Goal: Task Accomplishment & Management: Manage account settings

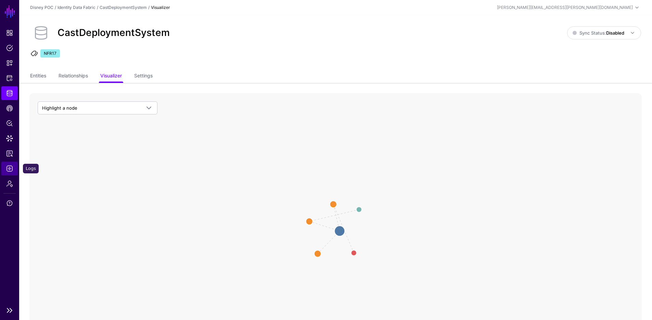
click at [9, 167] on span "Logs" at bounding box center [9, 168] width 7 height 7
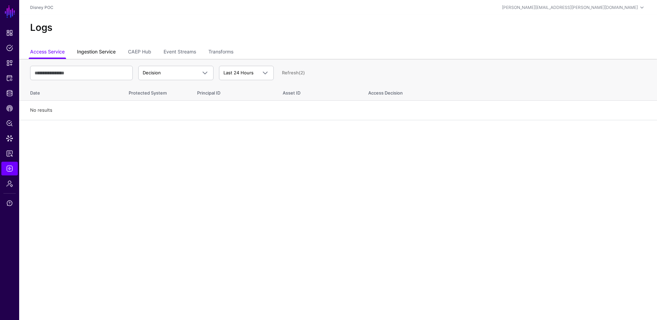
click at [105, 51] on link "Ingestion Service" at bounding box center [96, 52] width 39 height 13
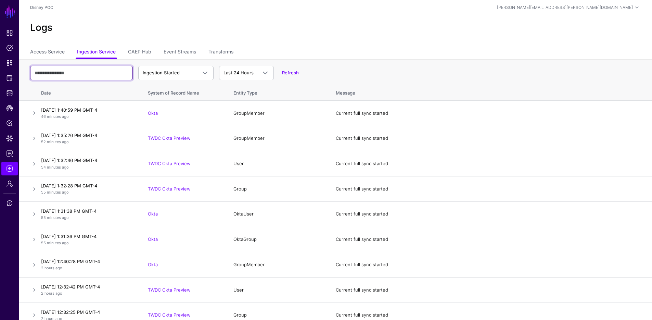
click at [116, 72] on input "text" at bounding box center [81, 73] width 103 height 14
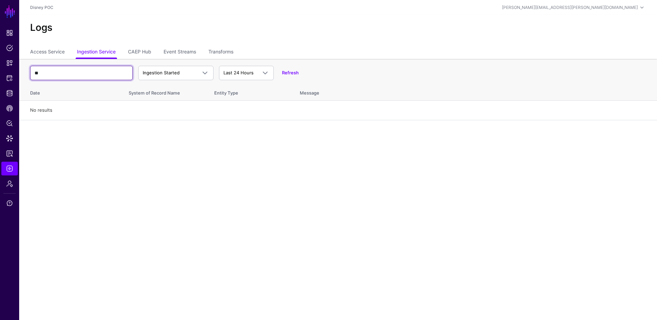
type input "*"
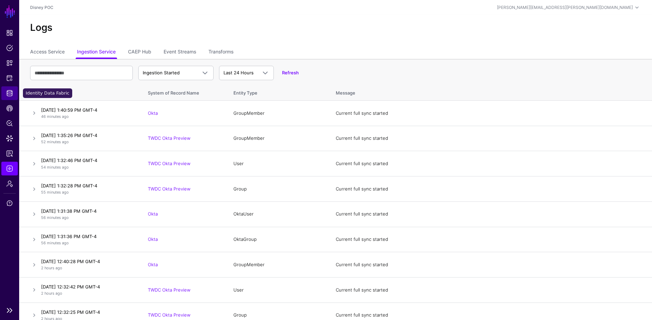
click at [14, 94] on link "Identity Data Fabric" at bounding box center [9, 93] width 16 height 14
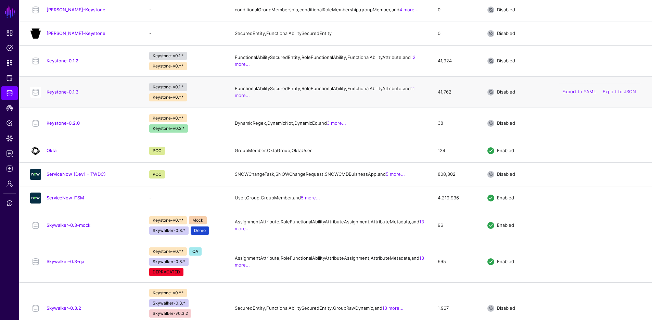
scroll to position [212, 0]
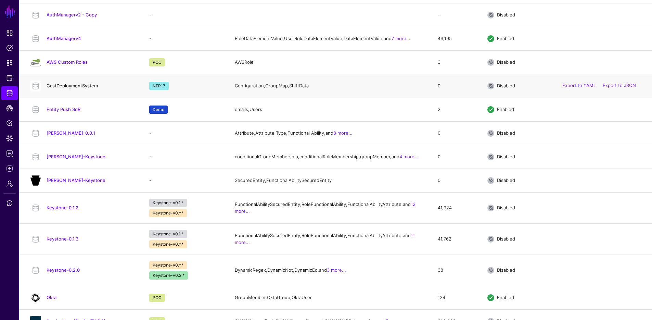
click at [71, 88] on link "CastDeploymentSystem" at bounding box center [72, 85] width 51 height 5
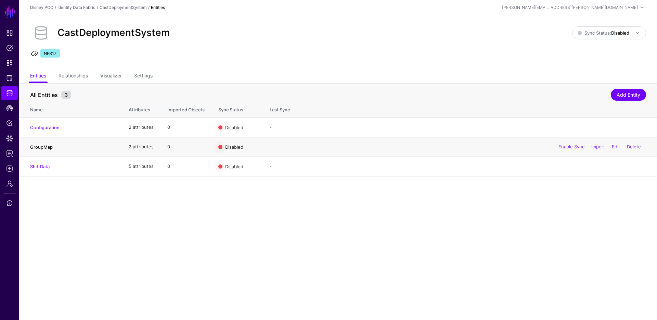
click at [41, 146] on link "GroupMap" at bounding box center [41, 146] width 23 height 5
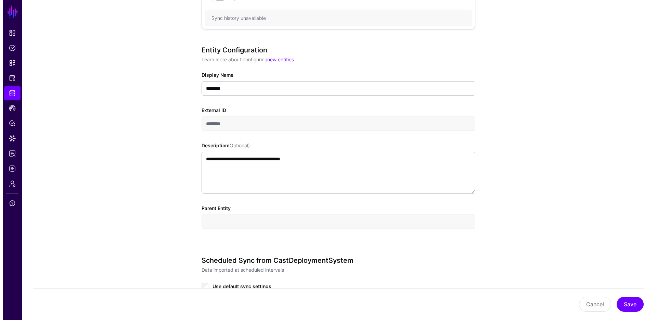
scroll to position [356, 0]
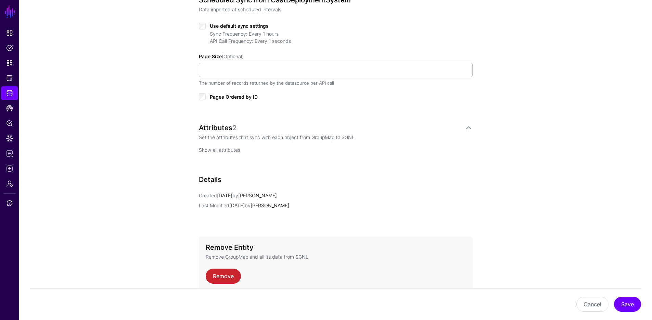
click at [229, 151] on link "Show all attributes" at bounding box center [219, 150] width 41 height 6
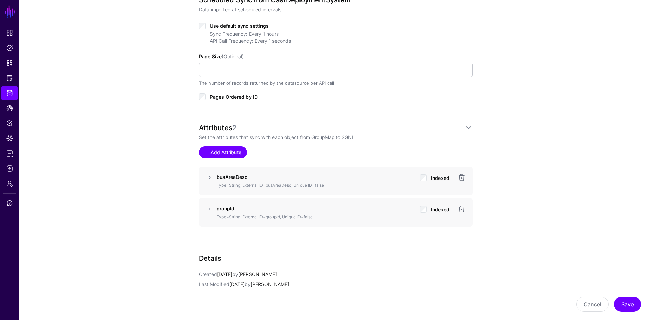
click at [226, 152] on span "Add Attribute" at bounding box center [225, 152] width 33 height 7
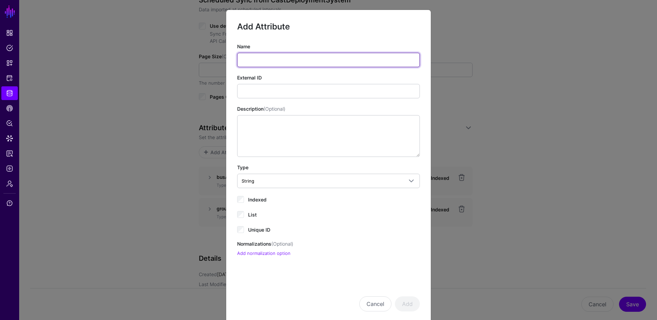
click at [322, 61] on input "Name" at bounding box center [328, 60] width 183 height 14
type input "*********"
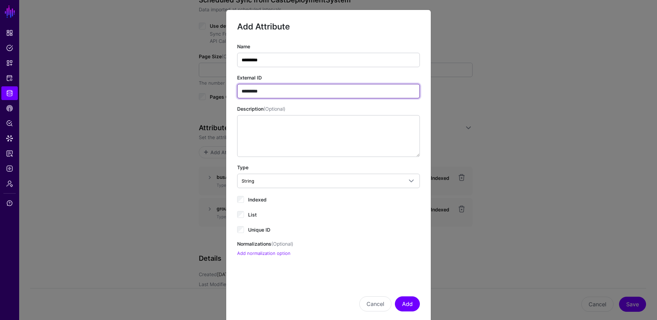
type input "*********"
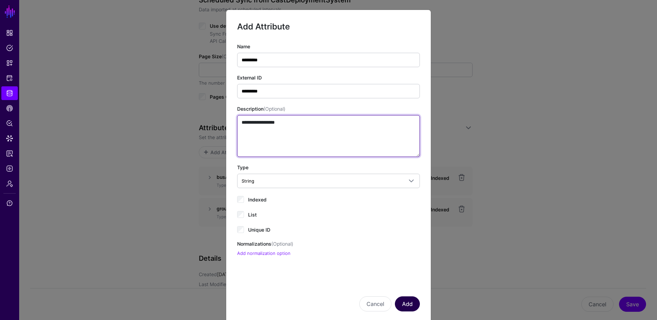
type textarea "**********"
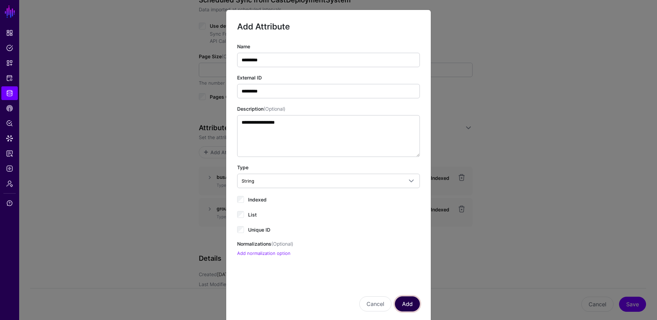
click at [402, 304] on button "Add" at bounding box center [407, 303] width 25 height 15
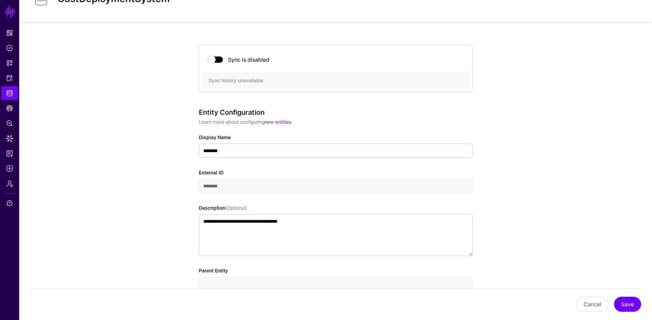
scroll to position [0, 0]
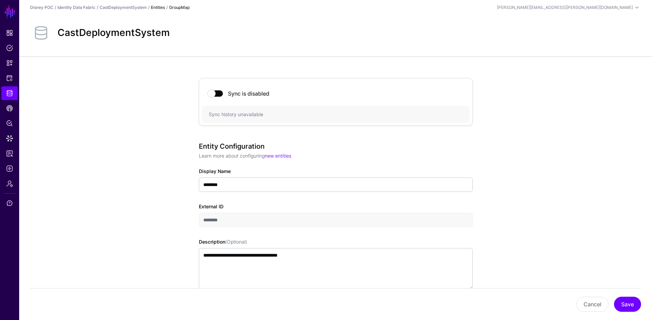
click at [129, 4] on div "CastDeploymentSystem" at bounding box center [123, 7] width 47 height 6
click at [127, 8] on link "CastDeploymentSystem" at bounding box center [123, 7] width 47 height 5
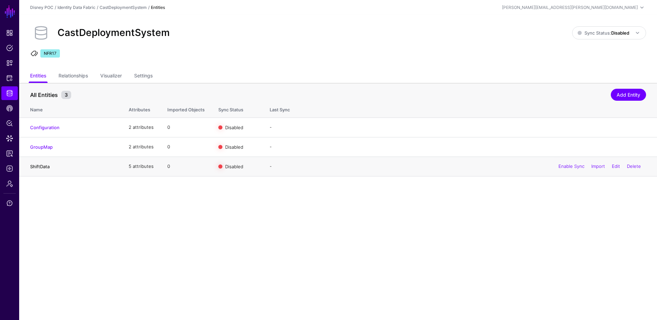
click at [43, 167] on link "ShiftData" at bounding box center [40, 166] width 20 height 5
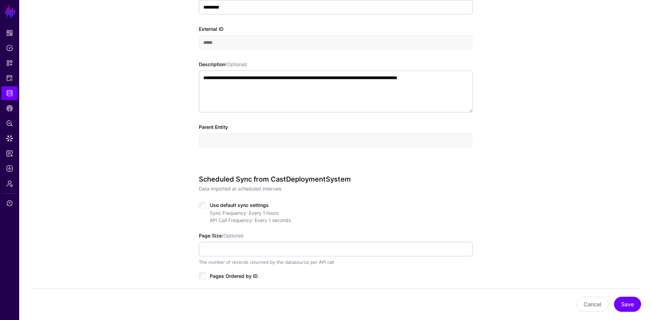
scroll to position [346, 0]
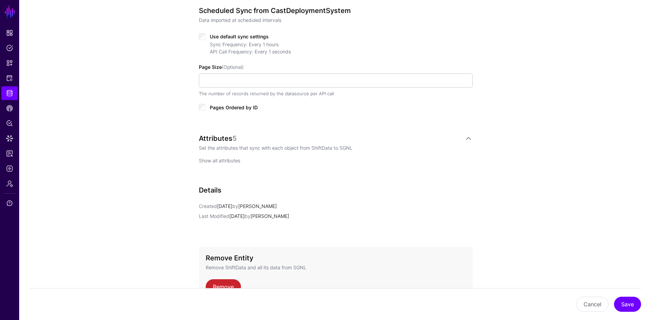
click at [214, 160] on link "Show all attributes" at bounding box center [219, 160] width 41 height 6
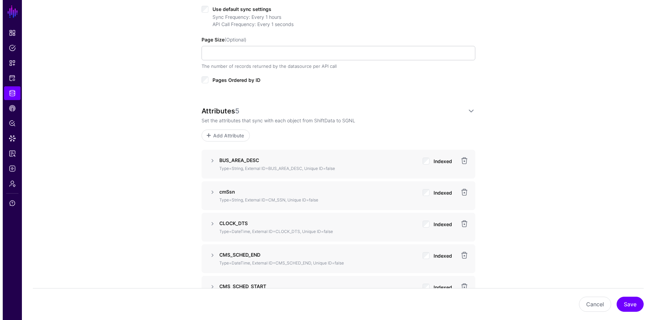
scroll to position [458, 0]
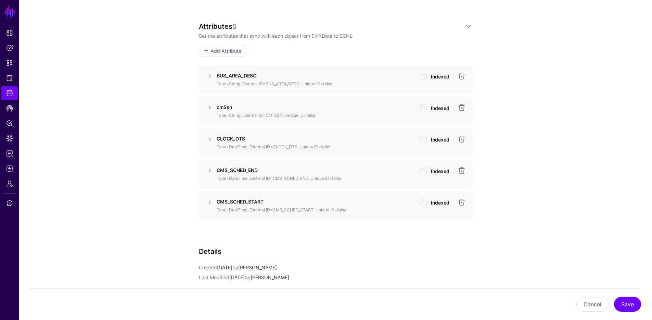
click at [237, 139] on strong "CLOCK_DTS" at bounding box center [231, 139] width 28 height 6
copy strong "CLOCK_DTS"
click at [462, 139] on link at bounding box center [462, 139] width 8 height 8
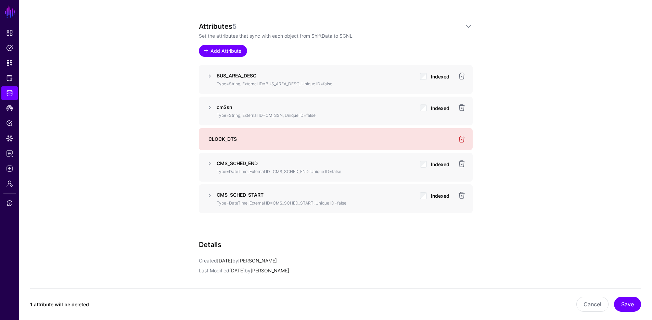
click at [220, 51] on span "Add Attribute" at bounding box center [225, 50] width 33 height 7
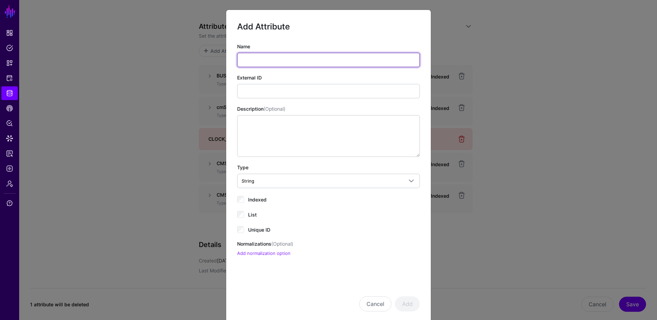
click at [281, 59] on input "Name" at bounding box center [328, 60] width 183 height 14
type input "********"
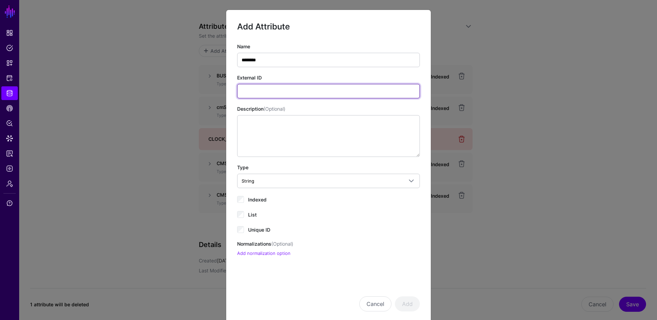
paste input "*********"
type input "*********"
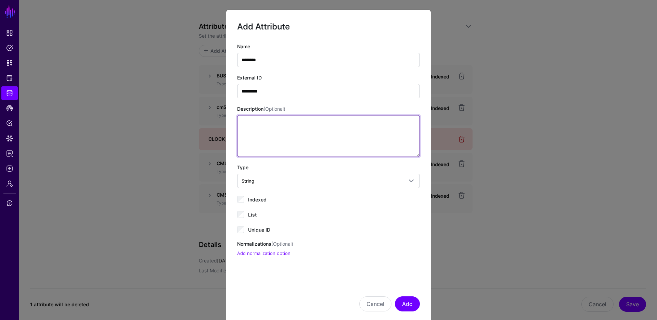
click at [255, 129] on textarea "Description (Optional)" at bounding box center [328, 136] width 183 height 42
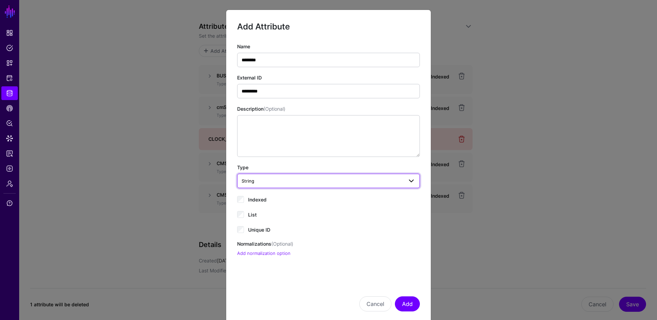
click at [255, 177] on span "String" at bounding box center [323, 181] width 162 height 8
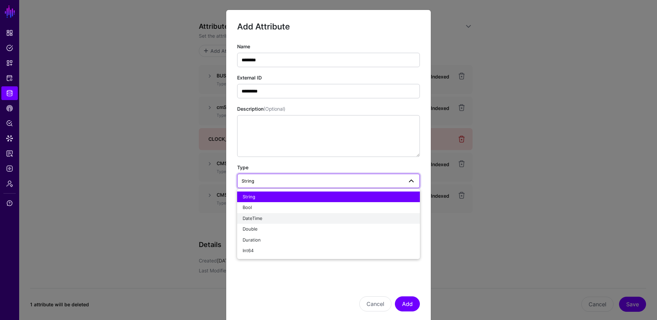
click at [260, 217] on div "DateTime" at bounding box center [329, 218] width 172 height 7
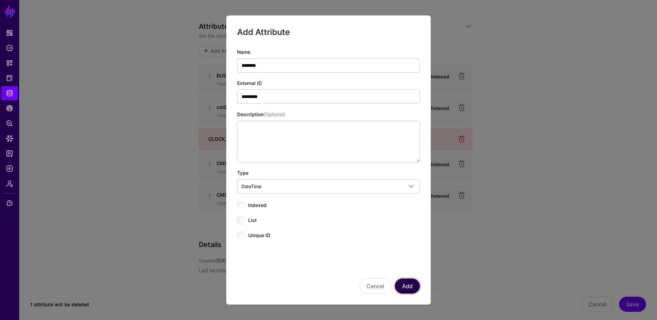
click at [412, 287] on button "Add" at bounding box center [407, 285] width 25 height 15
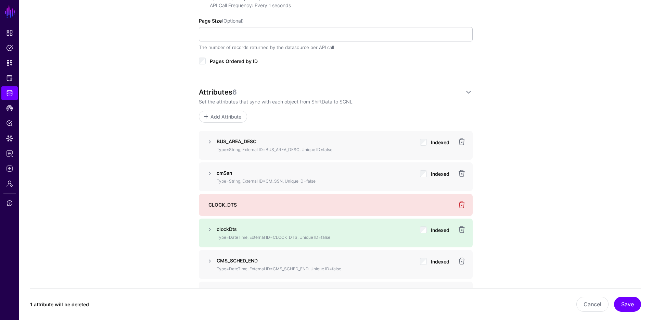
scroll to position [588, 0]
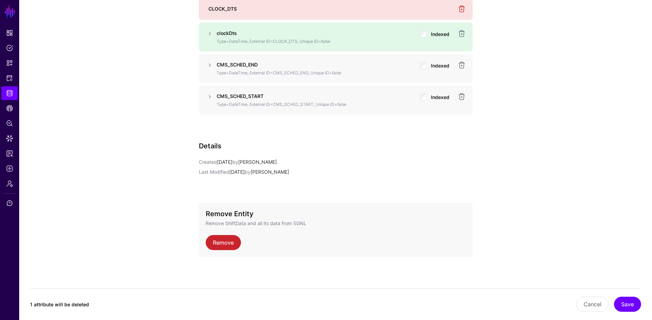
click at [230, 64] on strong "CMS_SCHED_END" at bounding box center [237, 65] width 41 height 6
copy strong "CMS_SCHED_END"
click at [461, 65] on link at bounding box center [462, 65] width 8 height 8
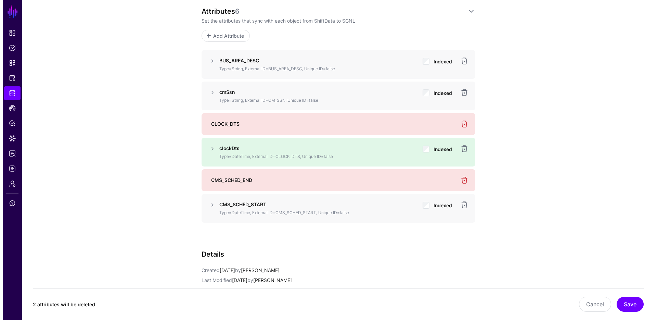
scroll to position [430, 0]
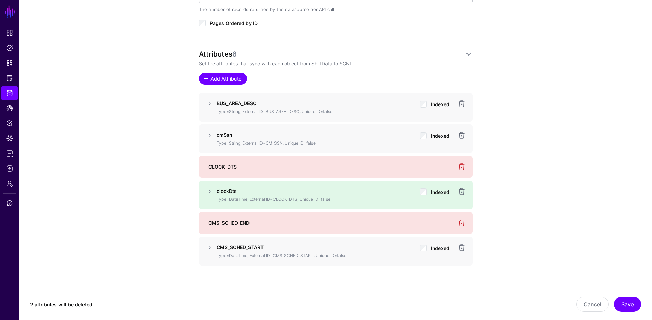
click at [235, 83] on link "Add Attribute" at bounding box center [223, 79] width 48 height 12
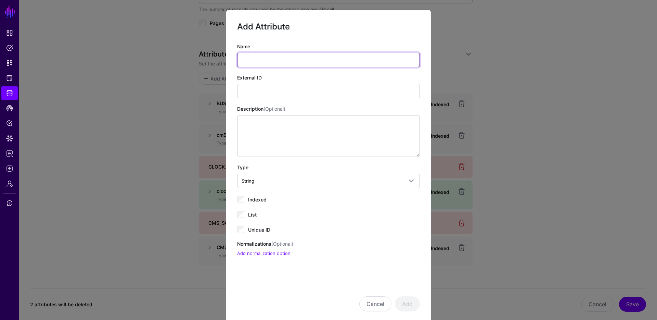
click at [279, 58] on input "Name" at bounding box center [328, 60] width 183 height 14
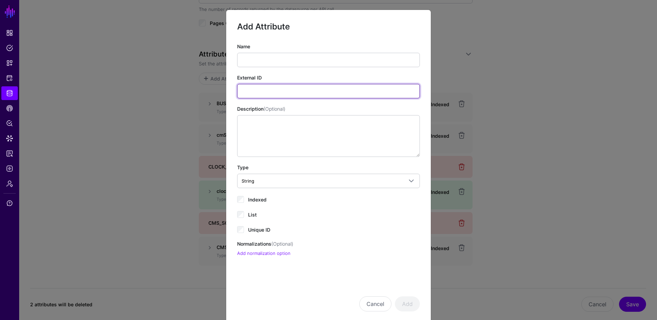
click at [255, 86] on input "External ID" at bounding box center [328, 91] width 183 height 14
paste input "**********"
type input "**********"
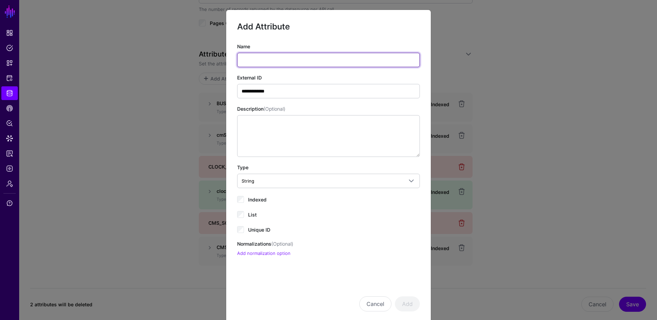
click at [269, 62] on input "Name" at bounding box center [328, 60] width 183 height 14
type input "**********"
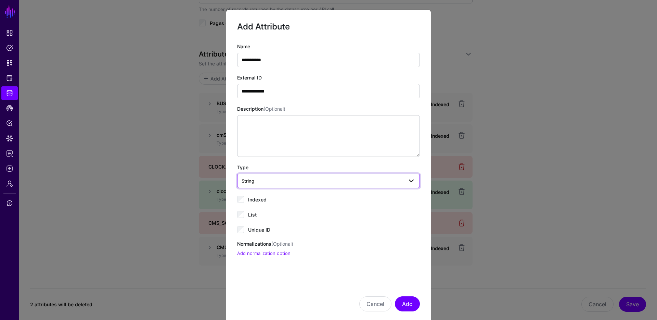
click at [335, 184] on span "String" at bounding box center [329, 181] width 174 height 8
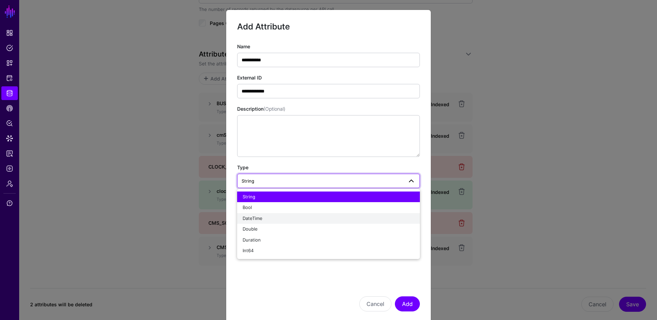
click at [265, 215] on div "DateTime" at bounding box center [329, 218] width 172 height 7
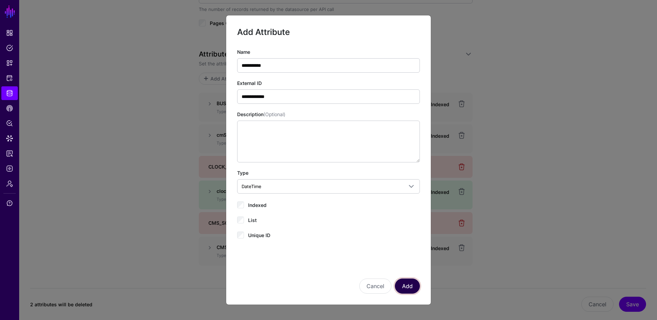
click at [409, 288] on button "Add" at bounding box center [407, 285] width 25 height 15
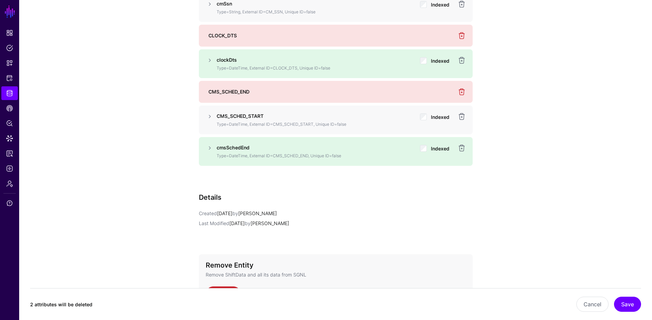
scroll to position [524, 0]
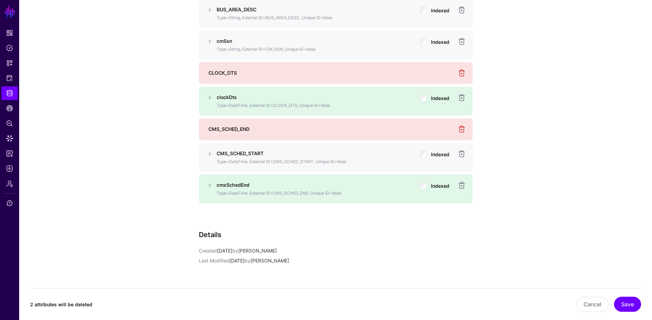
click at [241, 153] on strong "CMS_SCHED_START" at bounding box center [240, 153] width 47 height 6
click at [240, 153] on strong "CMS_SCHED_START" at bounding box center [240, 153] width 47 height 6
copy strong "CMS_SCHED_START"
click at [462, 155] on link at bounding box center [462, 154] width 8 height 8
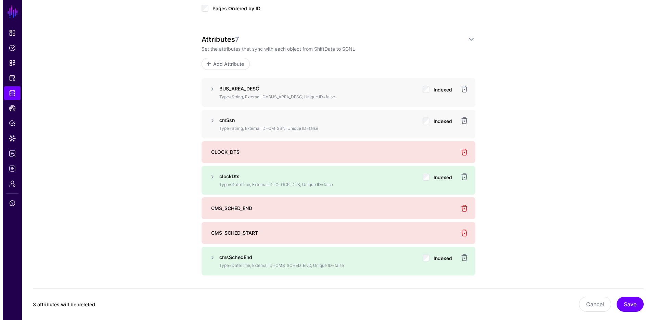
scroll to position [367, 0]
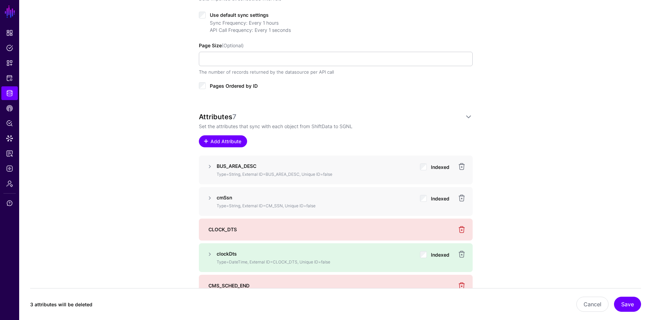
click at [236, 143] on span "Add Attribute" at bounding box center [225, 141] width 33 height 7
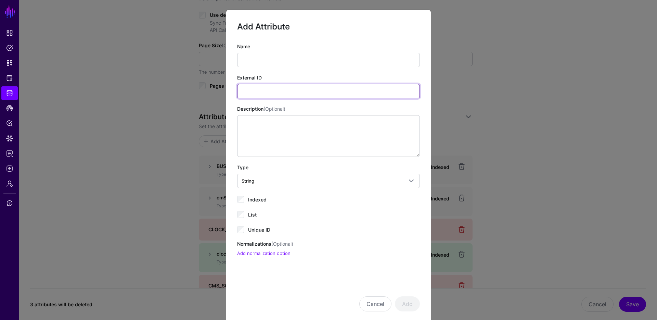
click at [277, 90] on input "External ID" at bounding box center [328, 91] width 183 height 14
paste input "**********"
type input "**********"
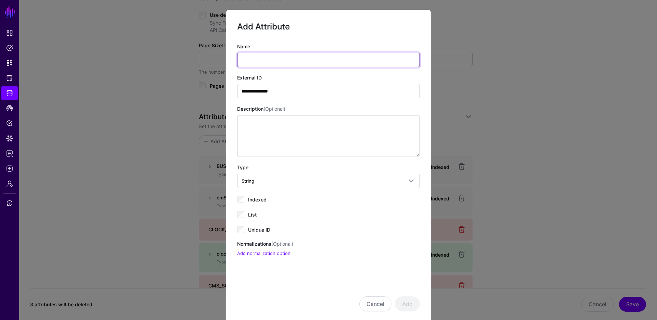
click at [265, 61] on input "Name" at bounding box center [328, 60] width 183 height 14
type input "**********"
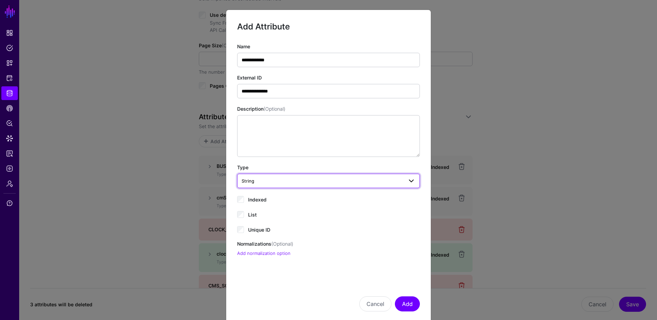
click at [266, 180] on span "String" at bounding box center [323, 181] width 162 height 8
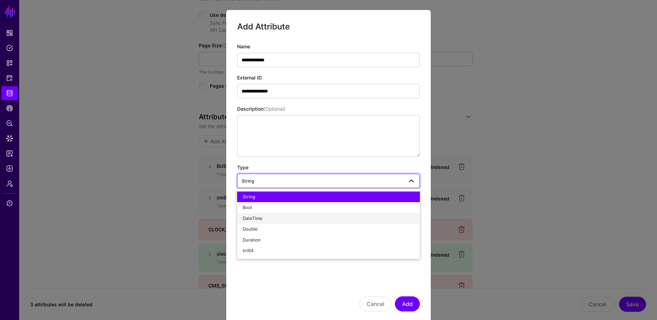
click at [257, 216] on span "DateTime" at bounding box center [253, 217] width 20 height 5
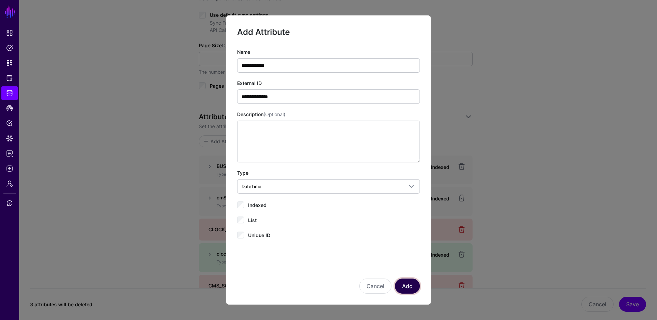
click at [410, 285] on button "Add" at bounding box center [407, 285] width 25 height 15
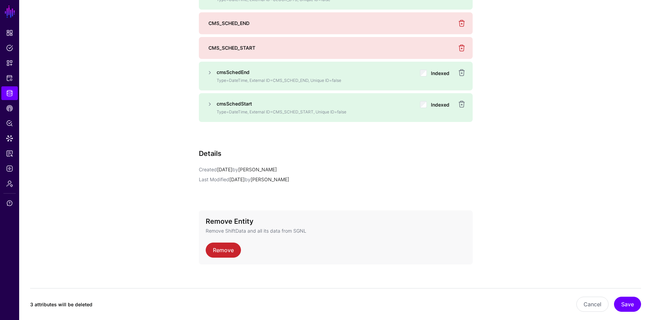
scroll to position [637, 0]
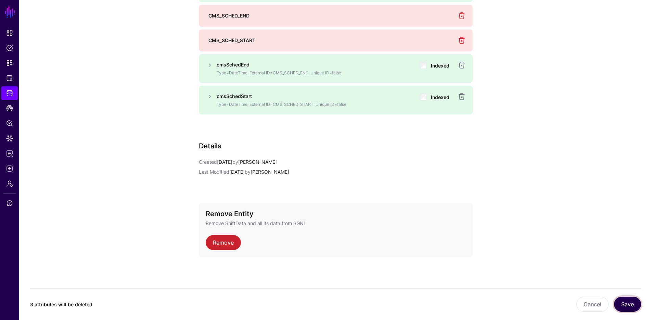
click at [631, 307] on button "Save" at bounding box center [627, 303] width 27 height 15
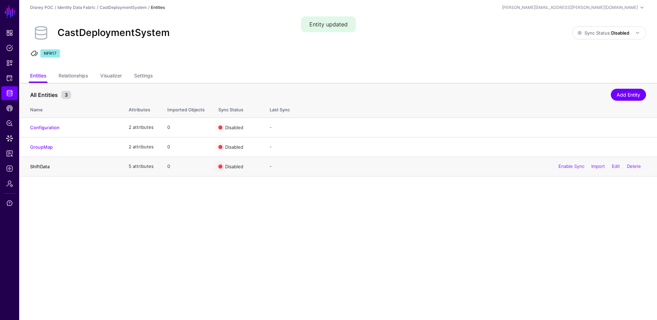
click at [44, 165] on link "ShiftData" at bounding box center [40, 166] width 20 height 5
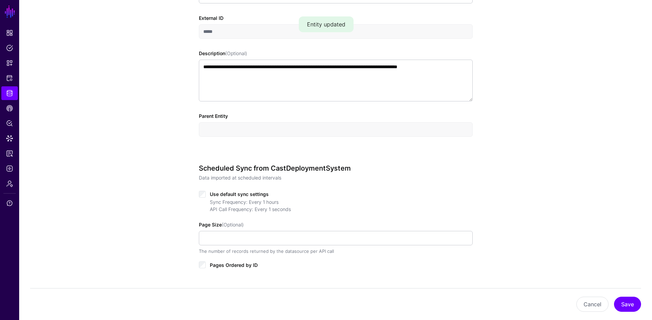
scroll to position [352, 0]
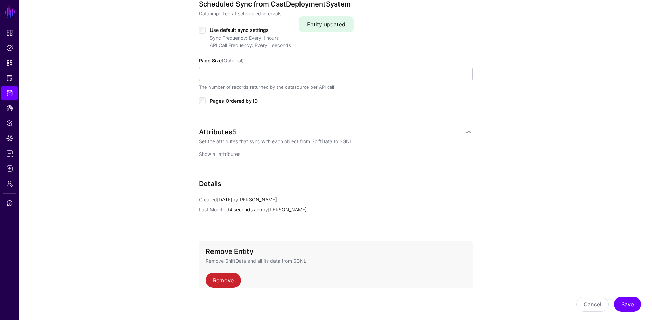
click at [230, 154] on link "Show all attributes" at bounding box center [219, 154] width 41 height 6
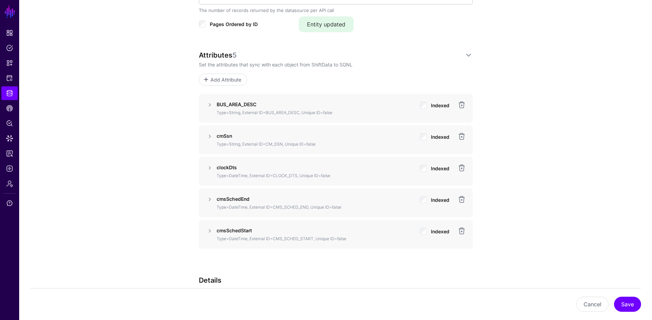
scroll to position [485, 0]
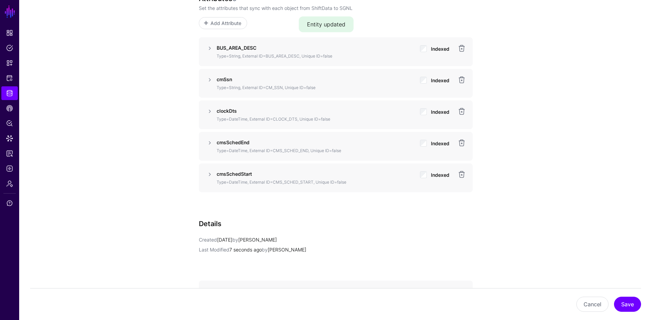
click at [239, 47] on strong "BUS_AREA_DESC" at bounding box center [237, 48] width 40 height 6
copy strong "BUS_AREA_DESC"
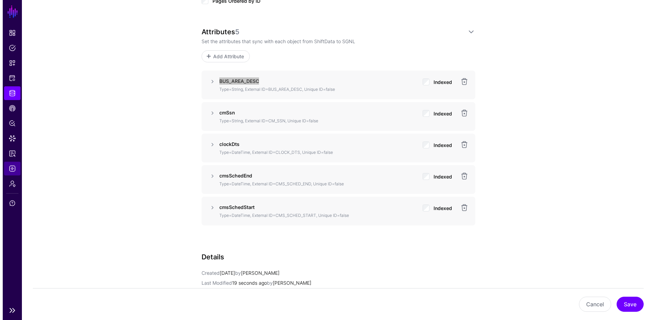
scroll to position [451, 0]
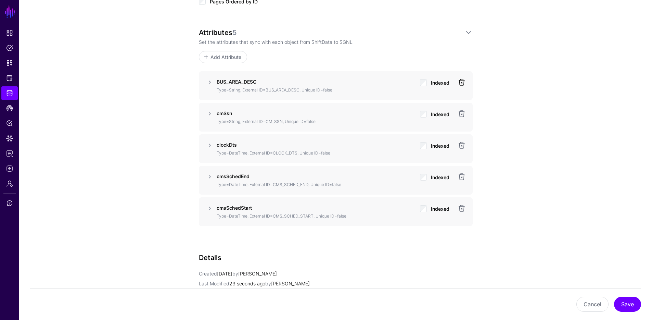
click at [461, 80] on link at bounding box center [462, 82] width 8 height 8
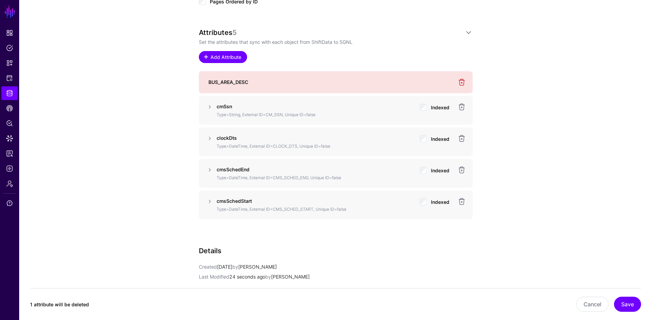
click at [212, 54] on span "Add Attribute" at bounding box center [225, 56] width 33 height 7
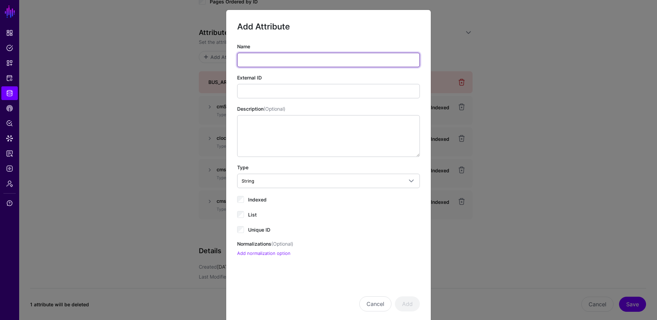
click at [260, 57] on input "Name" at bounding box center [328, 60] width 183 height 14
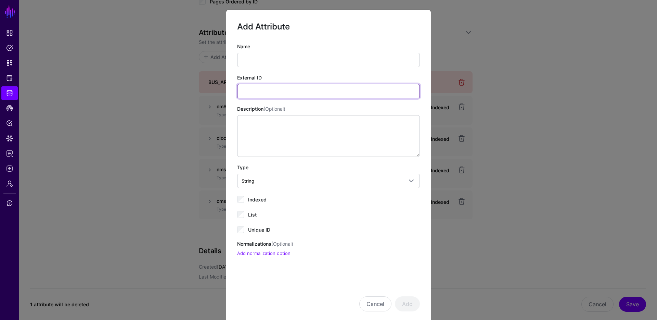
click at [247, 90] on input "External ID" at bounding box center [328, 91] width 183 height 14
paste input "**********"
type input "**********"
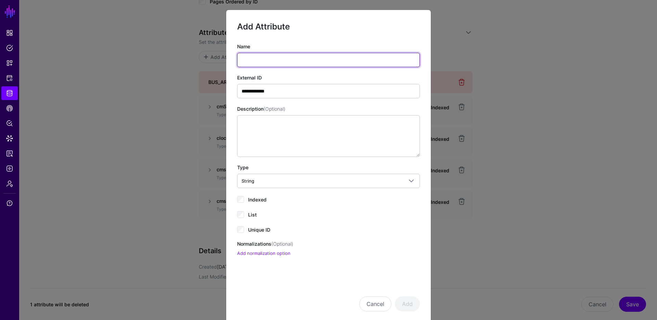
click at [260, 61] on input "Name" at bounding box center [328, 60] width 183 height 14
type input "**********"
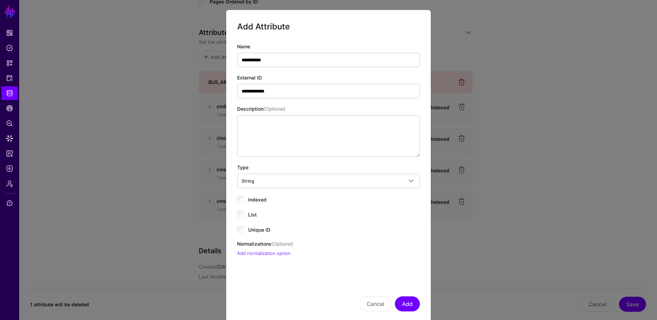
click at [253, 202] on span "Indexed" at bounding box center [257, 199] width 18 height 6
click at [410, 299] on button "Add" at bounding box center [407, 303] width 25 height 15
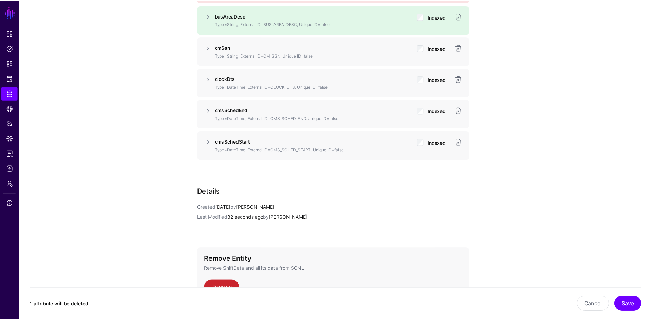
scroll to position [547, 0]
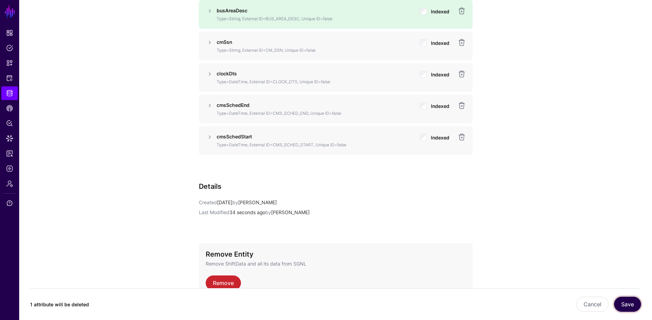
click at [631, 306] on button "Save" at bounding box center [627, 303] width 27 height 15
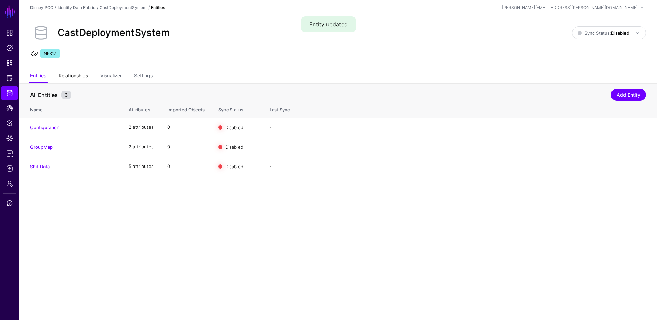
click at [79, 77] on link "Relationships" at bounding box center [73, 76] width 29 height 13
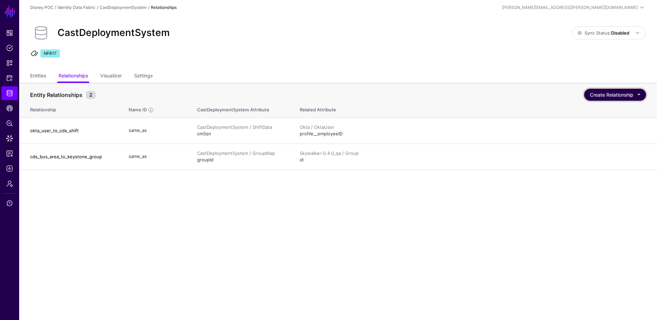
click at [607, 97] on button "Create Relationship" at bounding box center [615, 95] width 62 height 12
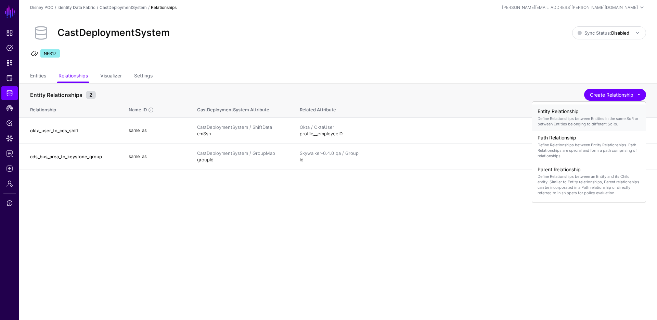
click at [559, 119] on p "Define Relationships between Entities in the same SoR or between Entities belon…" at bounding box center [589, 121] width 103 height 11
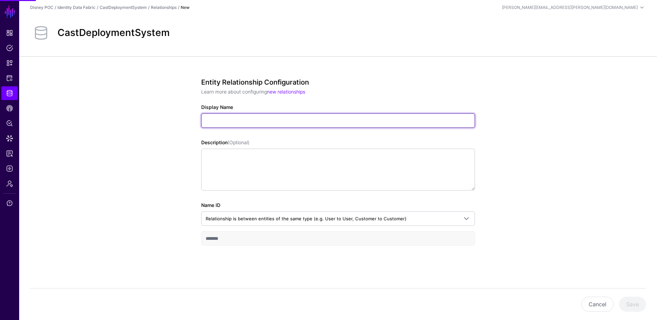
click at [275, 124] on input "Display Name" at bounding box center [338, 120] width 274 height 14
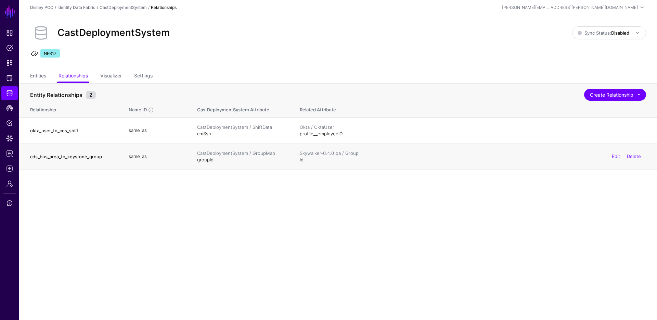
click at [53, 157] on h4 "cds_bus_area_to_keystone_group" at bounding box center [72, 156] width 85 height 6
copy h4 "cds_bus_area_to_keystone_group"
click at [611, 94] on button "Create Relationship" at bounding box center [615, 95] width 62 height 12
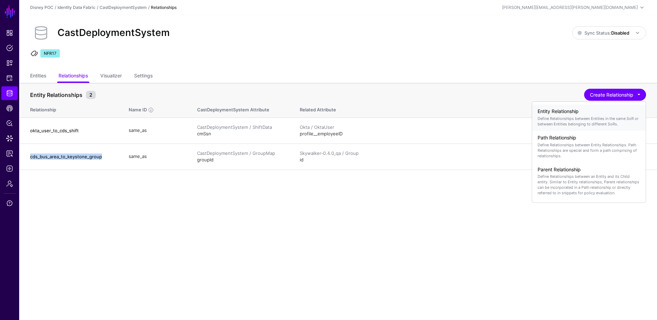
click at [586, 108] on h4 "Entity Relationship" at bounding box center [589, 111] width 103 height 6
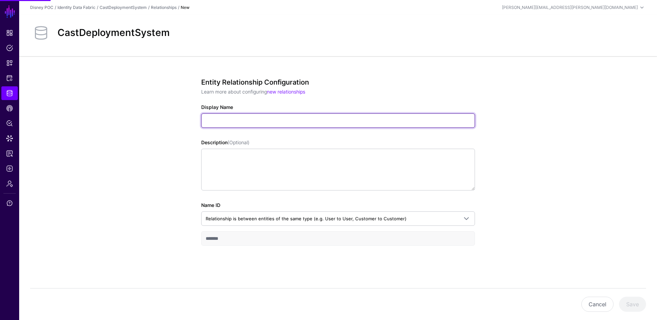
click at [289, 118] on input "Display Name" at bounding box center [338, 120] width 274 height 14
paste input "**********"
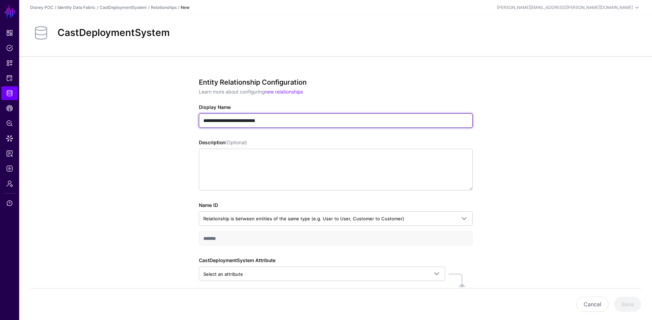
drag, startPoint x: 242, startPoint y: 120, endPoint x: 278, endPoint y: 118, distance: 35.6
click at [278, 118] on input "**********" at bounding box center [336, 120] width 274 height 14
type input "**********"
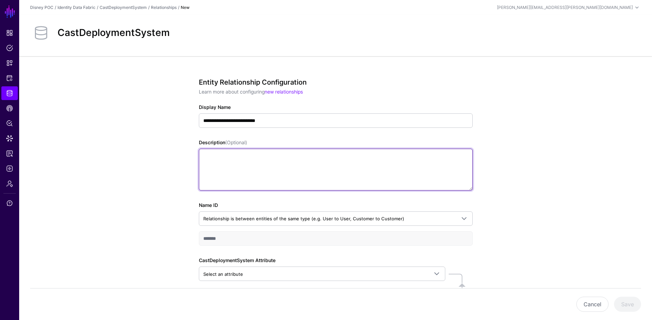
click at [307, 155] on textarea "Description (Optional)" at bounding box center [336, 170] width 274 height 42
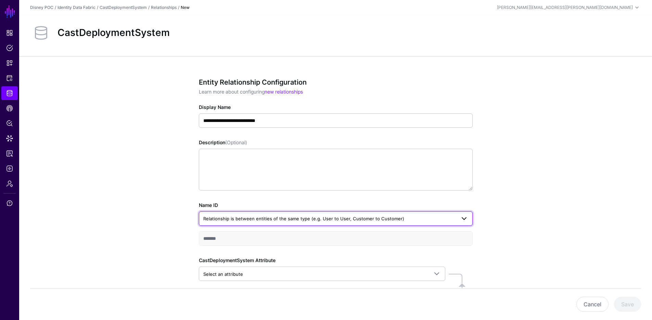
click at [242, 216] on span "Relationship is between entities of the same type (e.g. User to User, Customer …" at bounding box center [303, 218] width 201 height 5
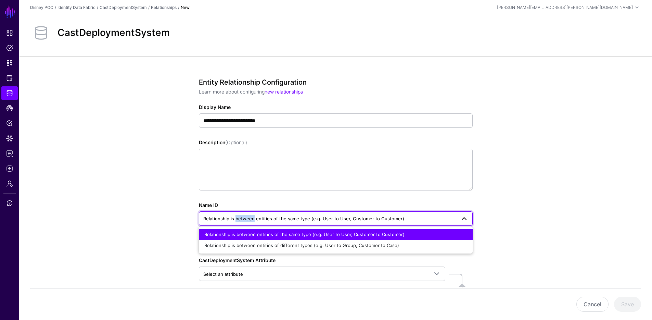
click at [242, 216] on span "Relationship is between entities of the same type (e.g. User to User, Customer …" at bounding box center [303, 218] width 201 height 5
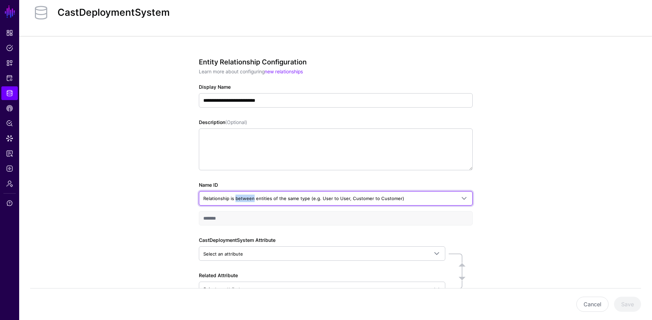
scroll to position [21, 0]
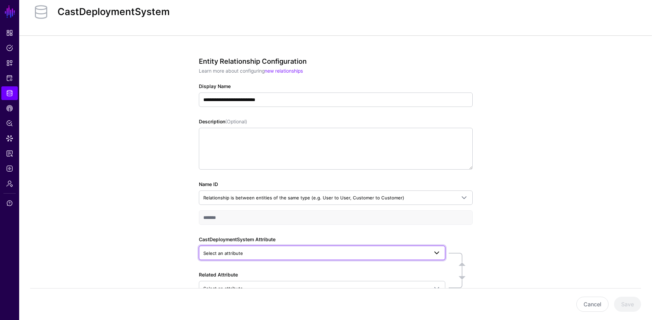
click at [231, 250] on span "Select an attribute" at bounding box center [223, 252] width 40 height 5
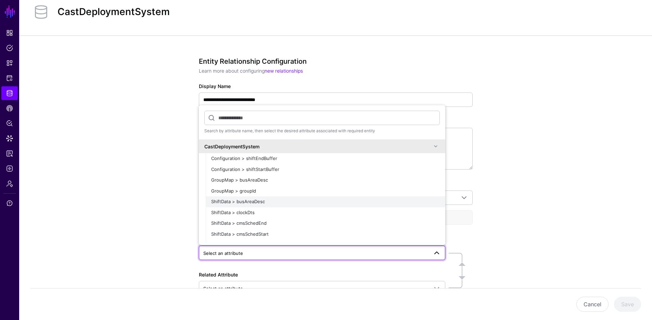
click at [230, 201] on span "ShiftData > busAreaDesc" at bounding box center [238, 200] width 54 height 5
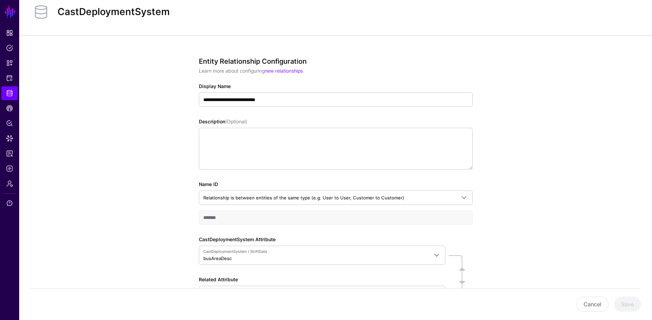
click at [497, 259] on div "**********" at bounding box center [335, 203] width 633 height 336
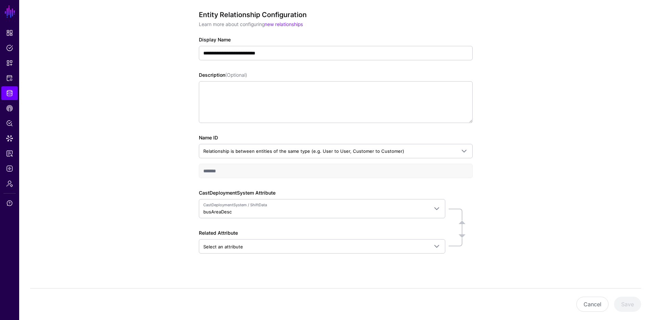
scroll to position [72, 0]
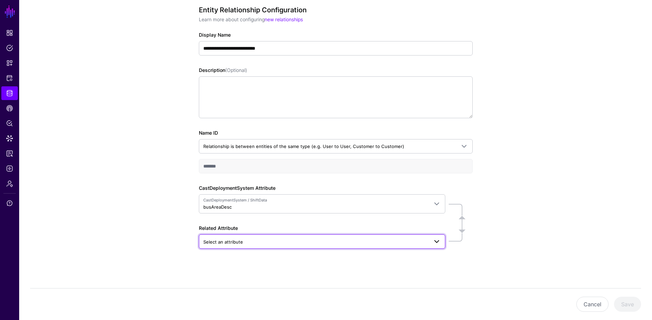
click at [306, 238] on span "Select an attribute" at bounding box center [315, 242] width 225 height 8
type input "*"
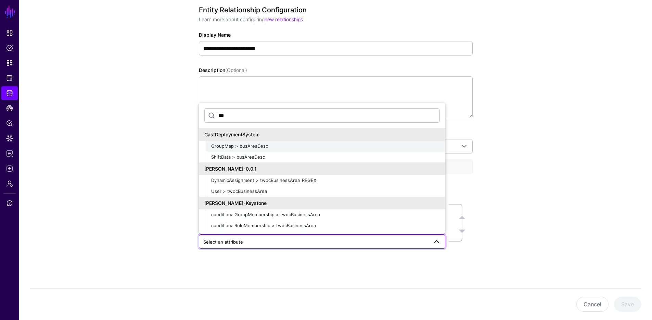
type input "***"
click at [254, 145] on span "GroupMap > busAreaDesc" at bounding box center [239, 145] width 57 height 5
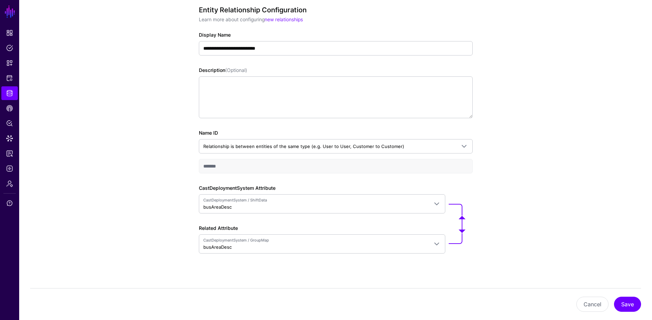
click at [531, 219] on div "**********" at bounding box center [335, 154] width 633 height 340
click at [624, 300] on button "Save" at bounding box center [627, 303] width 27 height 15
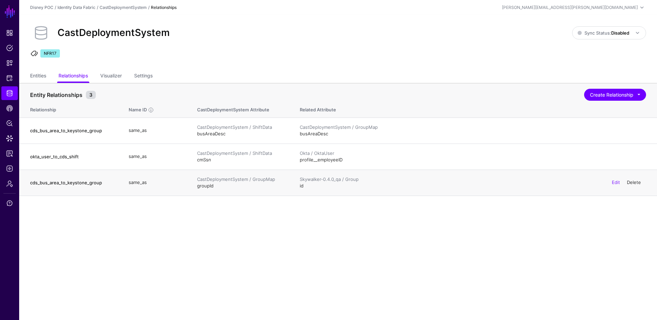
click at [633, 182] on link "Delete" at bounding box center [634, 181] width 14 height 5
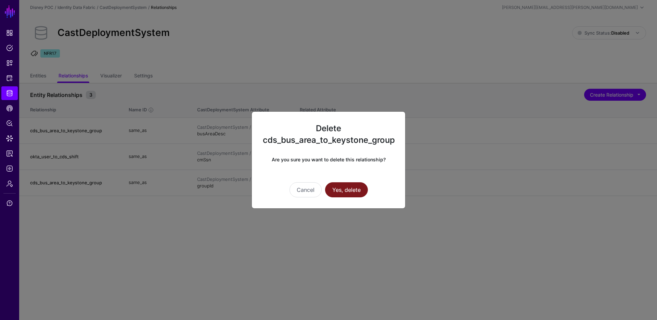
click at [348, 189] on button "Yes, delete" at bounding box center [346, 189] width 43 height 15
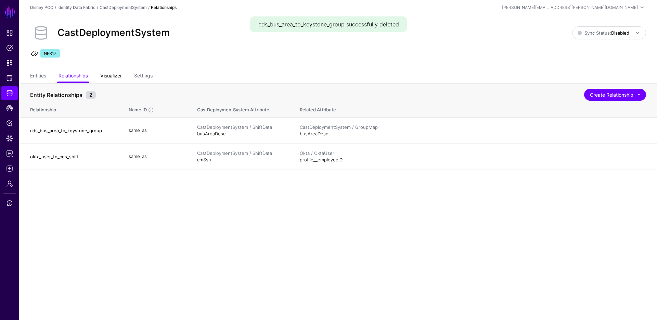
click at [116, 76] on link "Visualizer" at bounding box center [111, 76] width 22 height 13
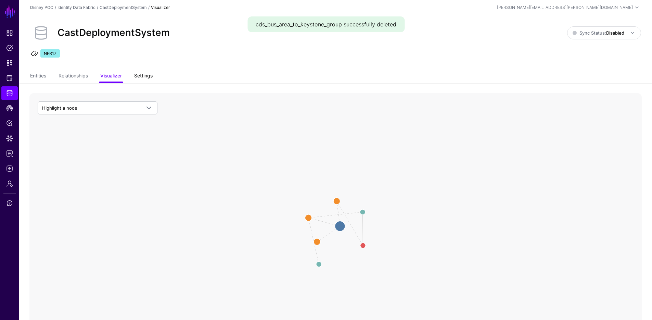
click at [145, 75] on link "Settings" at bounding box center [143, 76] width 18 height 13
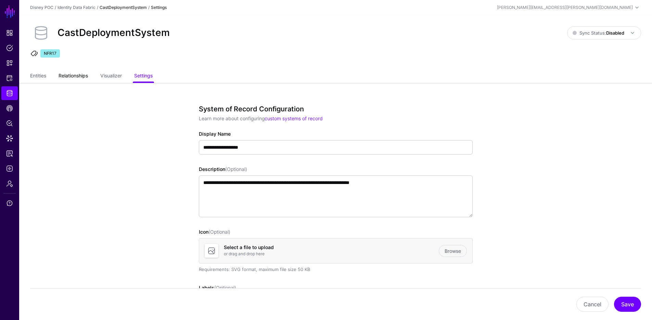
click at [78, 78] on link "Relationships" at bounding box center [73, 76] width 29 height 13
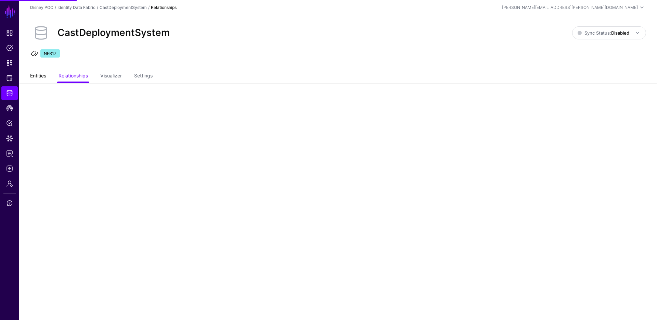
click at [36, 77] on link "Entities" at bounding box center [38, 76] width 16 height 13
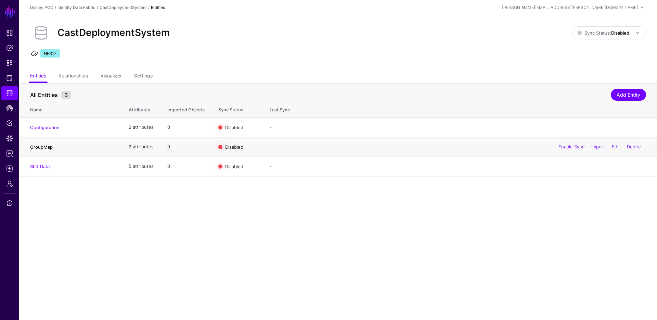
click at [35, 147] on link "GroupMap" at bounding box center [41, 146] width 23 height 5
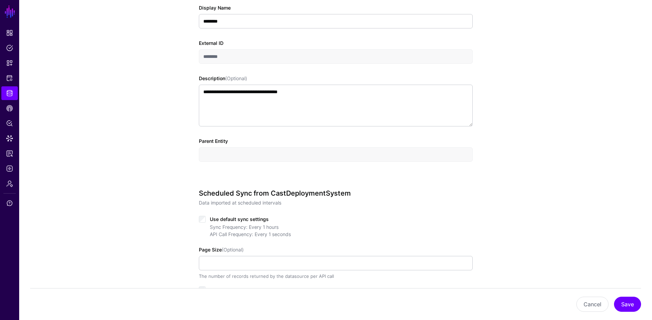
scroll to position [347, 0]
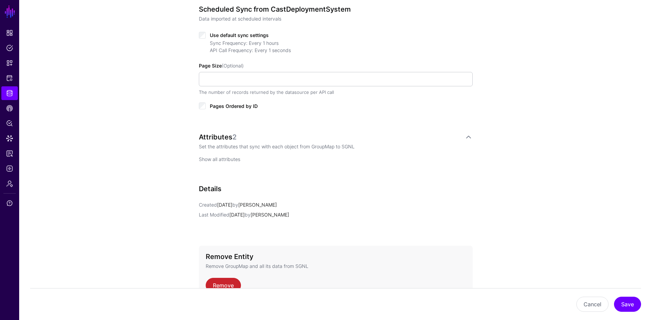
click at [222, 161] on link "Show all attributes" at bounding box center [219, 159] width 41 height 6
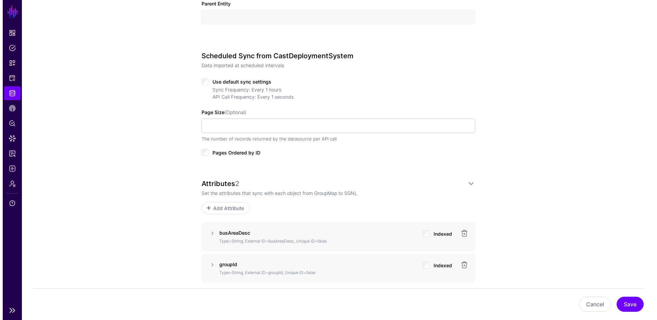
scroll to position [300, 0]
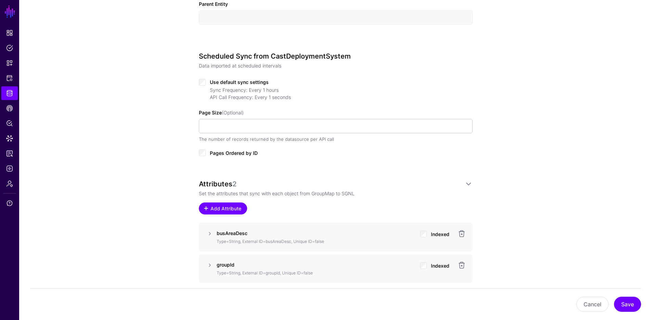
click at [227, 209] on span "Add Attribute" at bounding box center [225, 208] width 33 height 7
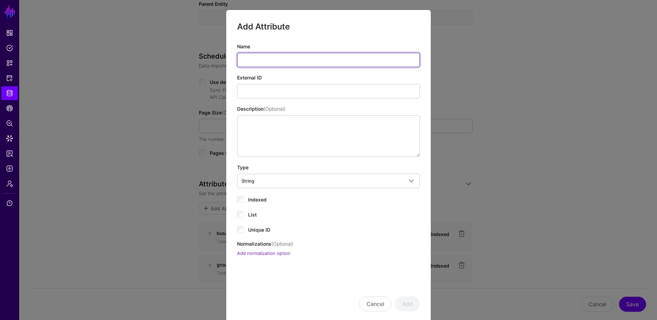
click at [271, 59] on input "Name" at bounding box center [328, 60] width 183 height 14
type input "*********"
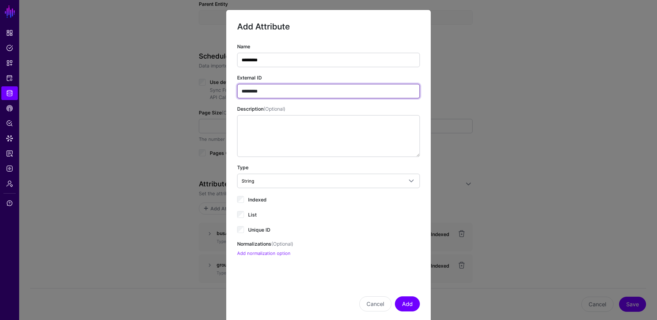
type input "*********"
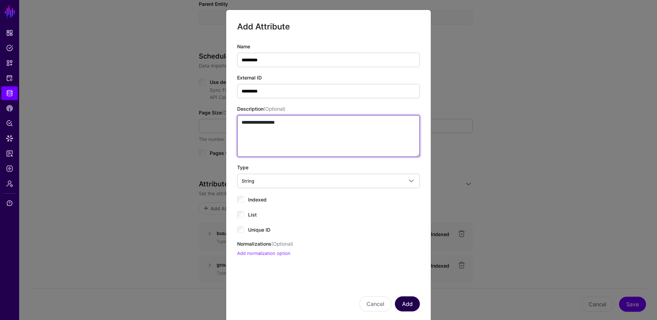
type textarea "**********"
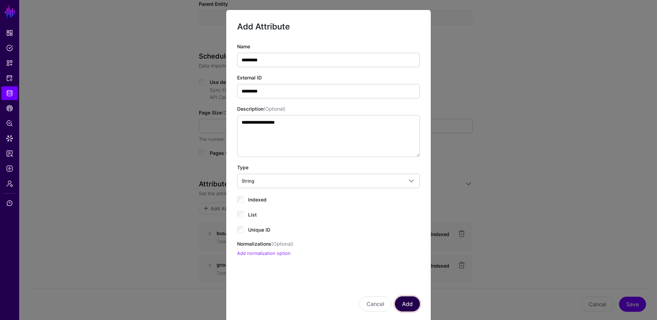
click at [405, 304] on button "Add" at bounding box center [407, 303] width 25 height 15
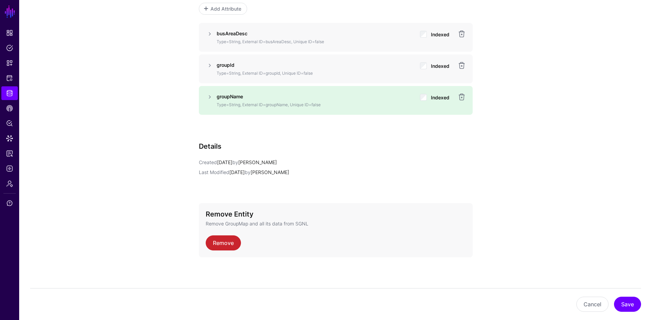
scroll to position [500, 0]
click at [630, 302] on button "Save" at bounding box center [627, 303] width 27 height 15
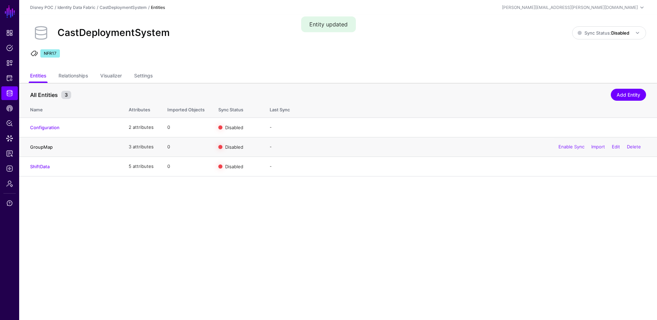
click at [43, 146] on link "GroupMap" at bounding box center [41, 146] width 23 height 5
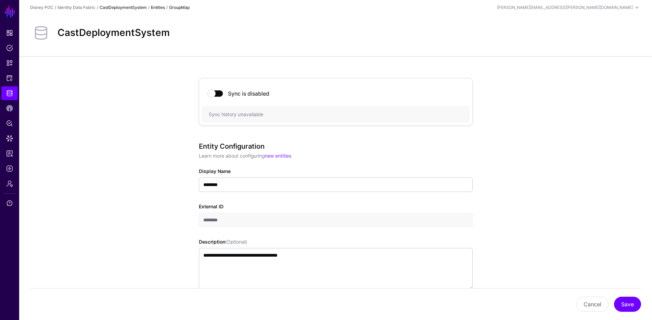
click at [133, 7] on link "CastDeploymentSystem" at bounding box center [123, 7] width 47 height 5
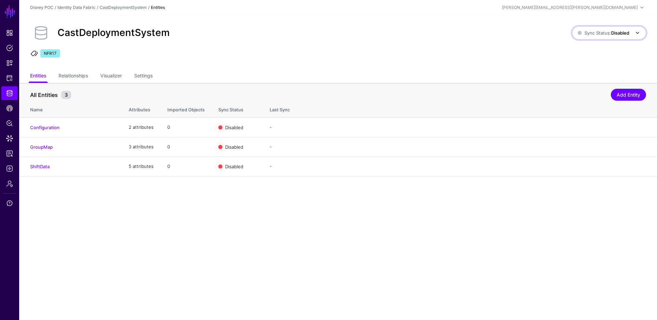
click at [618, 38] on link "Sync Status: Disabled" at bounding box center [609, 32] width 74 height 13
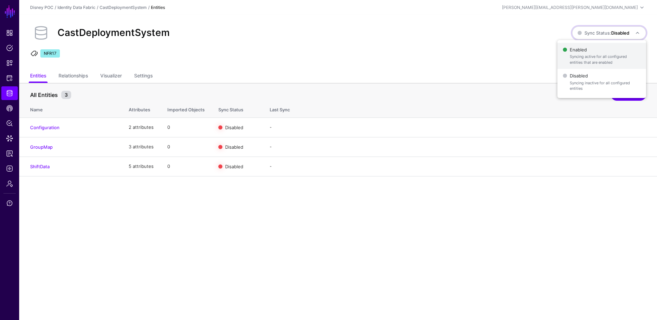
click at [581, 60] on span "Syncing active for all configured entities that are enabled" at bounding box center [605, 59] width 71 height 11
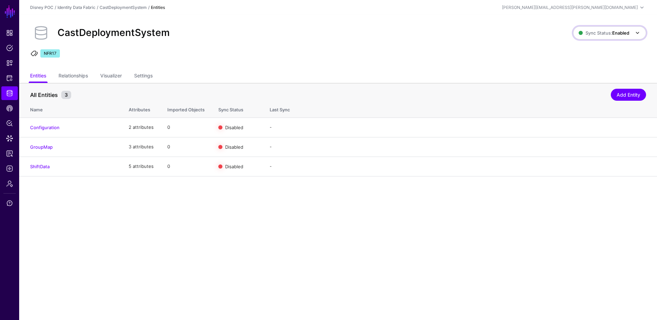
click at [607, 31] on span "Sync Status: Enabled" at bounding box center [604, 32] width 51 height 5
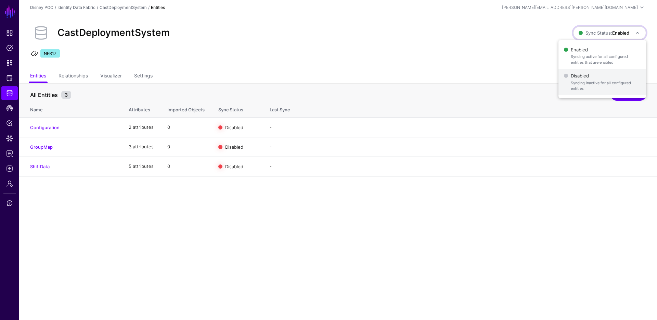
click at [582, 87] on span "Syncing inactive for all configured entities" at bounding box center [606, 85] width 70 height 11
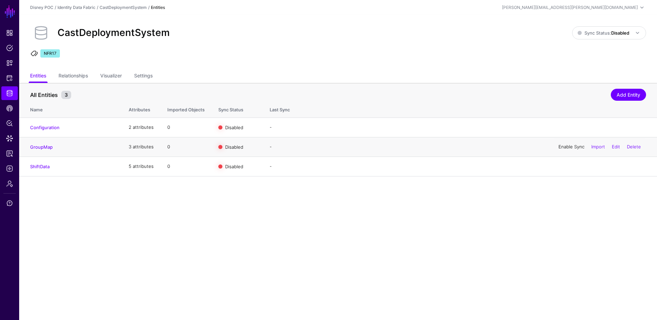
click at [573, 147] on link "Enable Sync" at bounding box center [571, 146] width 26 height 5
click at [46, 168] on link "ShiftData" at bounding box center [40, 166] width 20 height 5
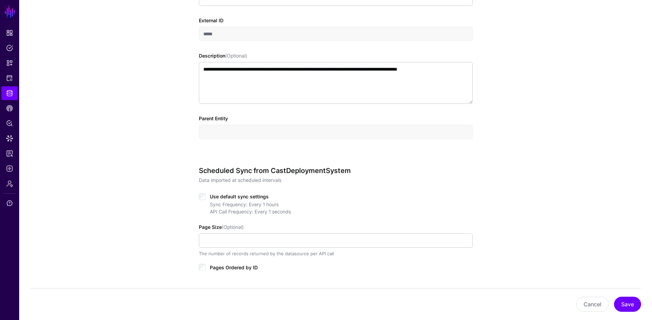
scroll to position [287, 0]
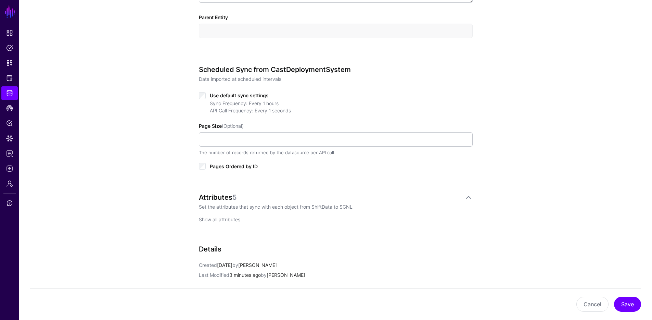
click at [214, 217] on link "Show all attributes" at bounding box center [219, 219] width 41 height 6
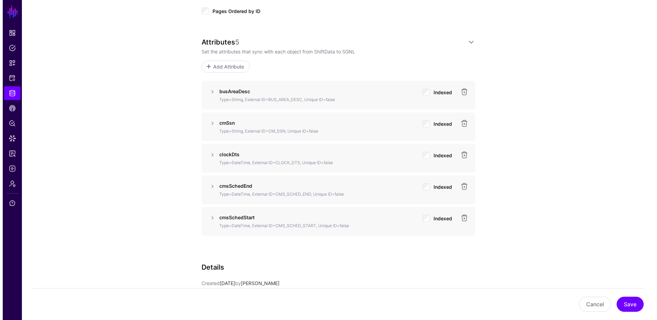
scroll to position [442, 0]
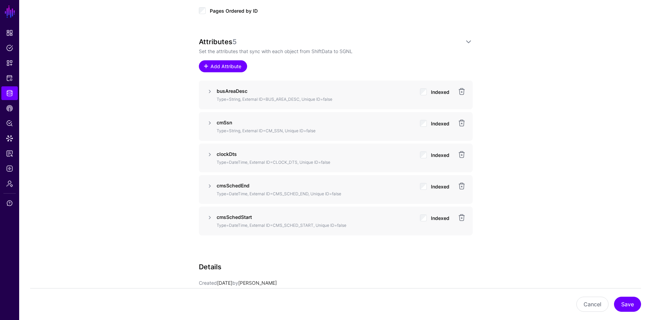
click at [215, 68] on span "Add Attribute" at bounding box center [225, 66] width 33 height 7
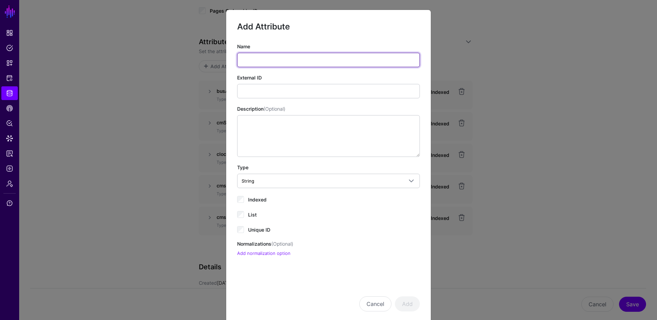
click at [393, 56] on input "Name" at bounding box center [328, 60] width 183 height 14
type input "*******"
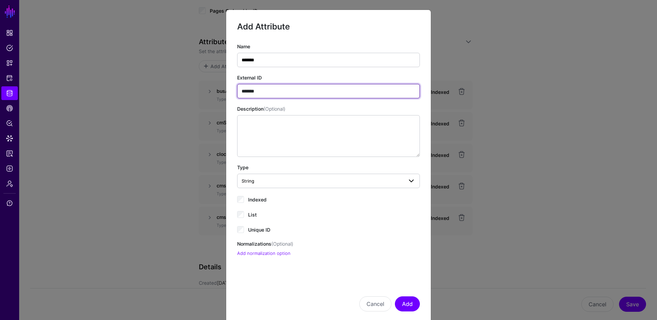
type input "*******"
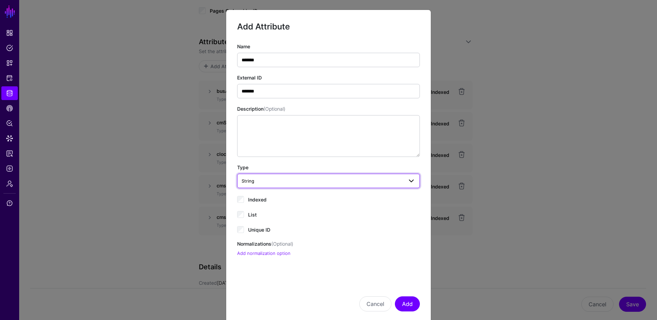
click at [321, 180] on span "String" at bounding box center [323, 181] width 162 height 8
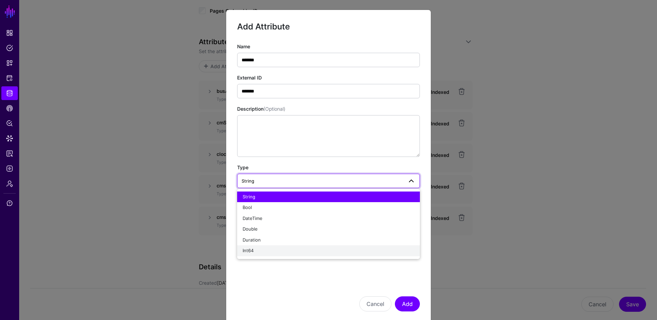
click at [270, 248] on div "Int64" at bounding box center [329, 250] width 172 height 7
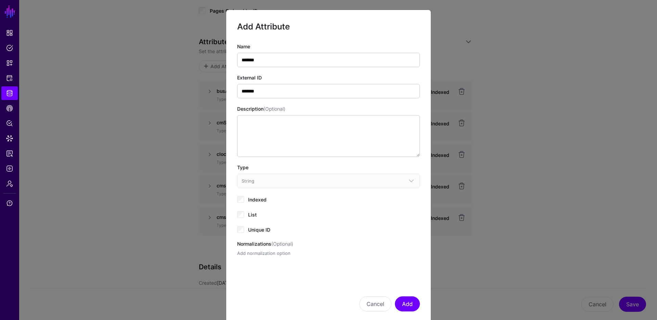
click at [278, 252] on link "Add normalization option" at bounding box center [263, 252] width 53 height 5
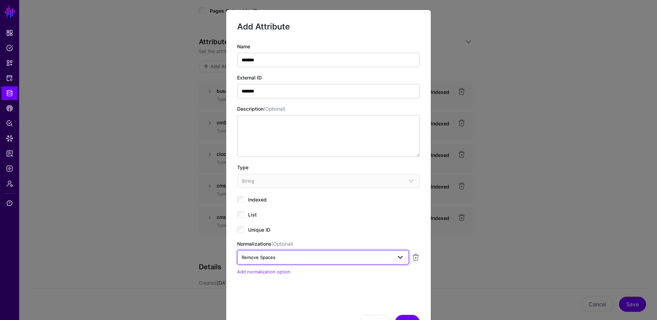
click at [368, 252] on link "Remove Spaces" at bounding box center [323, 257] width 172 height 14
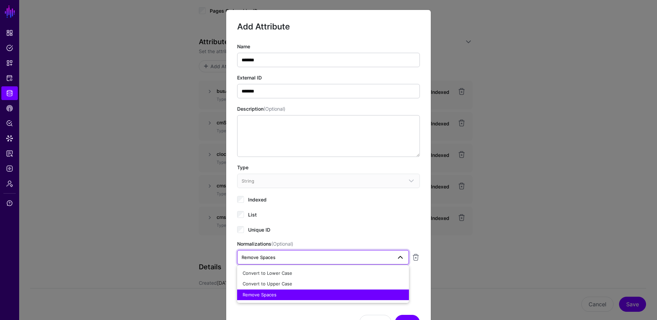
click at [587, 260] on ngb-modal-window "Add Attribute Name ******* External ID ******* Description (Optional) Type Stri…" at bounding box center [328, 160] width 657 height 320
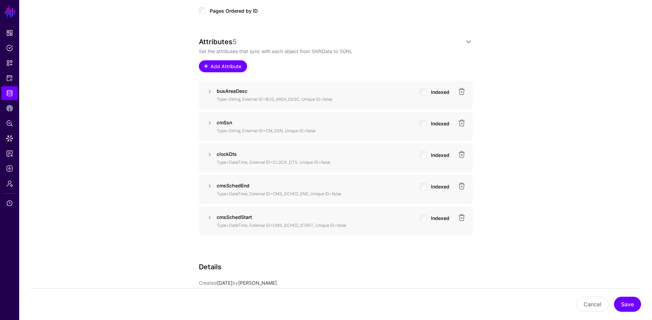
click at [223, 65] on span "Add Attribute" at bounding box center [225, 66] width 33 height 7
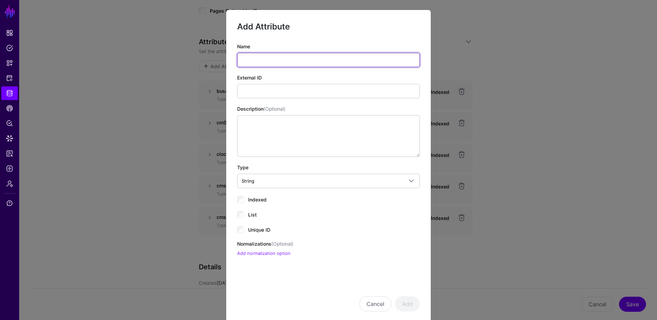
click at [277, 62] on input "Name" at bounding box center [328, 60] width 183 height 14
type input "*******"
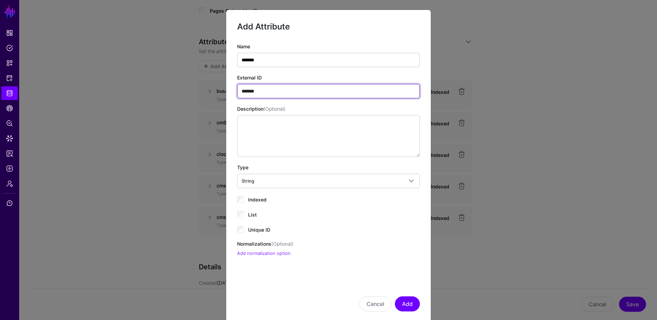
type input "*******"
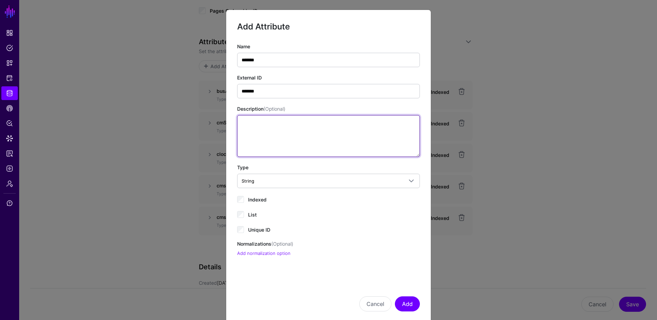
click at [260, 122] on textarea "Description (Optional)" at bounding box center [328, 136] width 183 height 42
type textarea "**********"
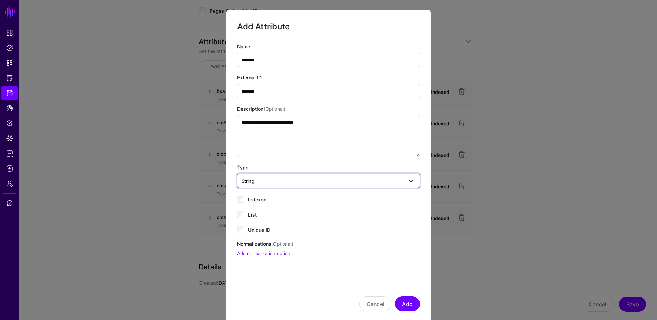
click at [348, 180] on span "String" at bounding box center [323, 181] width 162 height 8
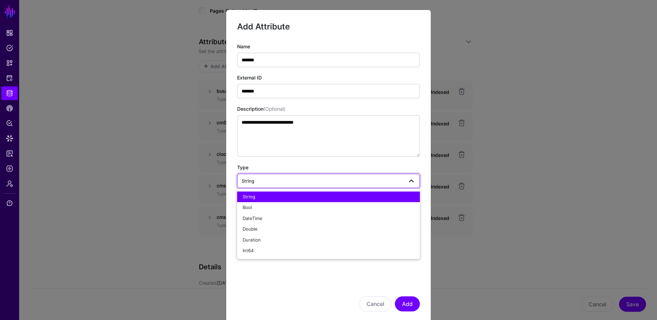
click at [344, 194] on div "String" at bounding box center [329, 196] width 172 height 7
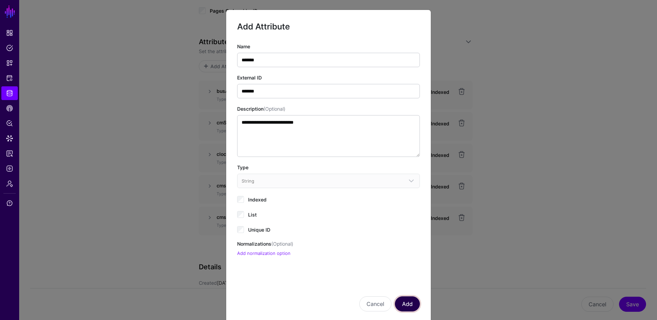
click at [402, 300] on button "Add" at bounding box center [407, 303] width 25 height 15
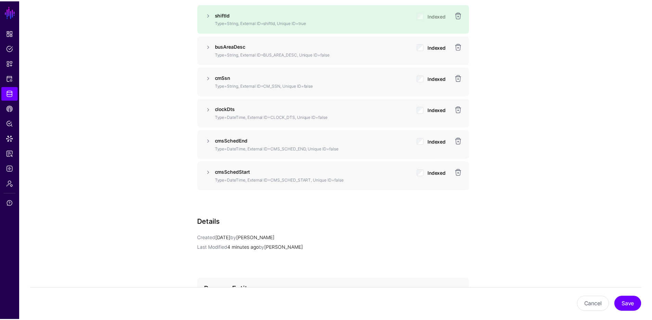
scroll to position [523, 0]
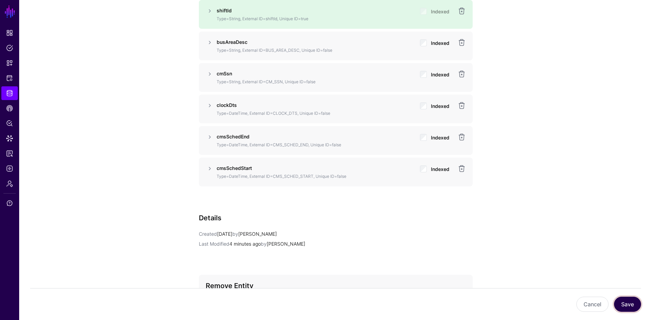
click at [631, 302] on button "Save" at bounding box center [627, 303] width 27 height 15
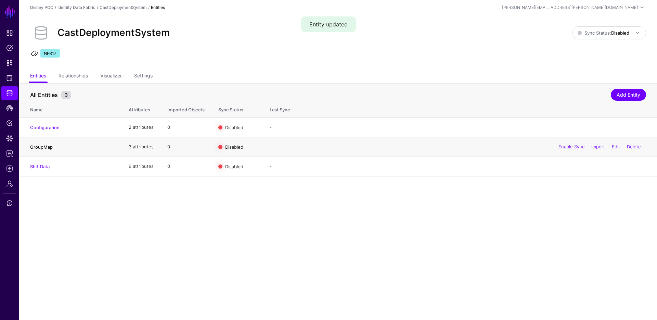
click at [41, 147] on link "GroupMap" at bounding box center [41, 146] width 23 height 5
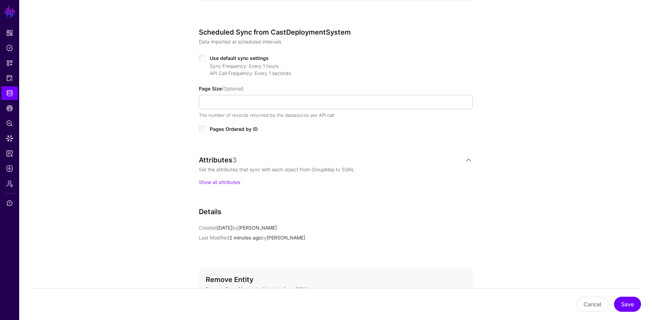
scroll to position [350, 0]
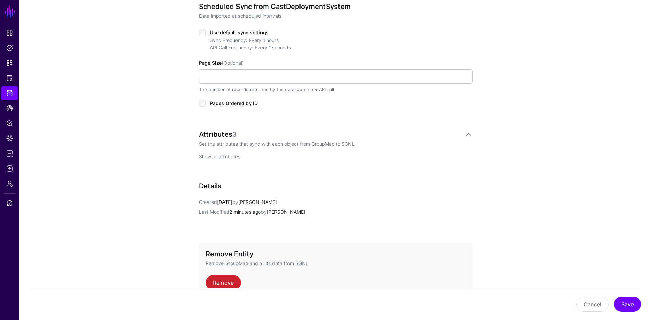
click at [216, 156] on link "Show all attributes" at bounding box center [219, 156] width 41 height 6
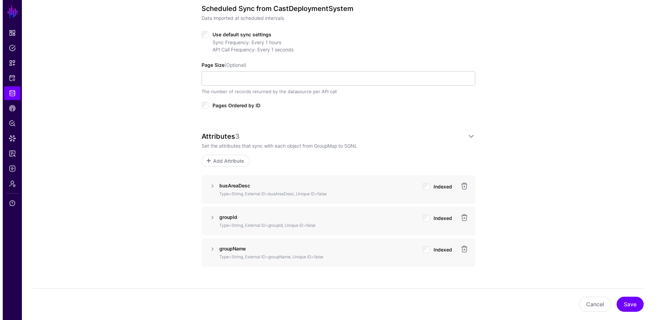
scroll to position [423, 0]
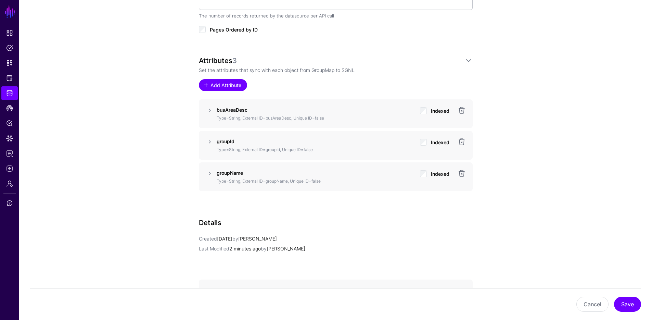
click at [219, 87] on span "Add Attribute" at bounding box center [225, 84] width 33 height 7
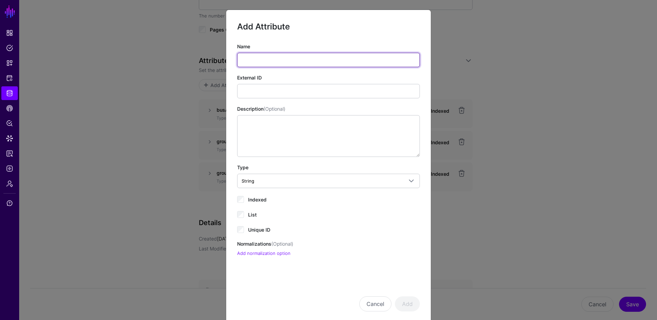
click at [303, 64] on input "Name" at bounding box center [328, 60] width 183 height 14
type input "**********"
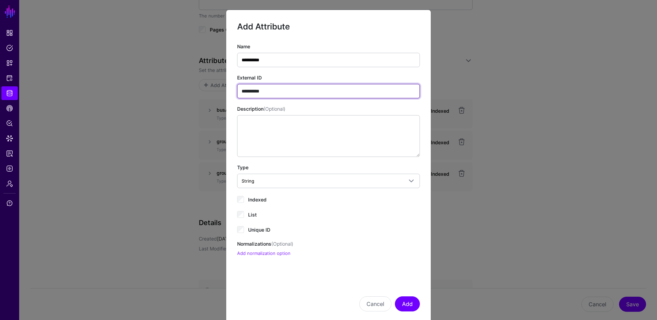
type input "**********"
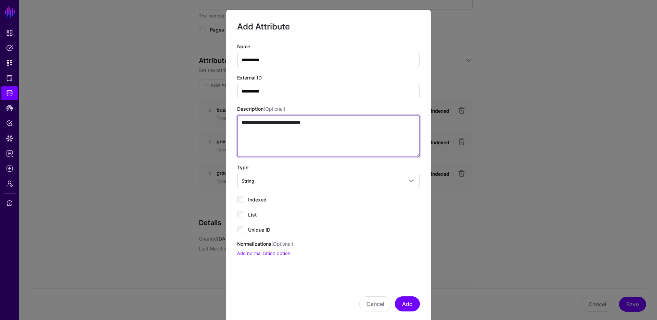
type textarea "**********"
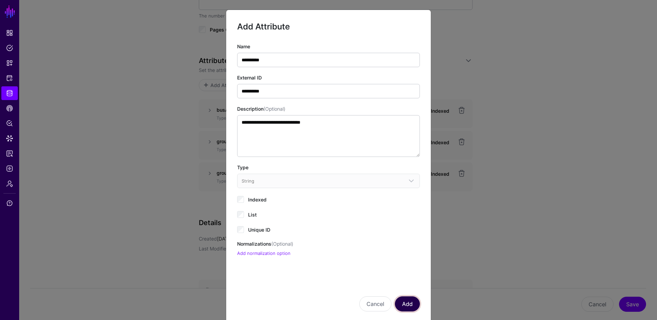
click at [408, 306] on button "Add" at bounding box center [407, 303] width 25 height 15
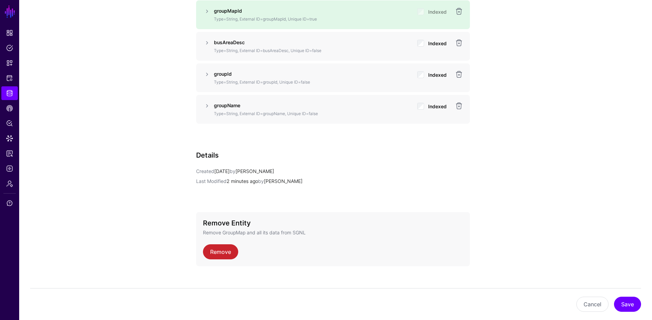
scroll to position [523, 0]
click at [629, 304] on button "Save" at bounding box center [627, 303] width 27 height 15
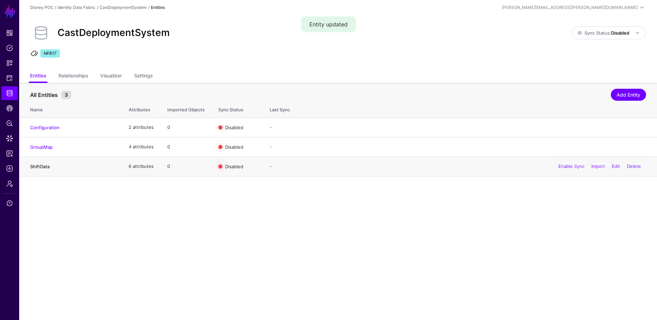
click at [43, 167] on link "ShiftData" at bounding box center [40, 166] width 20 height 5
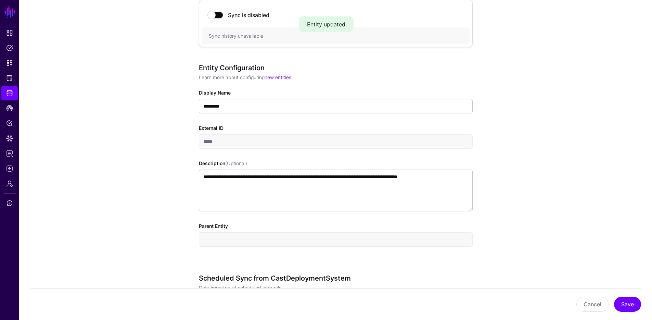
scroll to position [323, 0]
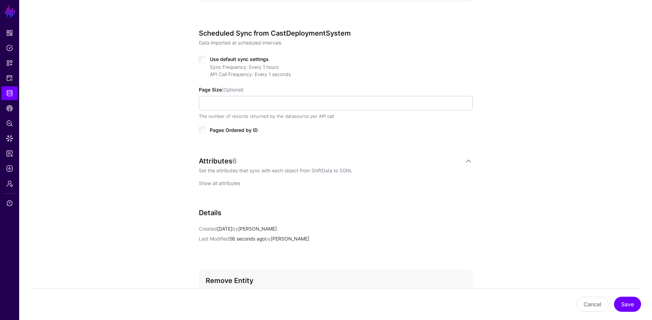
click at [226, 181] on link "Show all attributes" at bounding box center [219, 183] width 41 height 6
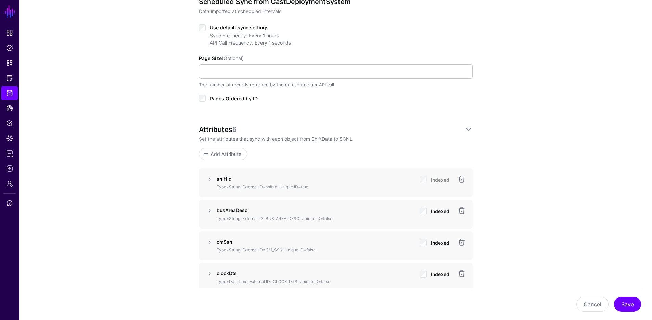
scroll to position [455, 0]
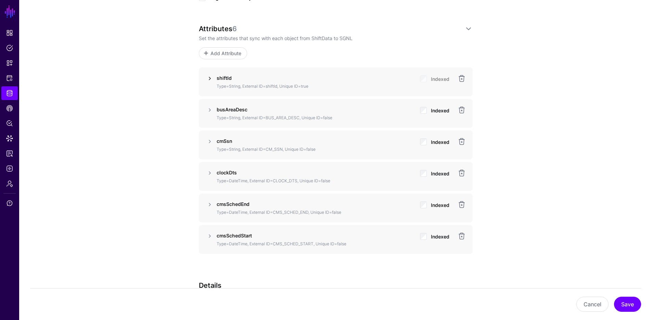
click at [209, 76] on link at bounding box center [210, 78] width 8 height 8
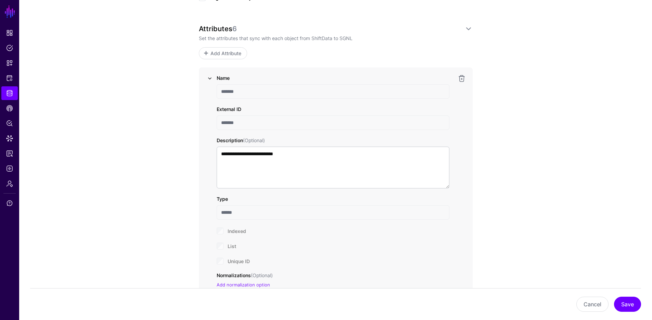
click at [210, 78] on link at bounding box center [210, 78] width 8 height 8
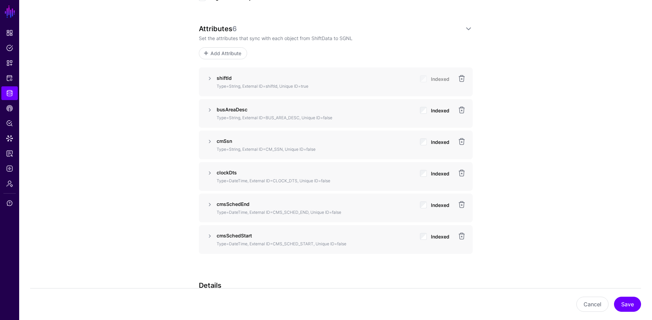
click at [543, 182] on div "**********" at bounding box center [335, 30] width 633 height 858
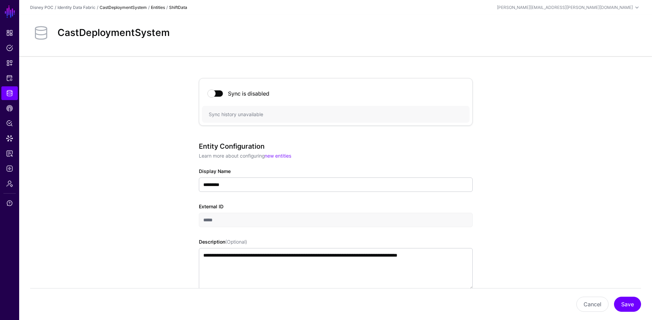
click at [119, 5] on link "CastDeploymentSystem" at bounding box center [123, 7] width 47 height 5
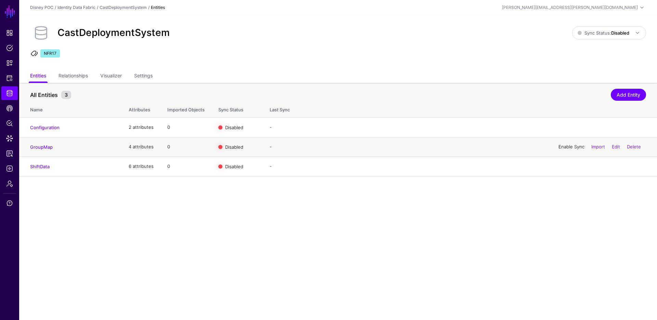
click at [564, 146] on link "Enable Sync" at bounding box center [571, 146] width 26 height 5
click at [563, 166] on link "Enable Sync" at bounding box center [571, 165] width 26 height 5
click at [45, 146] on link "GroupMap" at bounding box center [41, 146] width 23 height 5
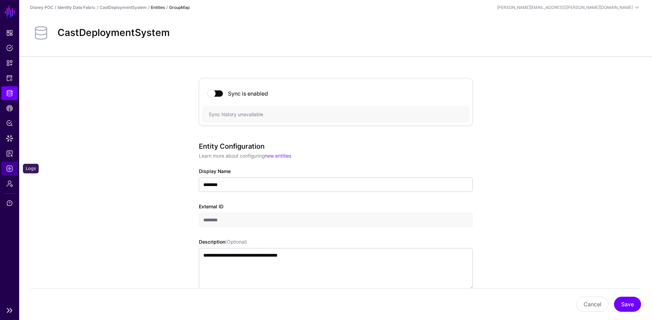
click at [9, 172] on link "Logs" at bounding box center [9, 169] width 16 height 14
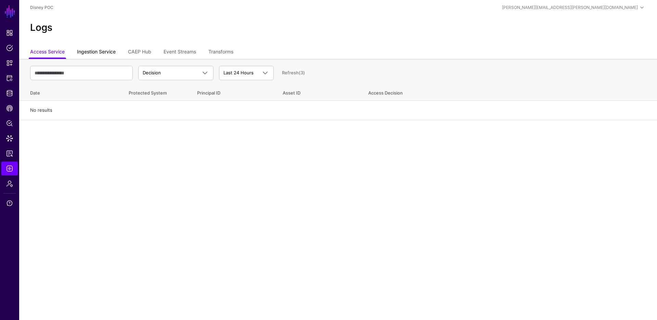
click at [98, 47] on link "Ingestion Service" at bounding box center [96, 52] width 39 height 13
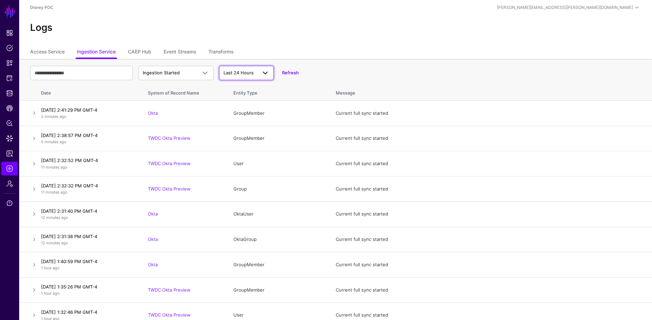
click at [258, 68] on link "Last 24 Hours" at bounding box center [246, 73] width 55 height 14
click at [342, 48] on ul "Access Service Ingestion Service CAEP Hub Event Streams Transforms" at bounding box center [335, 52] width 611 height 13
click at [295, 72] on link "Refresh" at bounding box center [290, 72] width 17 height 5
click at [295, 72] on link "Refresh (3)" at bounding box center [293, 72] width 23 height 5
click at [11, 93] on span "Identity Data Fabric" at bounding box center [9, 93] width 7 height 7
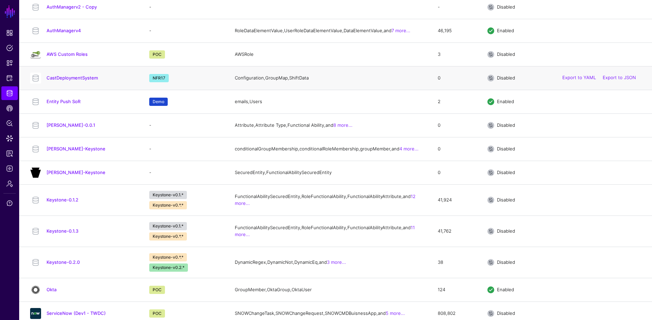
scroll to position [212, 0]
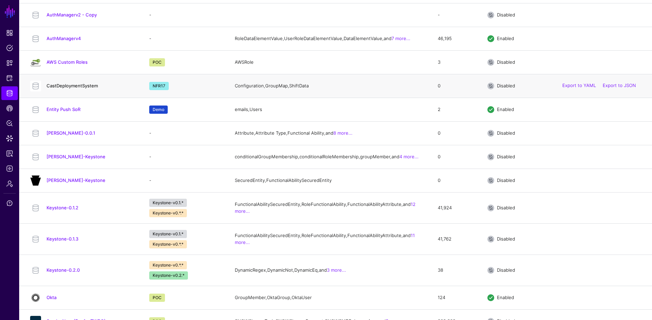
click at [74, 88] on link "CastDeploymentSystem" at bounding box center [72, 85] width 51 height 5
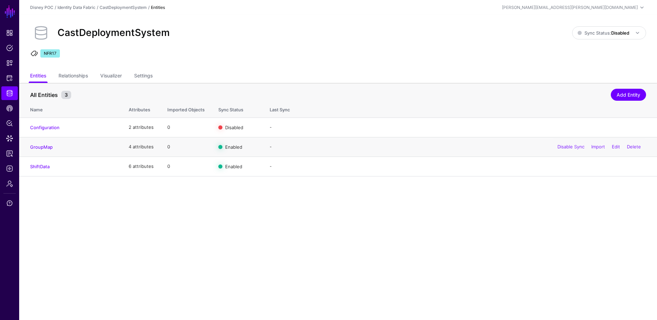
click at [569, 149] on div "Disable Sync Import Edit Delete" at bounding box center [599, 146] width 94 height 17
click at [569, 148] on link "Disable Sync" at bounding box center [570, 146] width 27 height 5
click at [565, 167] on link "Disable Sync" at bounding box center [570, 165] width 27 height 5
click at [598, 147] on link "Import" at bounding box center [598, 146] width 14 height 5
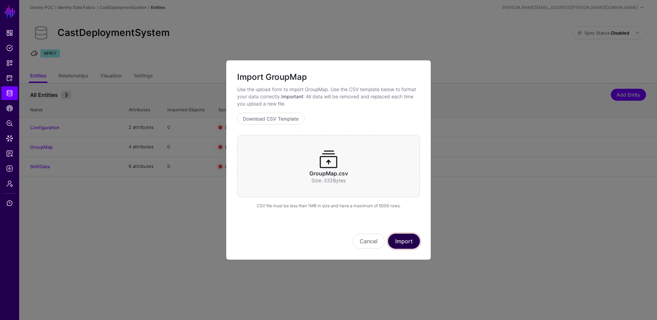
click at [403, 240] on button "Import" at bounding box center [404, 240] width 32 height 15
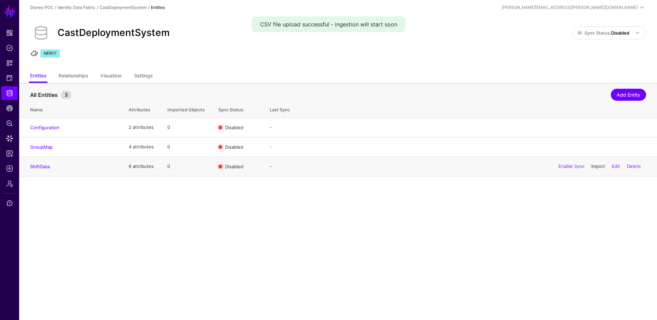
click at [599, 167] on link "Import" at bounding box center [598, 165] width 14 height 5
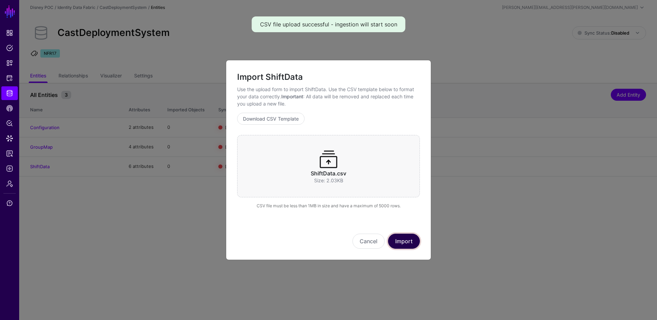
click at [407, 241] on button "Import" at bounding box center [404, 240] width 32 height 15
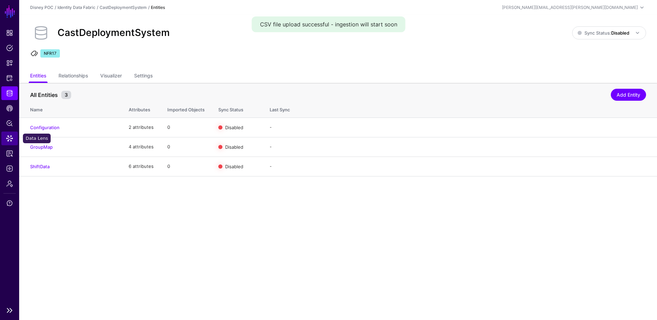
click at [11, 137] on span "Data Lens" at bounding box center [9, 138] width 7 height 7
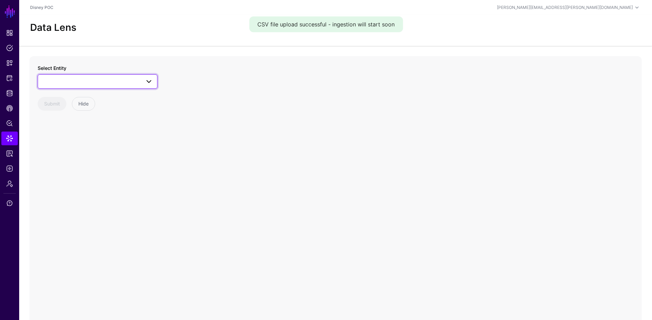
click at [132, 82] on span at bounding box center [97, 81] width 111 height 8
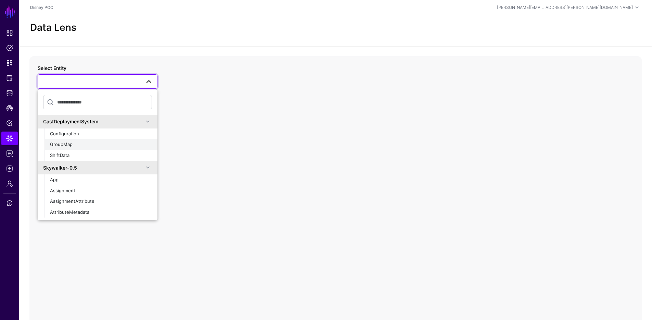
click at [66, 144] on span "GroupMap" at bounding box center [61, 143] width 23 height 5
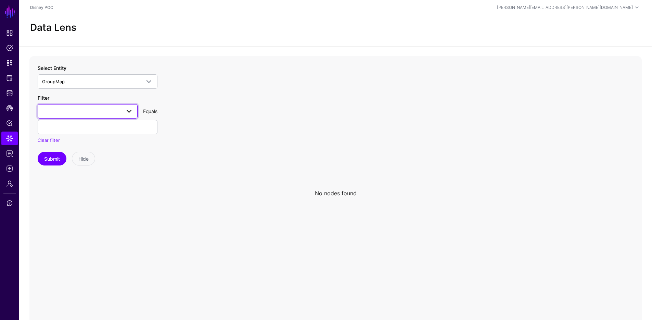
click at [130, 111] on span at bounding box center [129, 111] width 8 height 8
click at [44, 149] on span "busAreaDesc" at bounding box center [57, 149] width 28 height 5
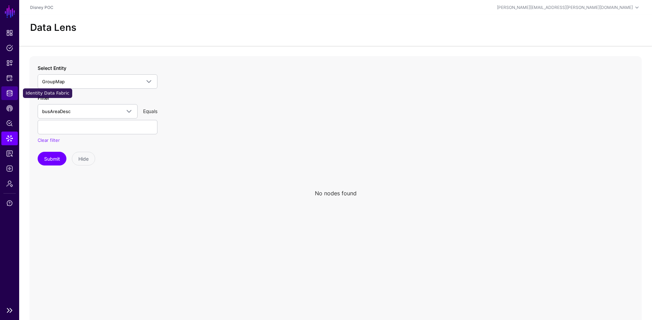
click at [13, 93] on span "Identity Data Fabric" at bounding box center [9, 93] width 7 height 7
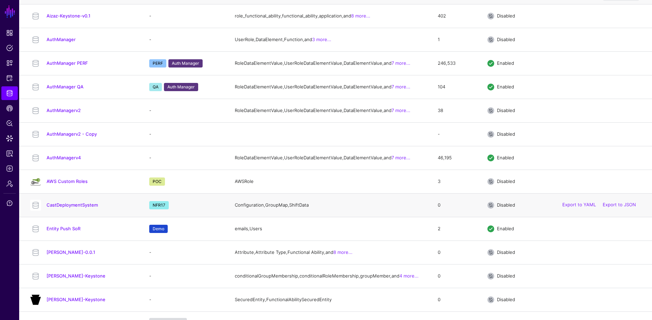
scroll to position [115, 0]
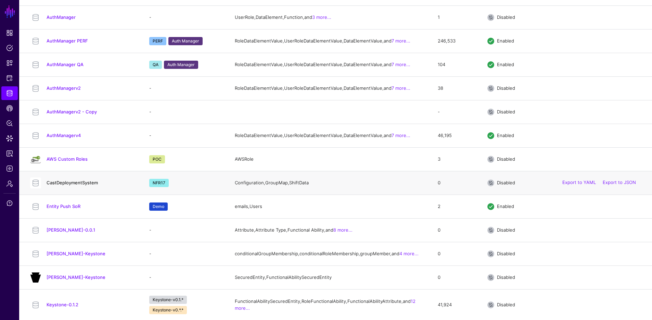
click at [75, 185] on link "CastDeploymentSystem" at bounding box center [72, 182] width 51 height 5
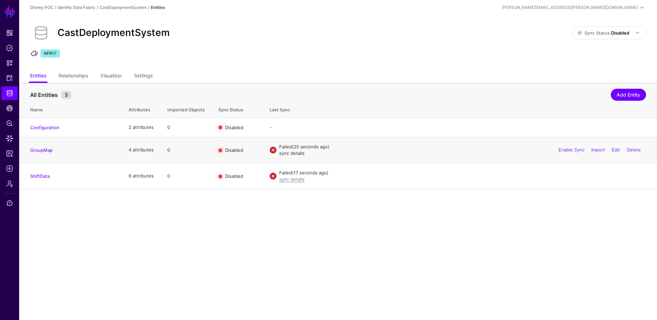
click at [293, 153] on link "sync details" at bounding box center [291, 152] width 25 height 5
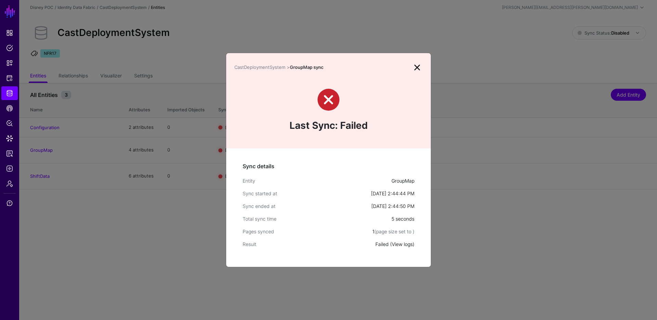
click at [408, 242] on link "View logs" at bounding box center [402, 244] width 21 height 6
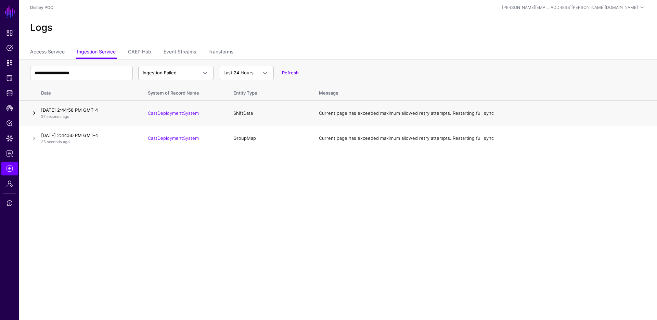
click at [35, 113] on link at bounding box center [34, 113] width 8 height 8
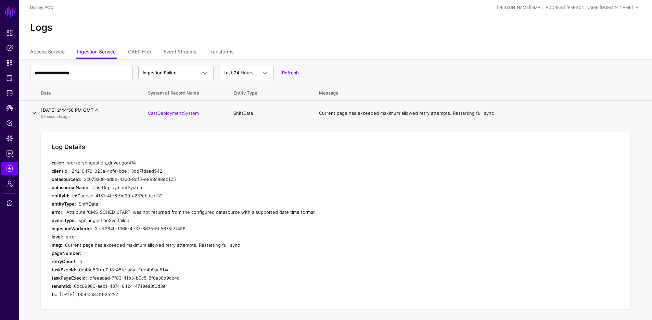
click at [35, 112] on link at bounding box center [34, 113] width 8 height 8
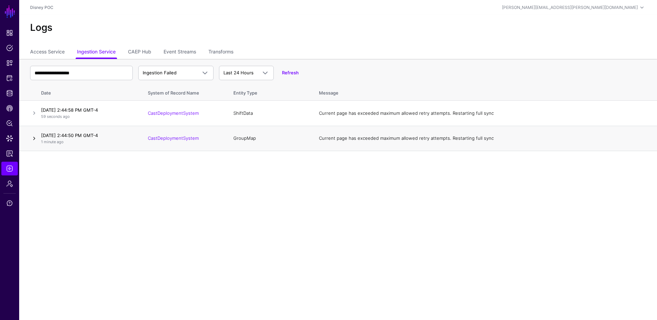
click at [32, 138] on link at bounding box center [34, 138] width 8 height 8
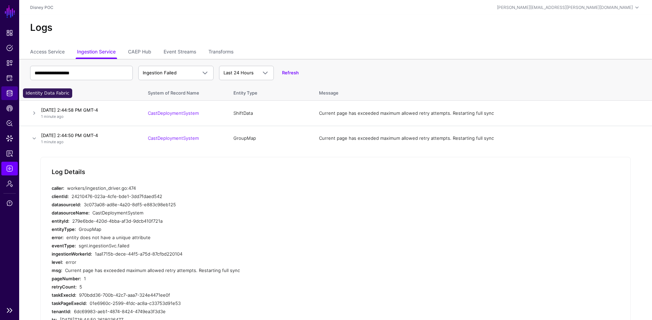
click at [12, 94] on span "Identity Data Fabric" at bounding box center [9, 93] width 7 height 7
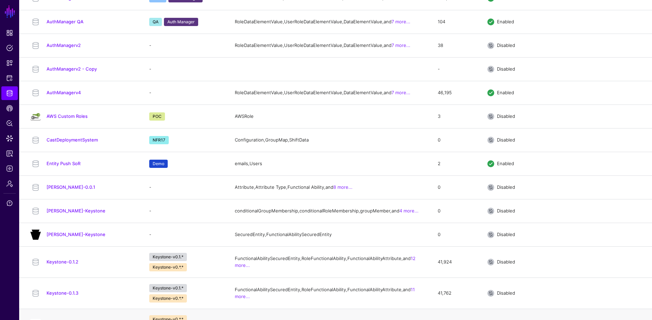
scroll to position [253, 0]
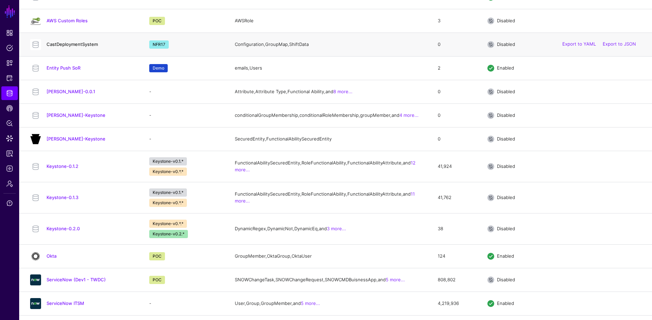
click at [75, 47] on link "CastDeploymentSystem" at bounding box center [72, 43] width 51 height 5
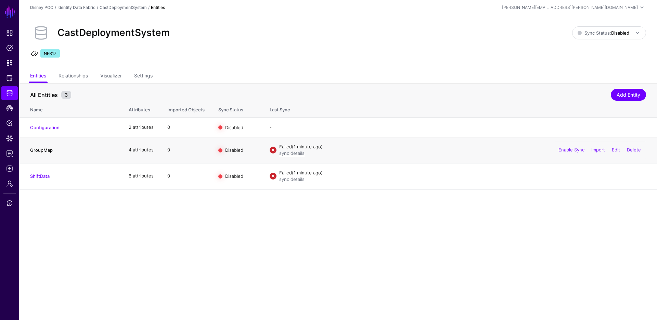
click at [40, 150] on link "GroupMap" at bounding box center [41, 149] width 23 height 5
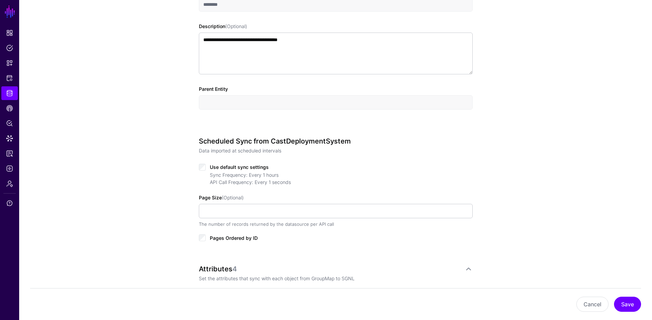
scroll to position [254, 0]
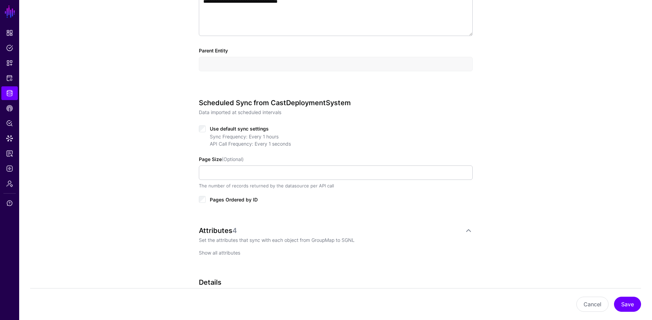
click at [220, 253] on link "Show all attributes" at bounding box center [219, 252] width 41 height 6
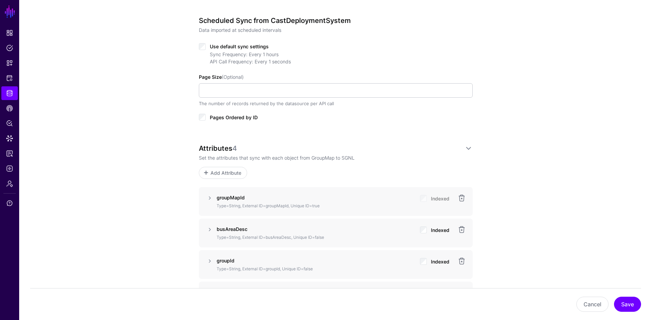
scroll to position [399, 0]
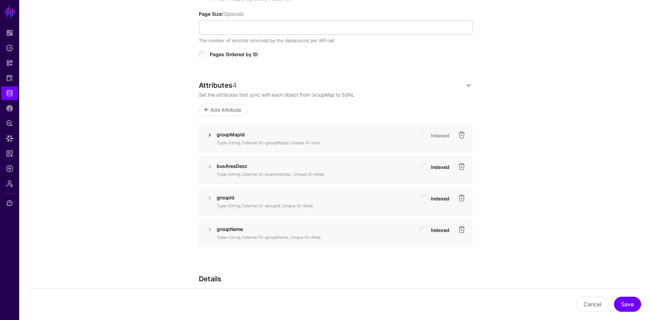
click at [207, 134] on link at bounding box center [210, 135] width 8 height 8
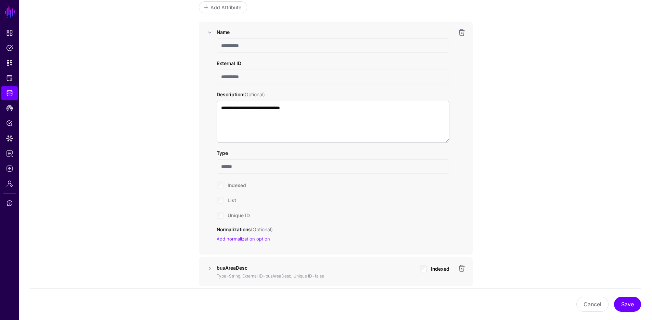
scroll to position [498, 0]
click at [241, 49] on input "**********" at bounding box center [333, 48] width 233 height 14
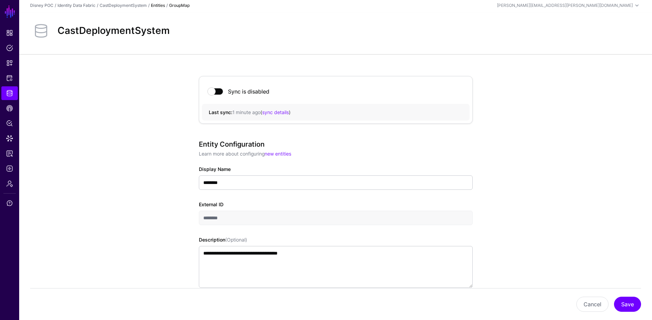
scroll to position [0, 0]
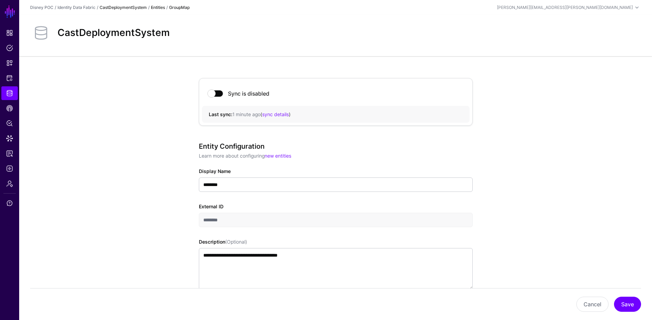
click at [129, 9] on link "CastDeploymentSystem" at bounding box center [123, 7] width 47 height 5
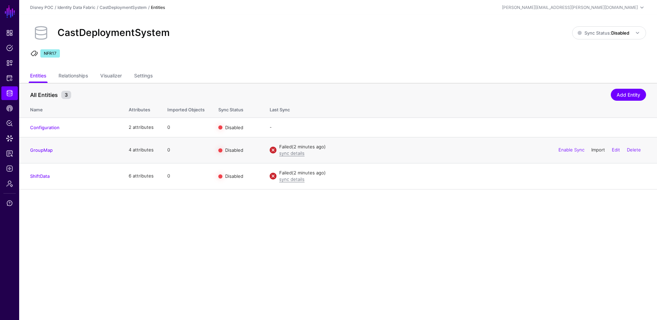
click at [596, 149] on link "Import" at bounding box center [598, 149] width 14 height 5
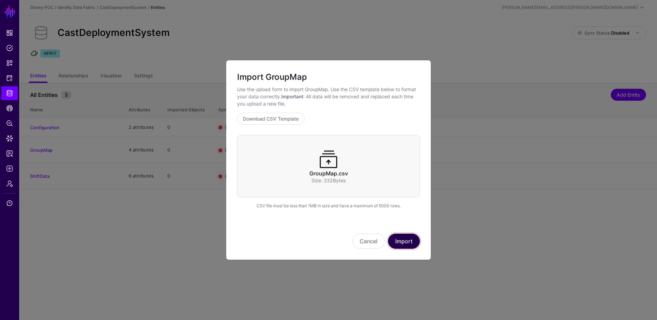
click at [405, 241] on button "Import" at bounding box center [404, 240] width 32 height 15
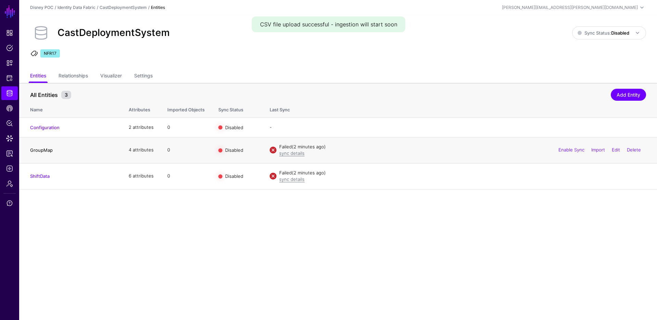
click at [44, 150] on link "GroupMap" at bounding box center [41, 149] width 23 height 5
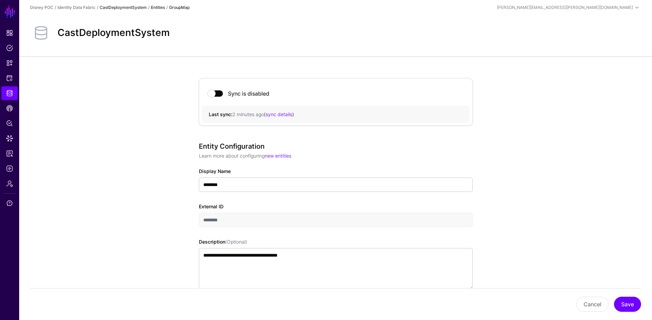
click at [127, 7] on link "CastDeploymentSystem" at bounding box center [123, 7] width 47 height 5
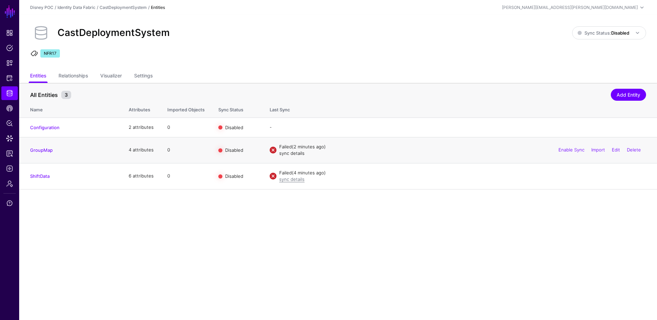
click at [292, 152] on link "sync details" at bounding box center [291, 152] width 25 height 5
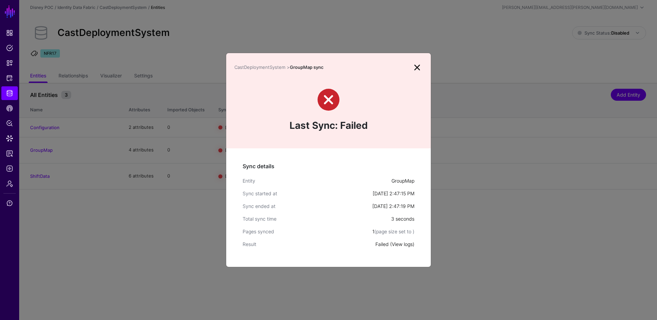
click at [401, 243] on link "View logs" at bounding box center [402, 244] width 21 height 6
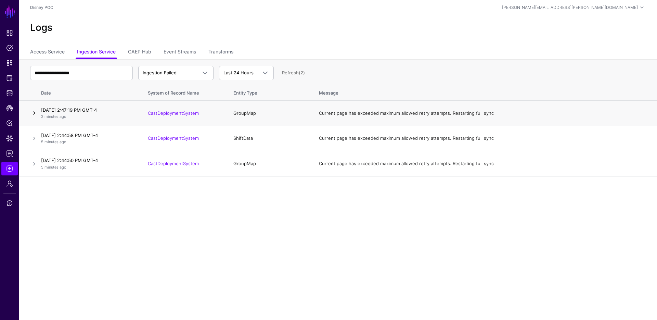
click at [35, 110] on link at bounding box center [34, 113] width 8 height 8
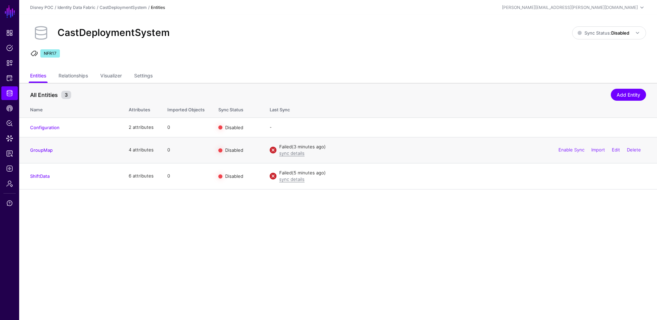
click at [47, 147] on h4 "GroupMap" at bounding box center [72, 150] width 85 height 6
click at [613, 150] on link "Edit" at bounding box center [616, 149] width 8 height 5
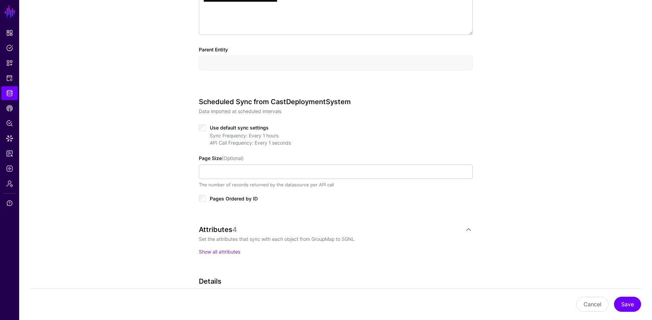
scroll to position [390, 0]
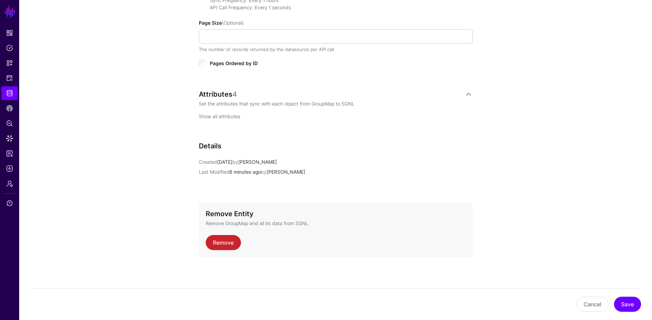
click at [222, 114] on link "Show all attributes" at bounding box center [219, 116] width 41 height 6
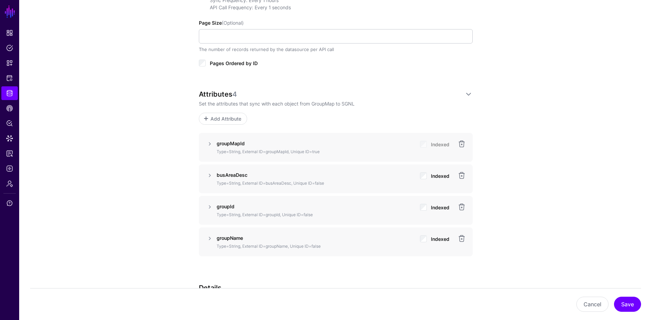
click at [424, 146] on div "Indexed" at bounding box center [434, 147] width 29 height 14
click at [210, 143] on link at bounding box center [210, 144] width 8 height 8
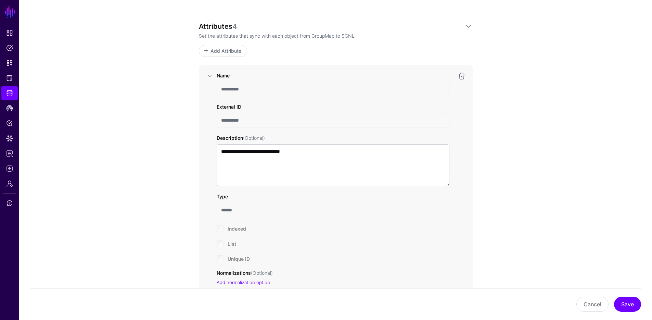
scroll to position [536, 0]
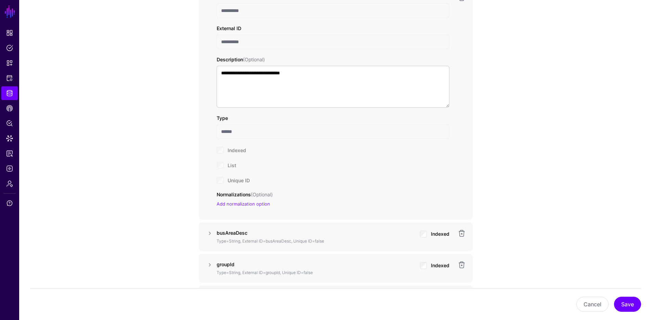
click at [221, 151] on div "Indexed" at bounding box center [333, 149] width 233 height 8
click at [223, 181] on div "Unique ID" at bounding box center [333, 180] width 233 height 8
click at [221, 180] on div "Unique ID" at bounding box center [333, 180] width 233 height 8
click at [232, 204] on link "Add normalization option" at bounding box center [243, 203] width 53 height 5
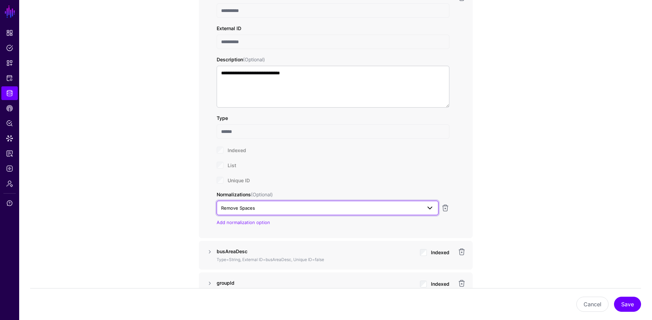
click at [341, 210] on span "Remove Spaces" at bounding box center [321, 208] width 201 height 8
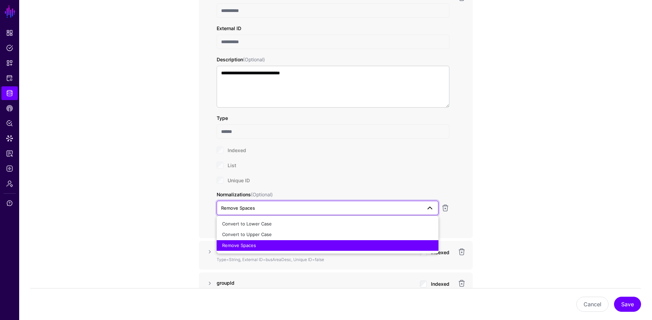
click at [514, 177] on div "**********" at bounding box center [335, 28] width 633 height 1017
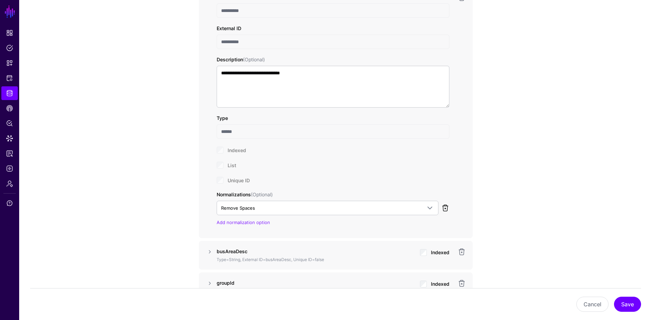
click at [443, 208] on link at bounding box center [445, 208] width 8 height 8
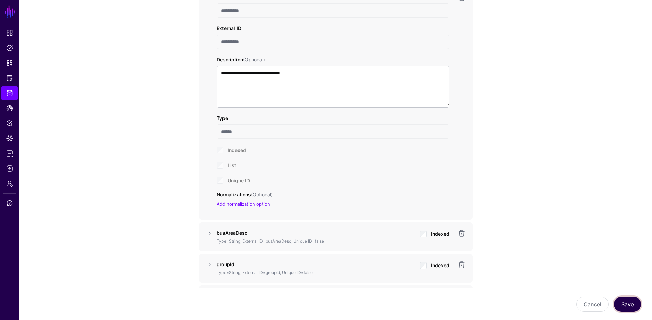
click at [632, 303] on button "Save" at bounding box center [627, 303] width 27 height 15
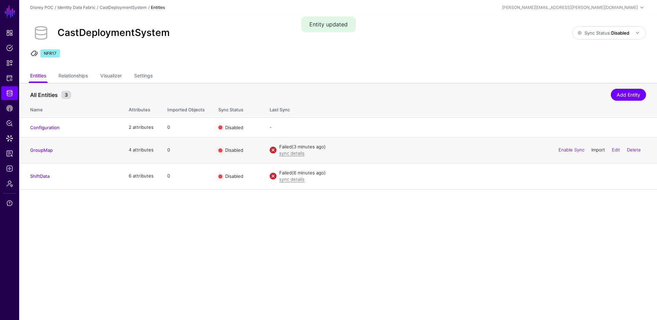
click at [596, 151] on link "Import" at bounding box center [598, 149] width 14 height 5
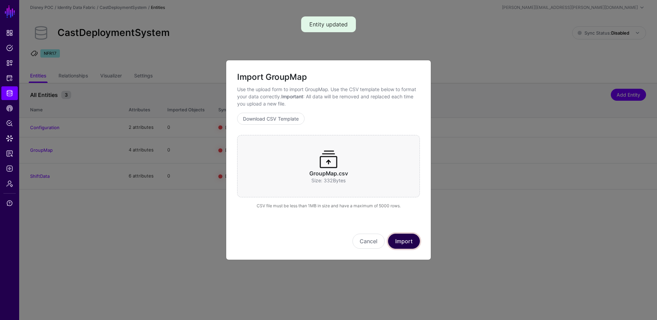
click at [411, 237] on button "Import" at bounding box center [404, 240] width 32 height 15
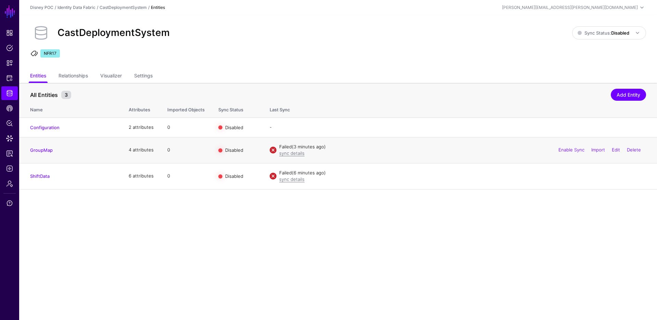
click at [272, 149] on span at bounding box center [273, 149] width 7 height 7
click at [274, 151] on span at bounding box center [273, 149] width 7 height 7
click at [303, 154] on link "sync details" at bounding box center [291, 152] width 25 height 5
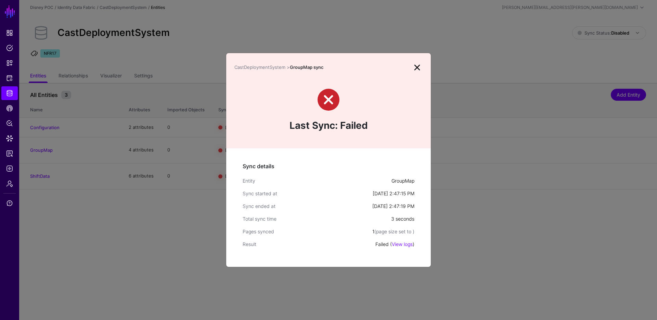
click at [416, 69] on link at bounding box center [417, 67] width 11 height 11
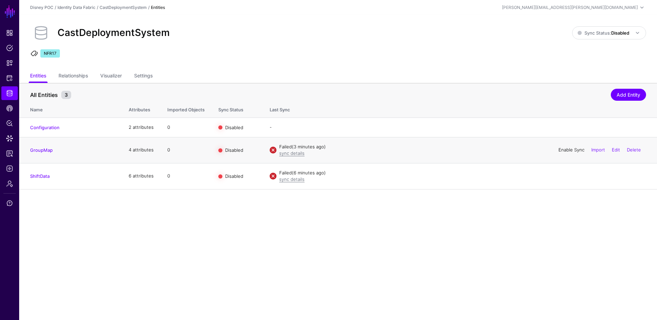
click at [575, 149] on link "Enable Sync" at bounding box center [571, 149] width 26 height 5
click at [292, 152] on link "sync details" at bounding box center [291, 152] width 25 height 5
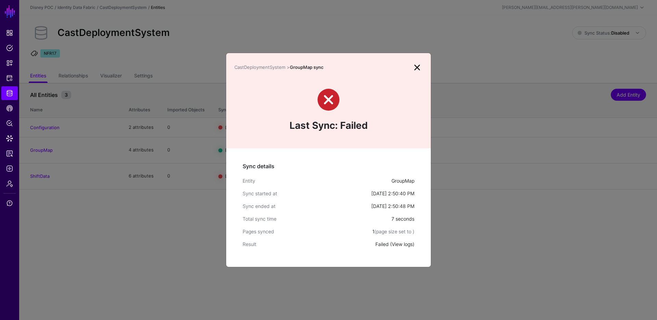
click at [403, 242] on link "View logs" at bounding box center [402, 244] width 21 height 6
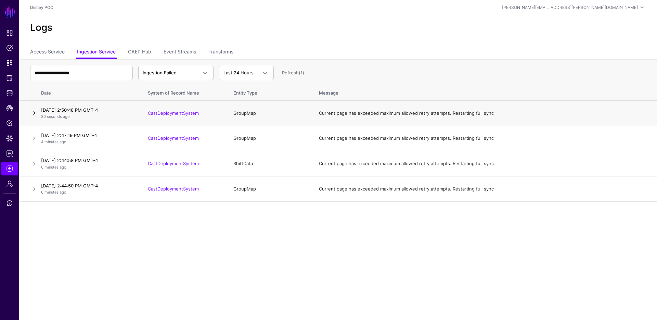
click at [33, 112] on link at bounding box center [34, 113] width 8 height 8
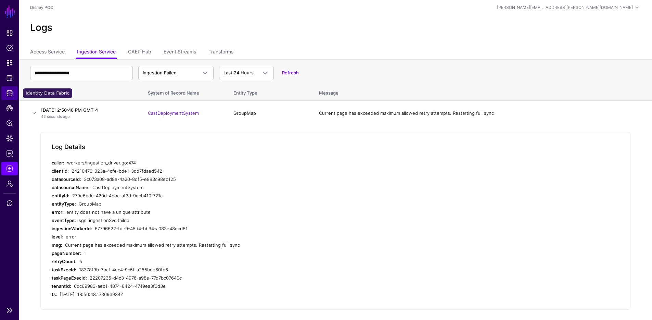
click at [11, 93] on span "Identity Data Fabric" at bounding box center [9, 93] width 7 height 7
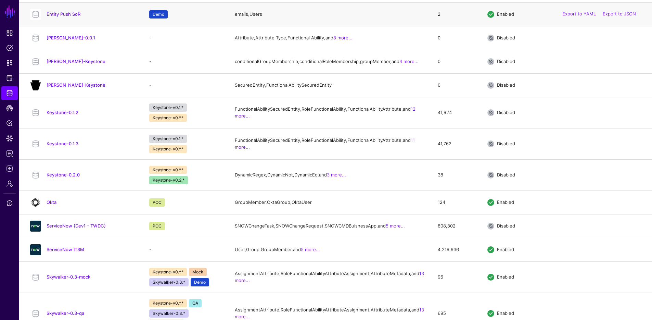
scroll to position [307, 0]
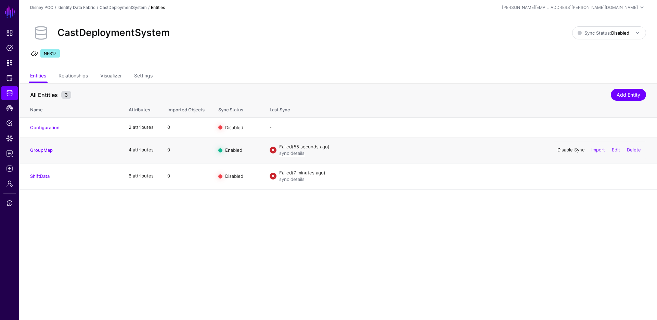
click at [576, 150] on link "Disable Sync" at bounding box center [570, 149] width 27 height 5
click at [290, 154] on link "sync details" at bounding box center [291, 152] width 25 height 5
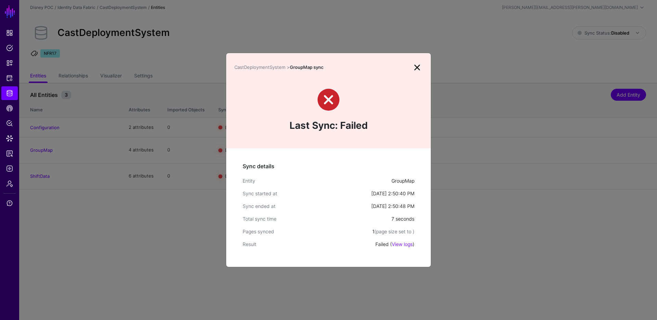
click at [421, 68] on link at bounding box center [417, 67] width 11 height 11
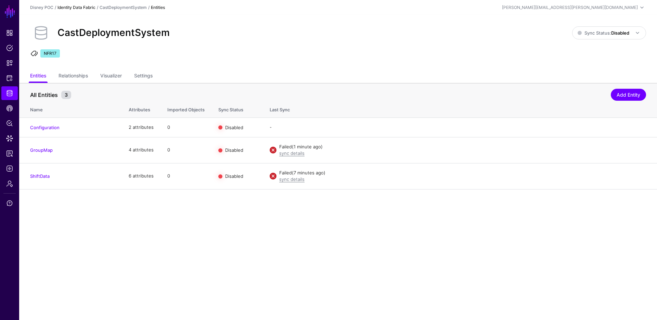
click at [88, 7] on link "Identity Data Fabric" at bounding box center [76, 7] width 38 height 5
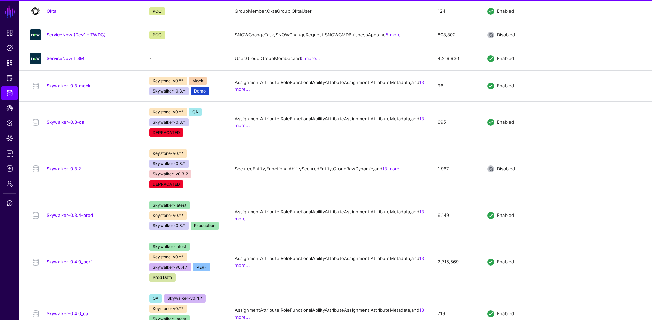
scroll to position [690, 0]
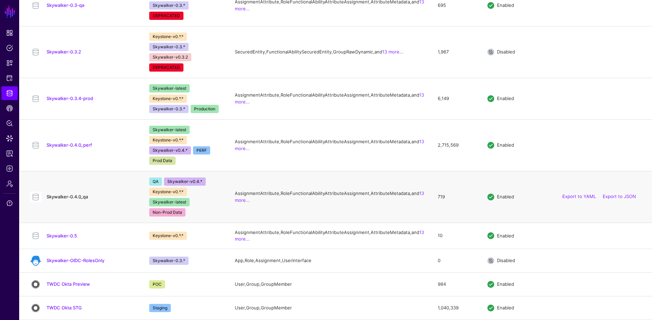
click at [64, 194] on link "Skywalker-0.4.0_qa" at bounding box center [67, 196] width 41 height 5
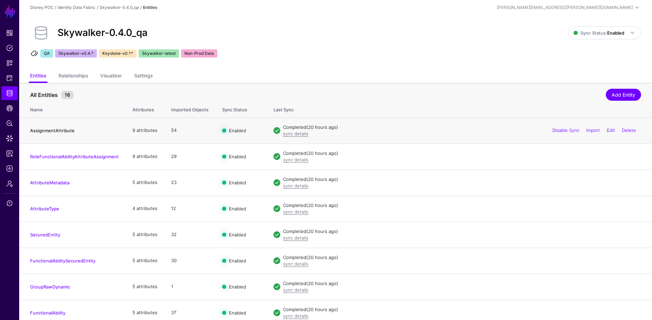
click at [63, 129] on link "AssignmentAttribute" at bounding box center [52, 130] width 44 height 5
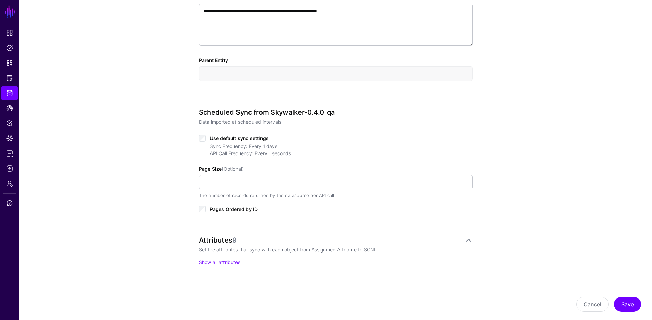
scroll to position [356, 0]
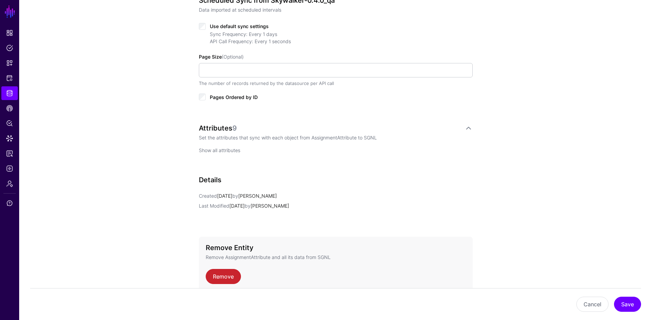
click at [215, 149] on link "Show all attributes" at bounding box center [219, 150] width 41 height 6
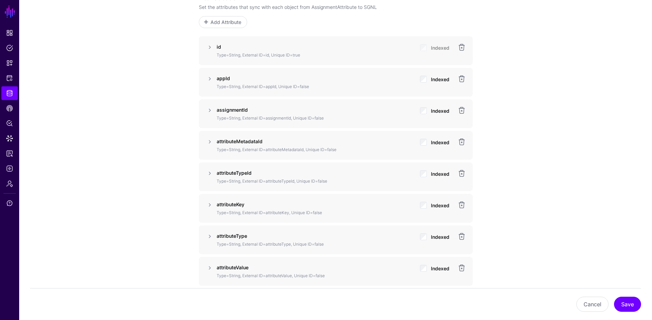
scroll to position [439, 0]
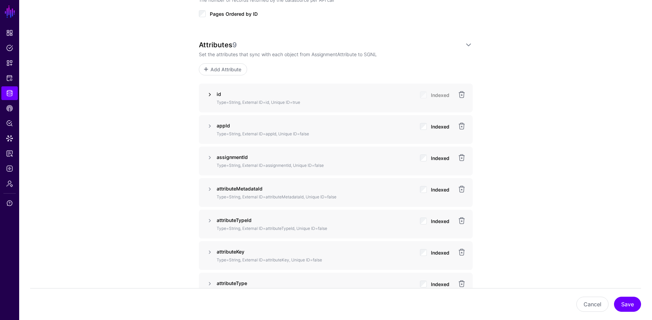
click at [209, 92] on link at bounding box center [210, 94] width 8 height 8
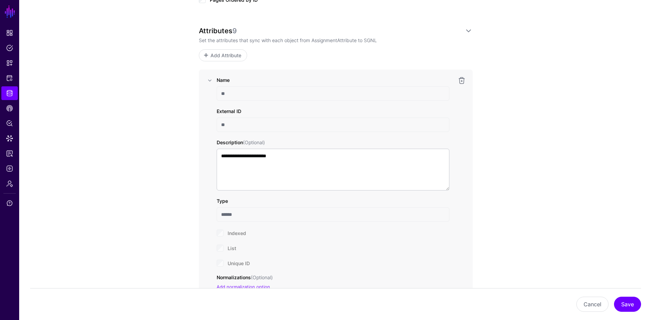
scroll to position [411, 0]
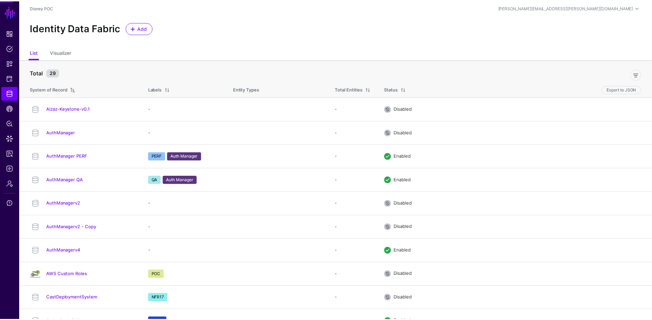
scroll to position [214, 0]
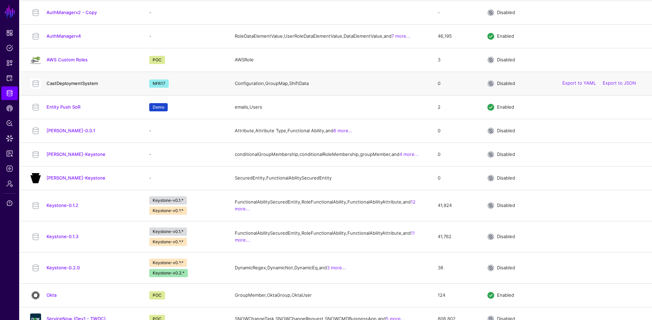
click at [68, 86] on link "CastDeploymentSystem" at bounding box center [72, 82] width 51 height 5
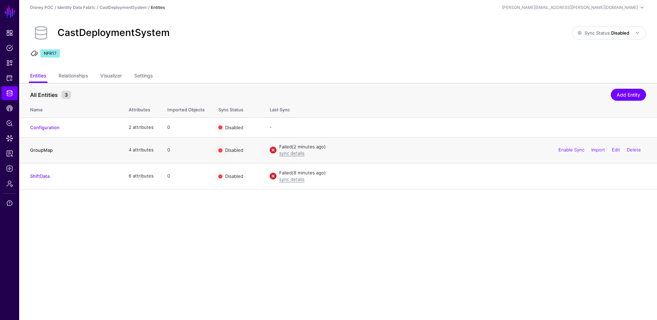
click at [40, 148] on link "GroupMap" at bounding box center [41, 149] width 23 height 5
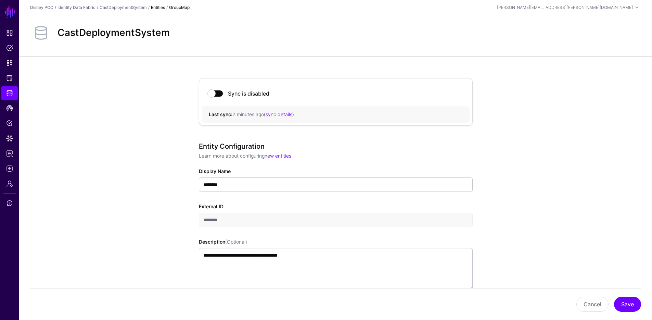
scroll to position [306, 0]
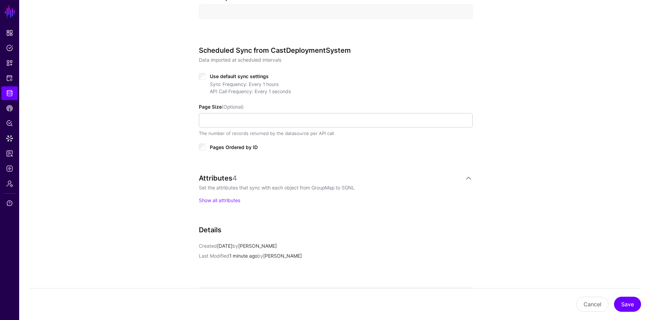
click at [227, 196] on p "Show all attributes" at bounding box center [336, 199] width 274 height 7
click at [227, 199] on link "Show all attributes" at bounding box center [219, 200] width 41 height 6
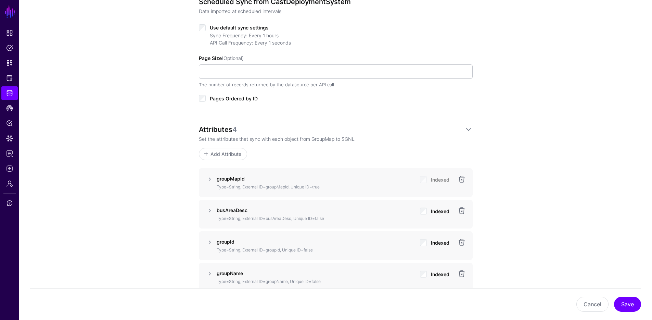
scroll to position [433, 0]
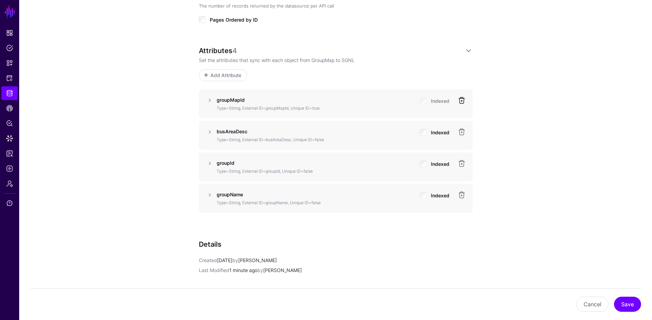
click at [463, 100] on link at bounding box center [462, 100] width 8 height 8
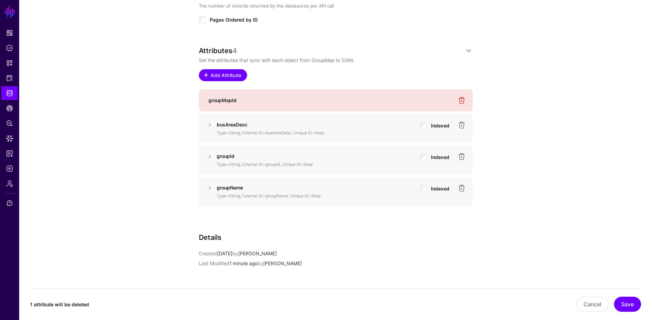
click at [229, 74] on span "Add Attribute" at bounding box center [225, 75] width 33 height 7
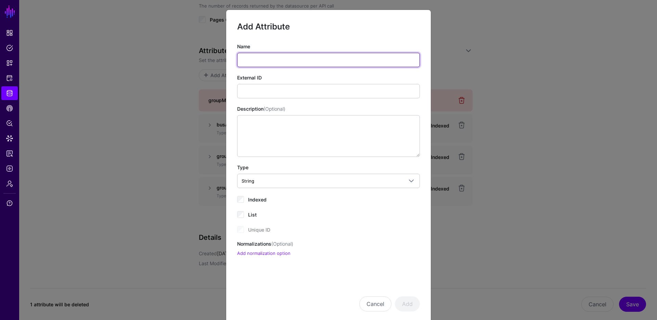
click at [286, 56] on input "Name" at bounding box center [328, 60] width 183 height 14
type input "**"
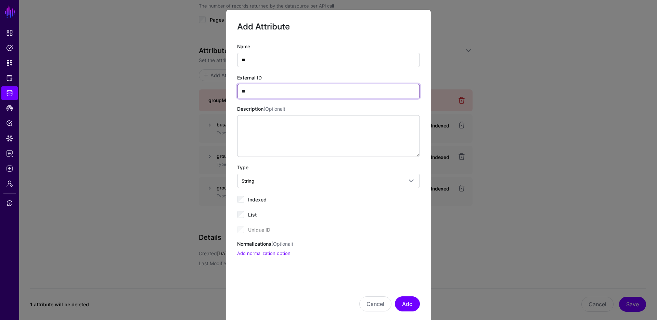
type input "**"
click at [239, 230] on div "Unique ID" at bounding box center [328, 229] width 183 height 8
click at [240, 229] on div "Unique ID" at bounding box center [328, 229] width 183 height 8
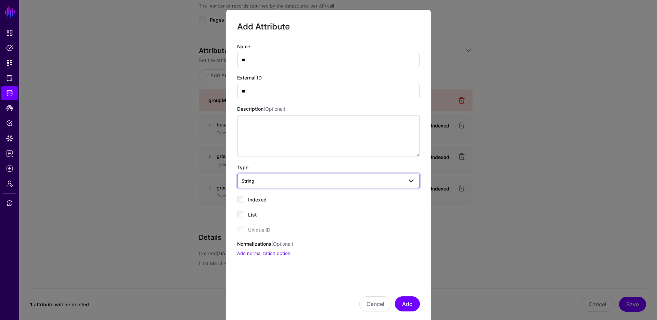
click at [285, 177] on span "String" at bounding box center [323, 181] width 162 height 8
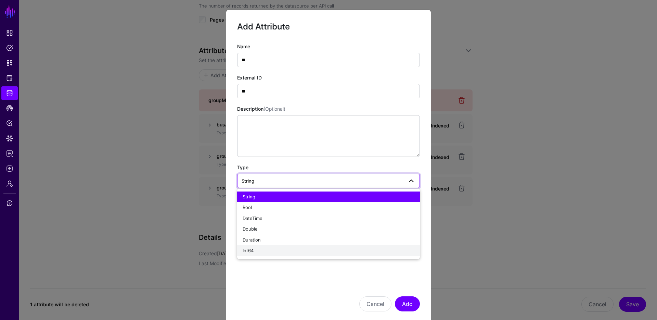
click at [259, 249] on div "Int64" at bounding box center [329, 250] width 172 height 7
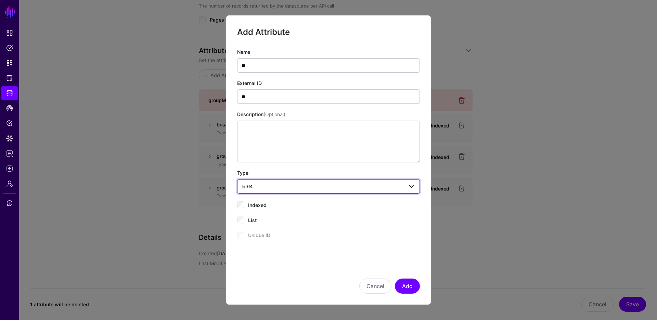
click at [322, 188] on span "Int64" at bounding box center [323, 186] width 162 height 8
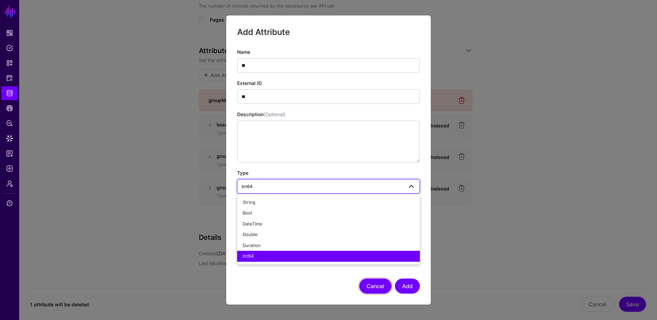
click at [384, 283] on button "Cancel" at bounding box center [375, 285] width 32 height 15
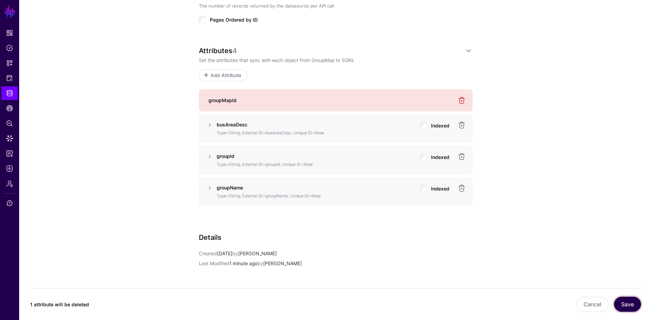
click at [633, 306] on button "Save" at bounding box center [627, 303] width 27 height 15
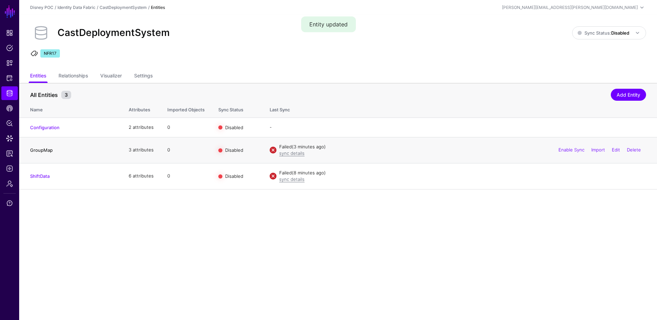
click at [43, 151] on link "GroupMap" at bounding box center [41, 149] width 23 height 5
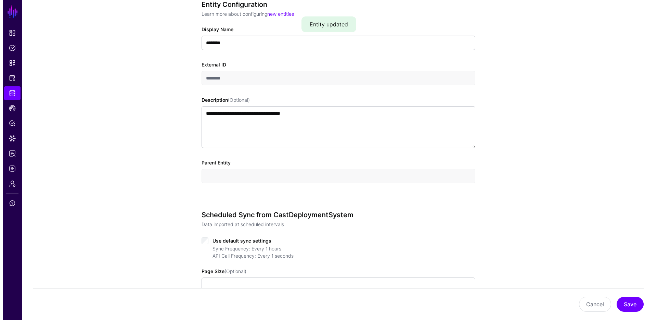
scroll to position [282, 0]
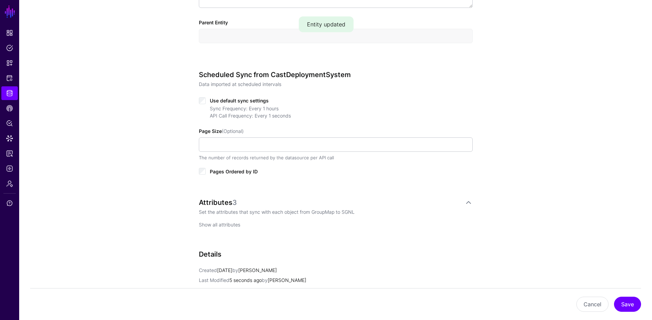
click at [222, 226] on link "Show all attributes" at bounding box center [219, 224] width 41 height 6
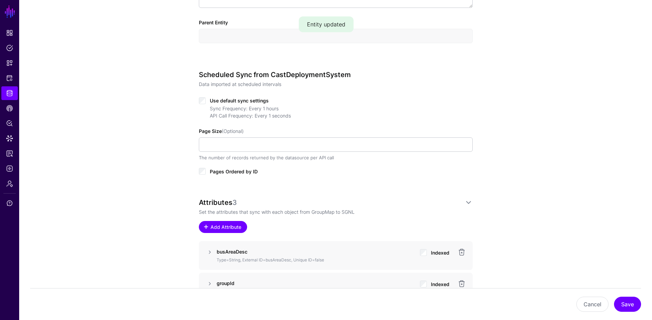
click at [222, 224] on span "Add Attribute" at bounding box center [225, 226] width 33 height 7
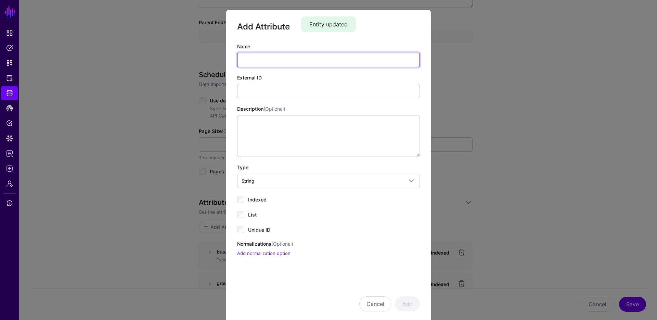
click at [282, 62] on input "Name" at bounding box center [328, 60] width 183 height 14
type input "**"
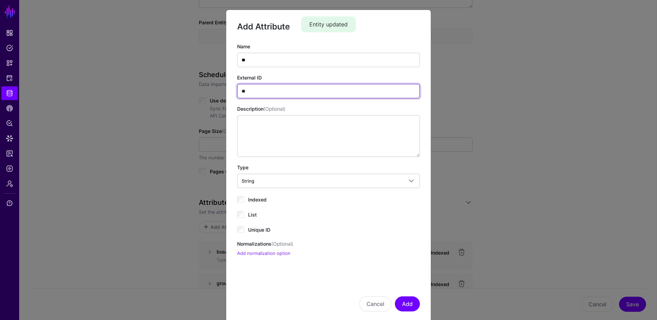
type input "**"
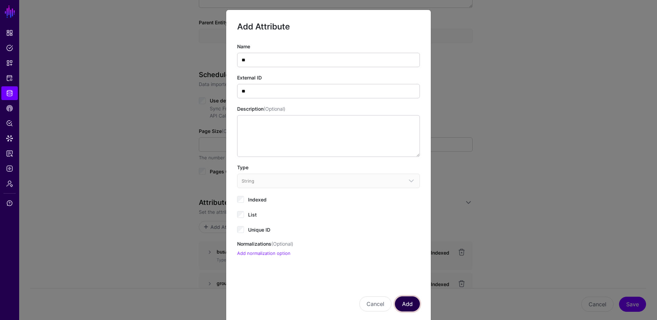
click at [413, 301] on button "Add" at bounding box center [407, 303] width 25 height 15
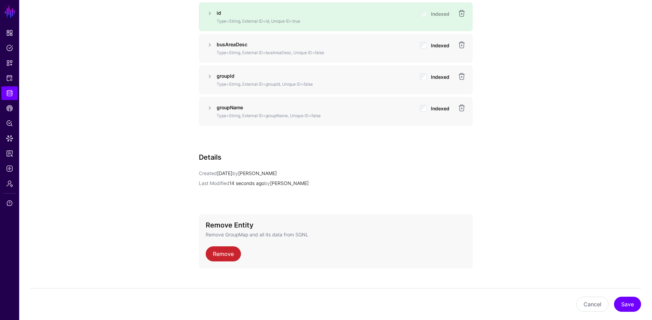
scroll to position [523, 0]
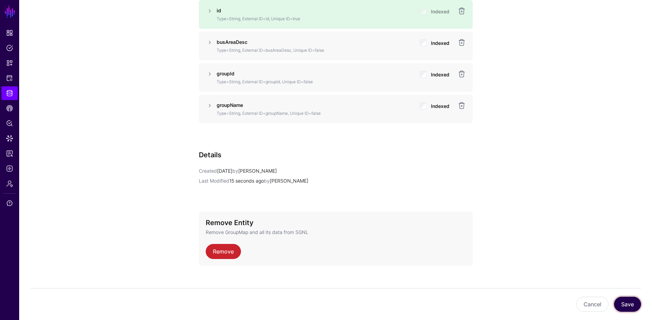
click at [624, 305] on button "Save" at bounding box center [627, 303] width 27 height 15
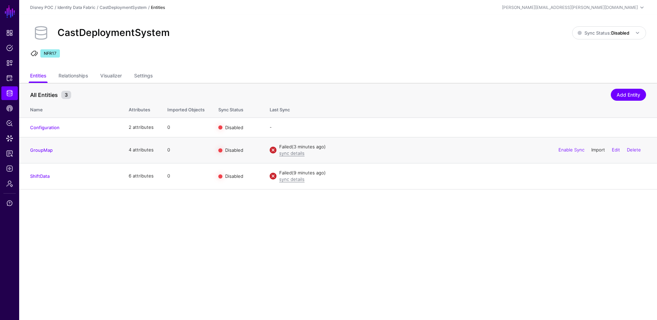
click at [602, 149] on link "Import" at bounding box center [598, 149] width 14 height 5
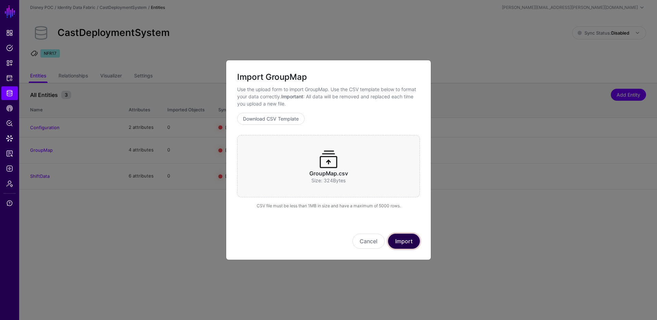
click at [410, 241] on button "Import" at bounding box center [404, 240] width 32 height 15
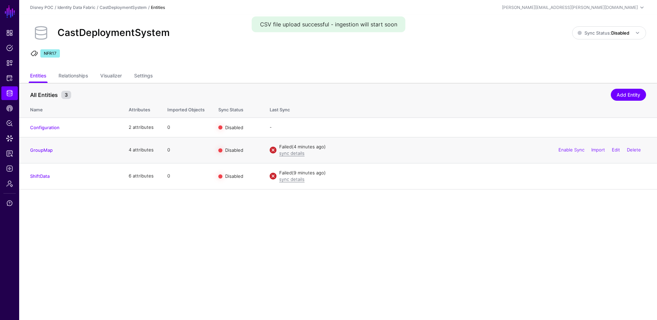
click at [470, 153] on div "sync details" at bounding box center [462, 153] width 367 height 7
click at [42, 150] on link "GroupMap" at bounding box center [41, 149] width 23 height 5
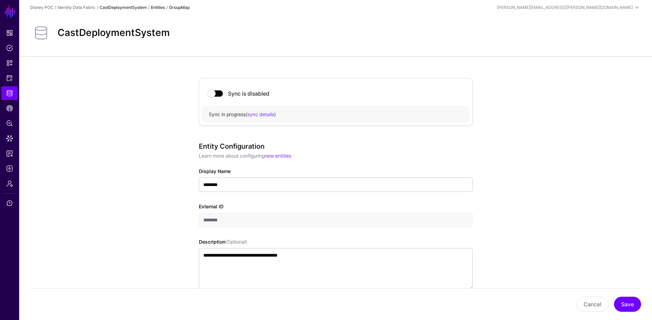
click at [134, 7] on link "CastDeploymentSystem" at bounding box center [123, 7] width 47 height 5
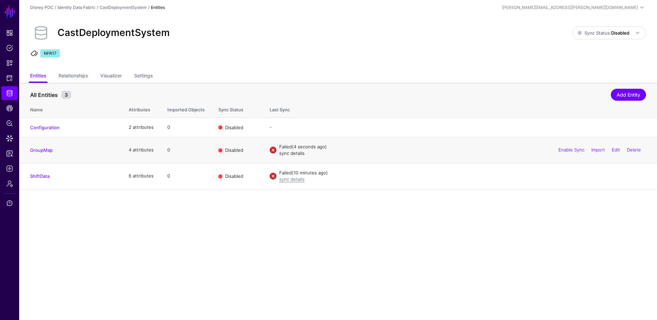
click at [294, 153] on link "sync details" at bounding box center [291, 152] width 25 height 5
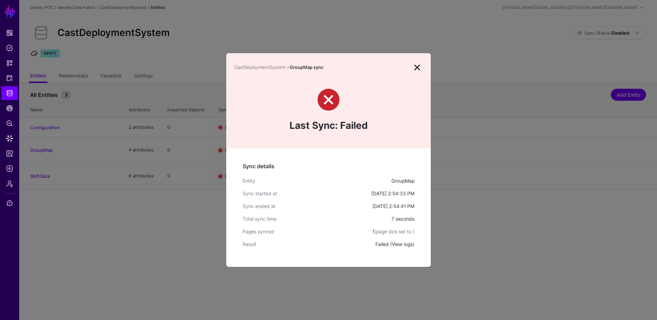
click at [402, 245] on link "View logs" at bounding box center [402, 244] width 21 height 6
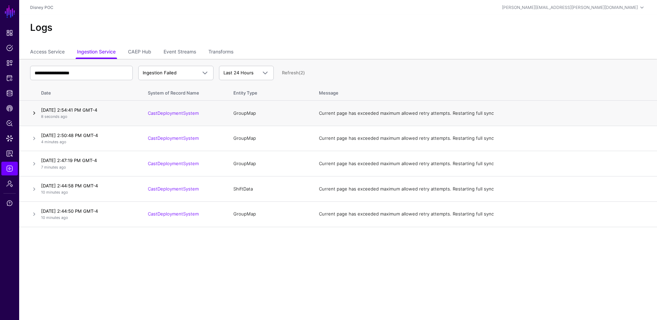
click at [33, 111] on link at bounding box center [34, 113] width 8 height 8
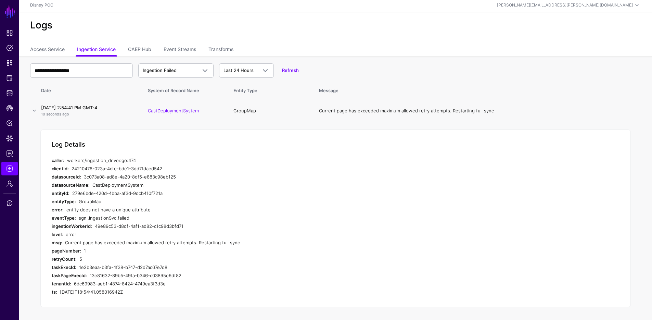
scroll to position [8, 0]
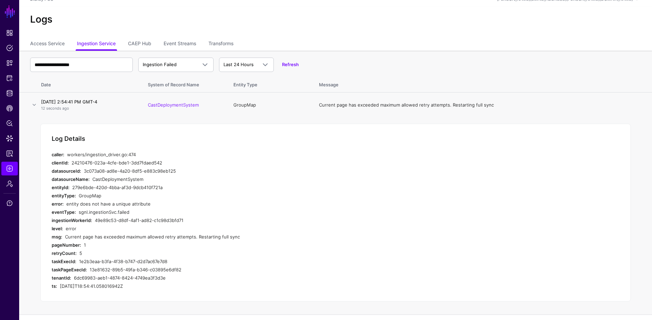
click at [86, 202] on div "entity does not have a unique attribute" at bounding box center [195, 204] width 259 height 8
click at [174, 105] on link "CastDeploymentSystem" at bounding box center [173, 104] width 51 height 5
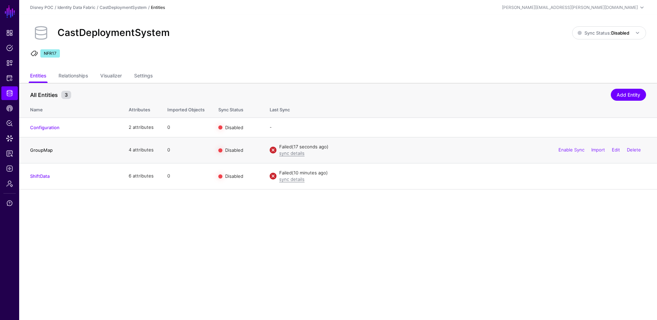
click at [50, 151] on link "GroupMap" at bounding box center [41, 149] width 23 height 5
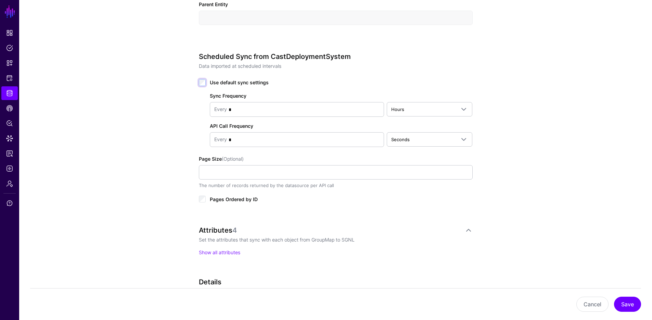
scroll to position [300, 0]
click at [236, 251] on link "Show all attributes" at bounding box center [219, 252] width 41 height 6
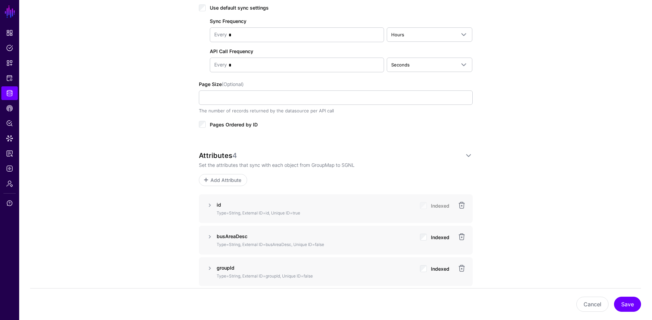
scroll to position [440, 0]
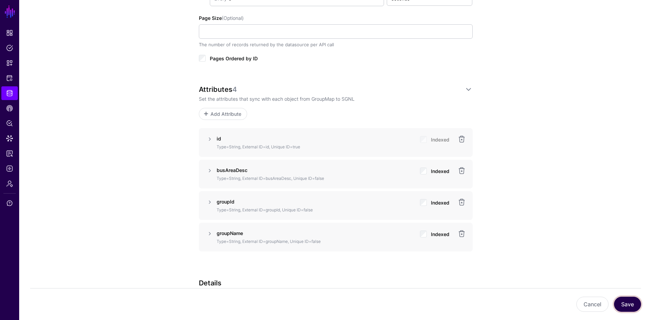
click at [619, 303] on button "Save" at bounding box center [627, 303] width 27 height 15
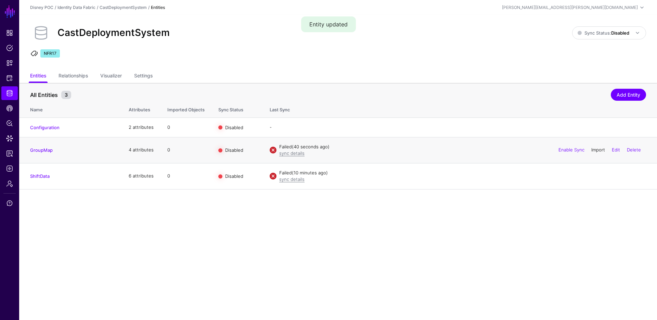
click at [592, 149] on link "Import" at bounding box center [598, 149] width 14 height 5
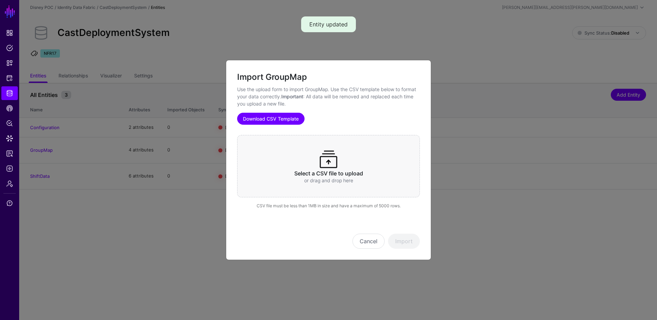
click at [286, 120] on link "Download CSV Template" at bounding box center [270, 119] width 67 height 12
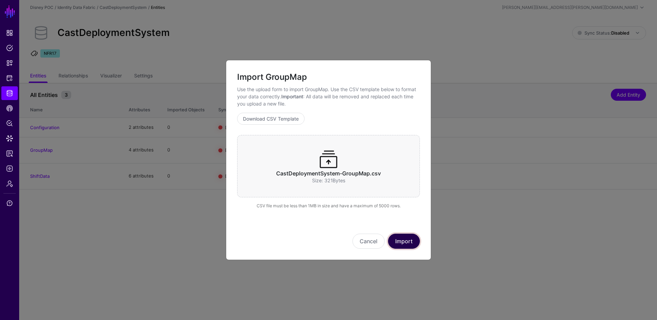
click at [411, 243] on button "Import" at bounding box center [404, 240] width 32 height 15
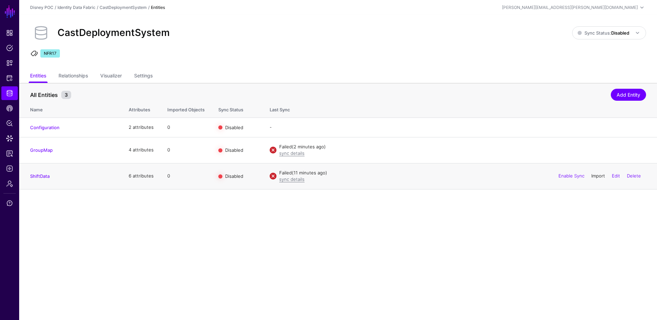
click at [596, 175] on link "Import" at bounding box center [598, 175] width 14 height 5
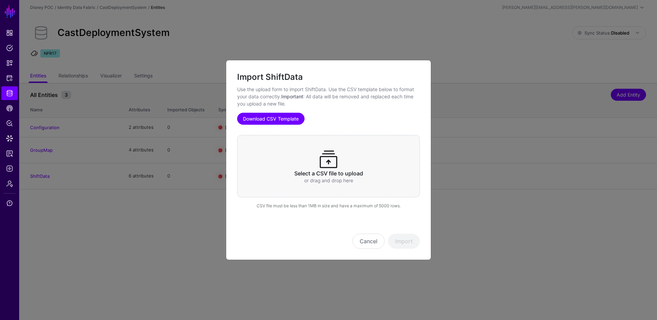
click at [279, 120] on link "Download CSV Template" at bounding box center [270, 119] width 67 height 12
click at [368, 242] on button "Cancel" at bounding box center [368, 240] width 32 height 15
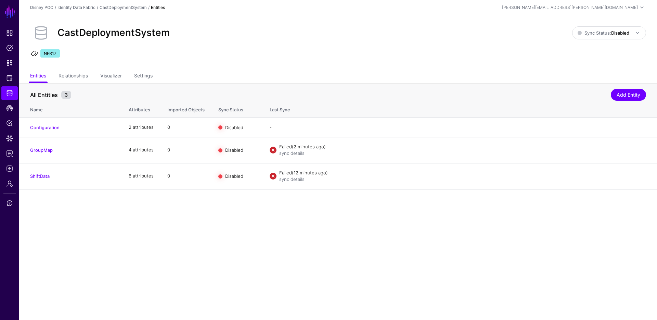
click at [309, 220] on main "SGNL Dashboard Policies Snippets Protected Systems Identity Data Fabric CAEP Hu…" at bounding box center [328, 160] width 657 height 320
click at [119, 8] on link "CastDeploymentSystem" at bounding box center [123, 7] width 47 height 5
click at [130, 7] on link "CastDeploymentSystem" at bounding box center [123, 7] width 47 height 5
click at [40, 147] on link "GroupMap" at bounding box center [41, 149] width 23 height 5
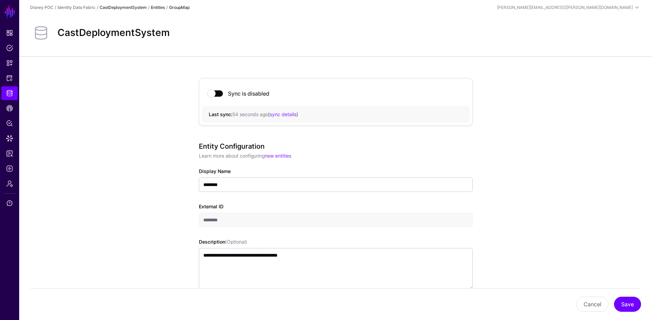
click at [114, 9] on link "CastDeploymentSystem" at bounding box center [123, 7] width 47 height 5
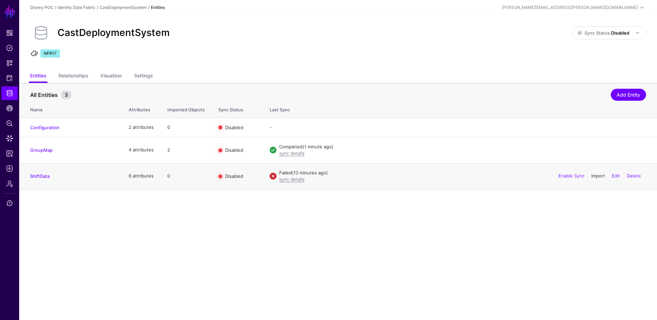
click at [602, 176] on link "Import" at bounding box center [598, 175] width 14 height 5
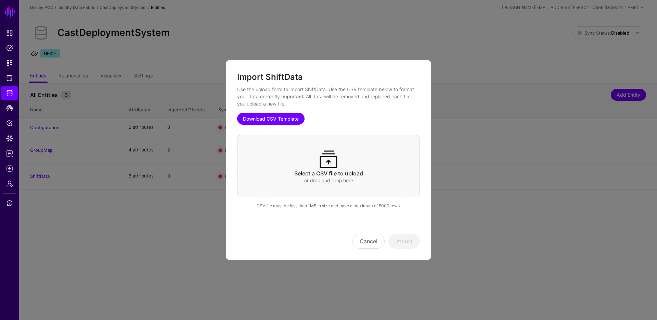
click at [279, 120] on link "Download CSV Template" at bounding box center [270, 119] width 67 height 12
click at [359, 242] on button "Cancel" at bounding box center [368, 240] width 32 height 15
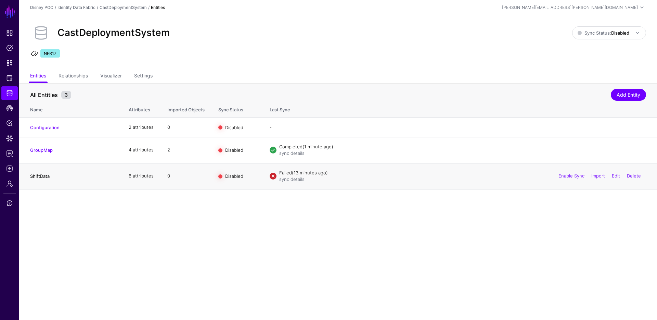
click at [41, 177] on link "ShiftData" at bounding box center [40, 175] width 20 height 5
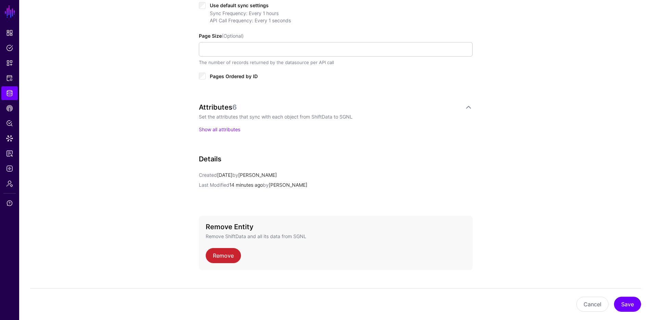
scroll to position [377, 0]
click at [218, 130] on link "Show all attributes" at bounding box center [219, 129] width 41 height 6
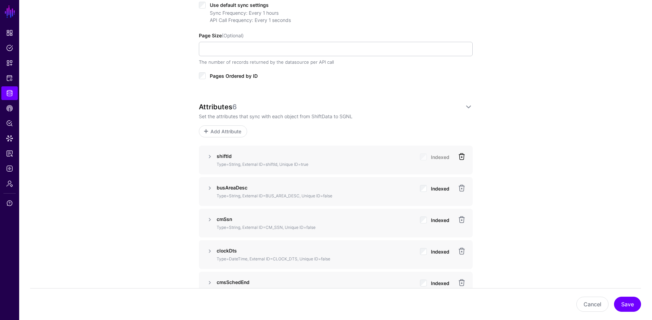
click at [461, 157] on link at bounding box center [462, 156] width 8 height 8
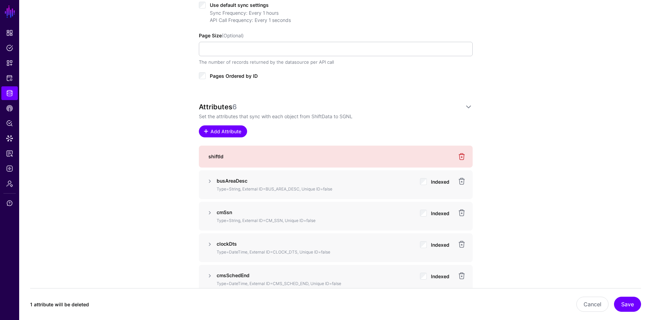
click at [224, 132] on span "Add Attribute" at bounding box center [225, 131] width 33 height 7
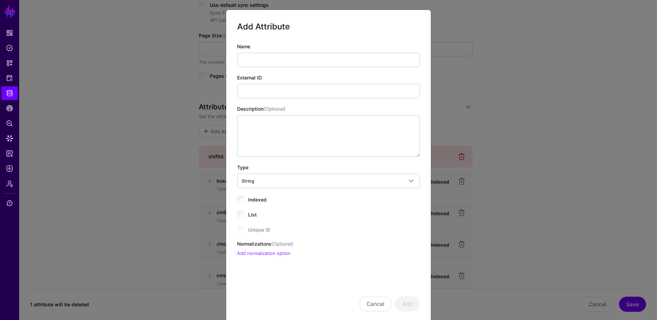
click at [571, 152] on ngb-modal-window "Add Attribute Name External ID Description (Optional) Type String String Bool D…" at bounding box center [328, 160] width 657 height 320
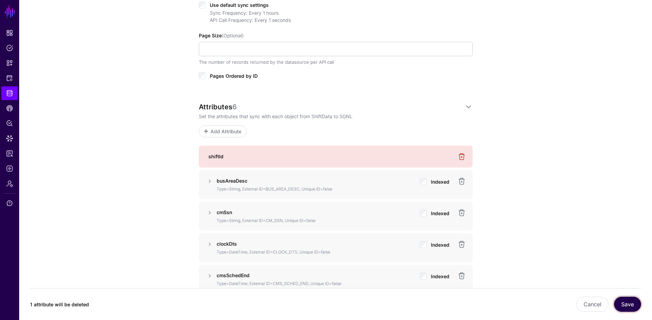
click at [637, 306] on button "Save" at bounding box center [627, 303] width 27 height 15
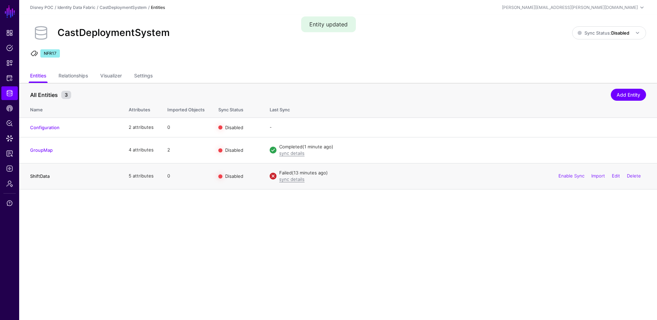
click at [41, 177] on link "ShiftData" at bounding box center [40, 175] width 20 height 5
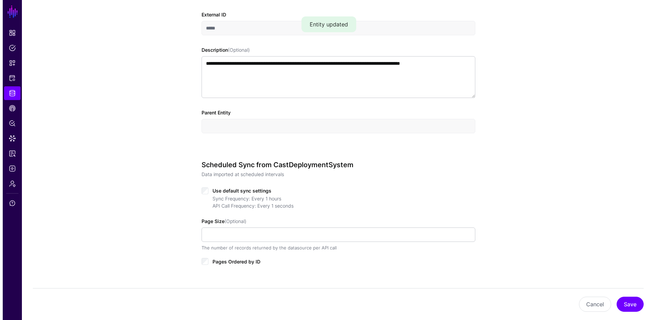
scroll to position [354, 0]
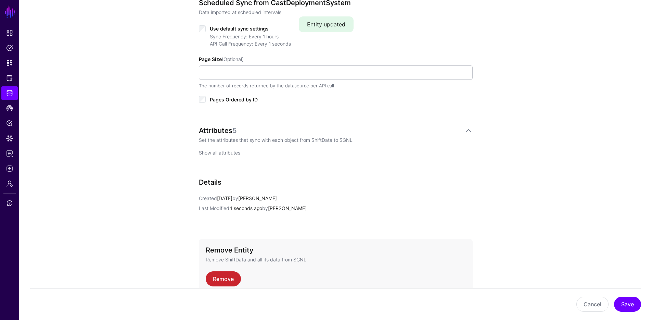
click at [222, 153] on link "Show all attributes" at bounding box center [219, 153] width 41 height 6
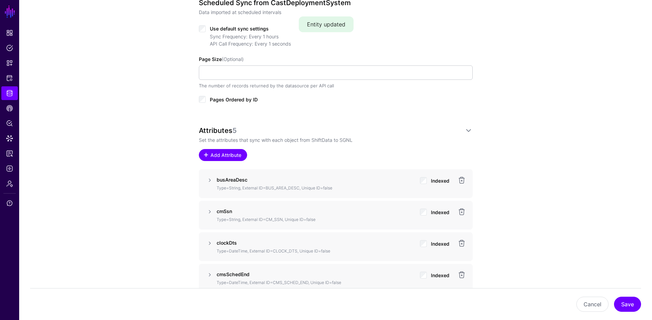
click at [224, 151] on span "Add Attribute" at bounding box center [225, 154] width 33 height 7
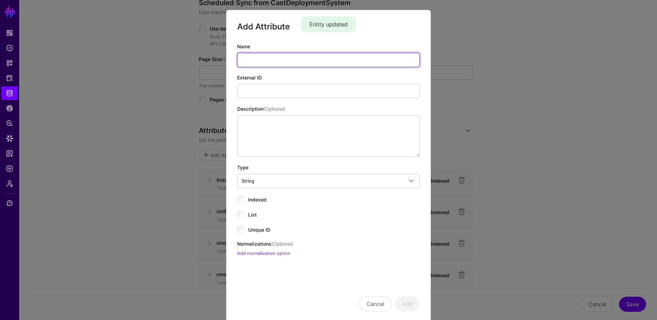
click at [292, 60] on input "Name" at bounding box center [328, 60] width 183 height 14
type input "**"
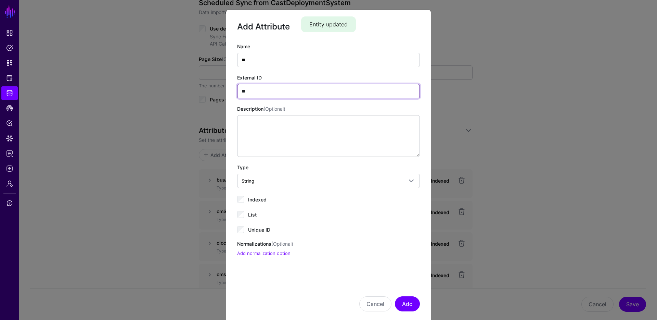
type input "**"
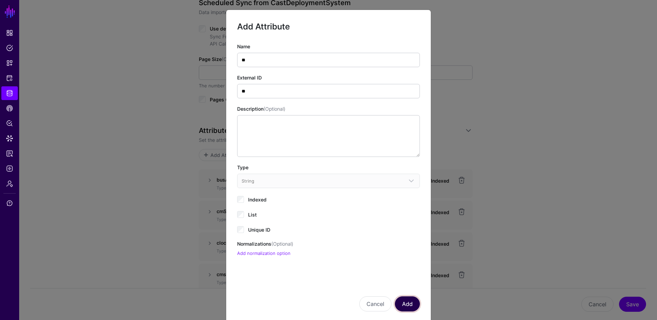
click at [405, 305] on button "Add" at bounding box center [407, 303] width 25 height 15
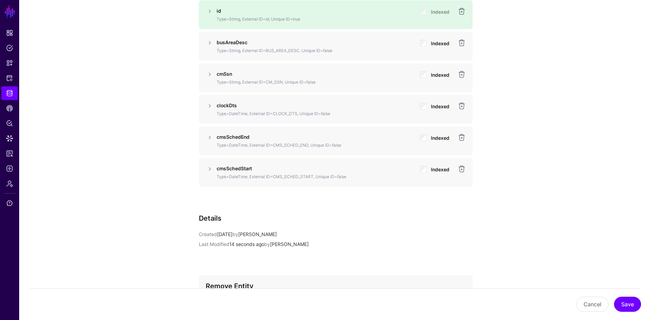
scroll to position [523, 0]
click at [623, 304] on button "Save" at bounding box center [627, 303] width 27 height 15
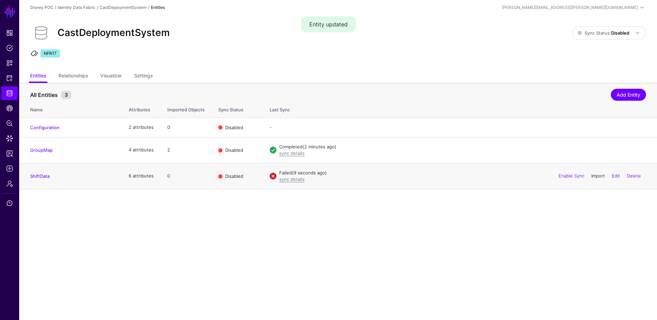
click at [600, 177] on link "Import" at bounding box center [598, 175] width 14 height 5
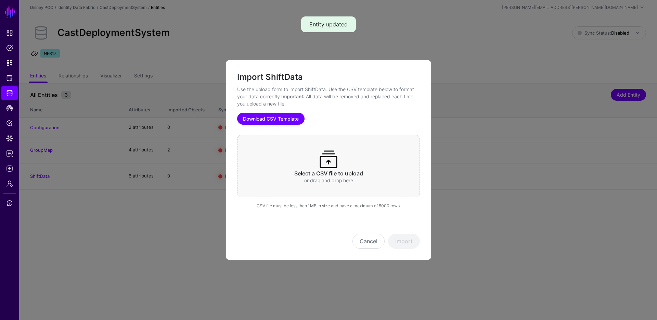
click at [270, 117] on link "Download CSV Template" at bounding box center [270, 119] width 67 height 12
click at [470, 32] on ngb-modal-window "Import ShiftData Use the upload form to import ShiftData. Use the CSV template …" at bounding box center [328, 160] width 657 height 320
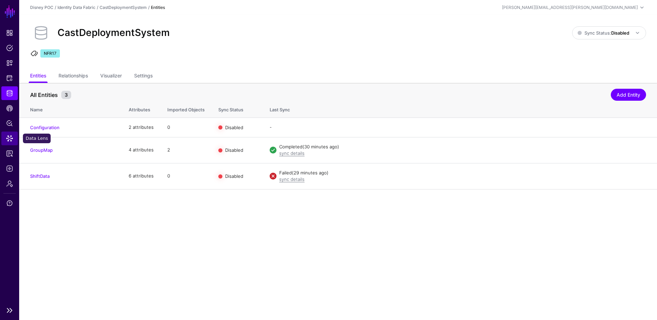
click at [11, 138] on span "Data Lens" at bounding box center [9, 138] width 7 height 7
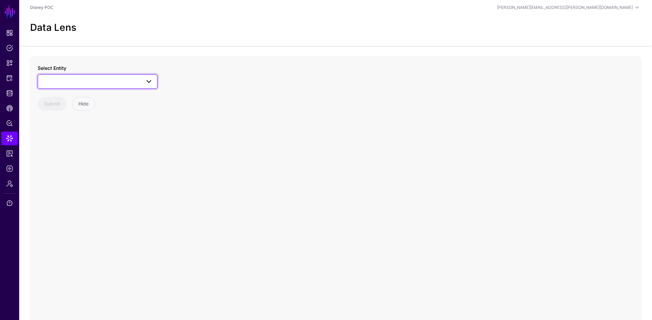
click at [149, 81] on span at bounding box center [149, 81] width 8 height 8
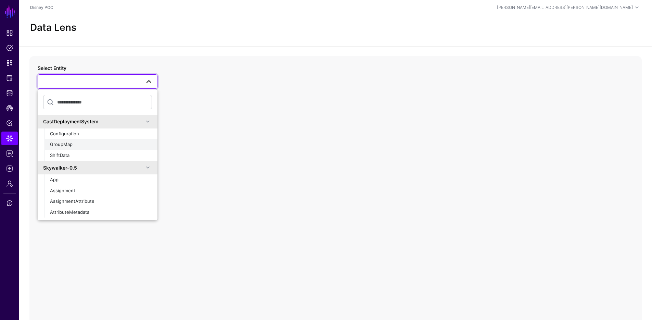
click at [91, 140] on button "GroupMap" at bounding box center [100, 144] width 113 height 11
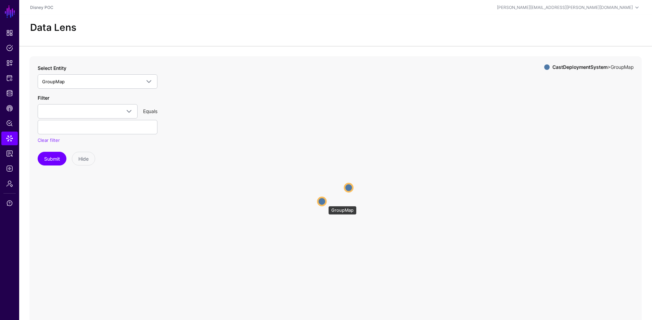
click at [325, 202] on circle at bounding box center [322, 201] width 8 height 8
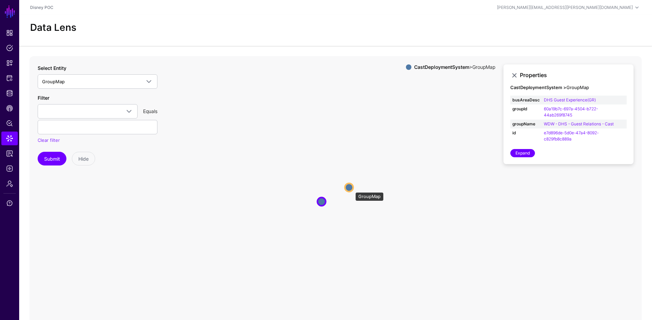
click at [352, 188] on circle at bounding box center [349, 187] width 8 height 8
click at [349, 185] on circle at bounding box center [349, 186] width 8 height 8
